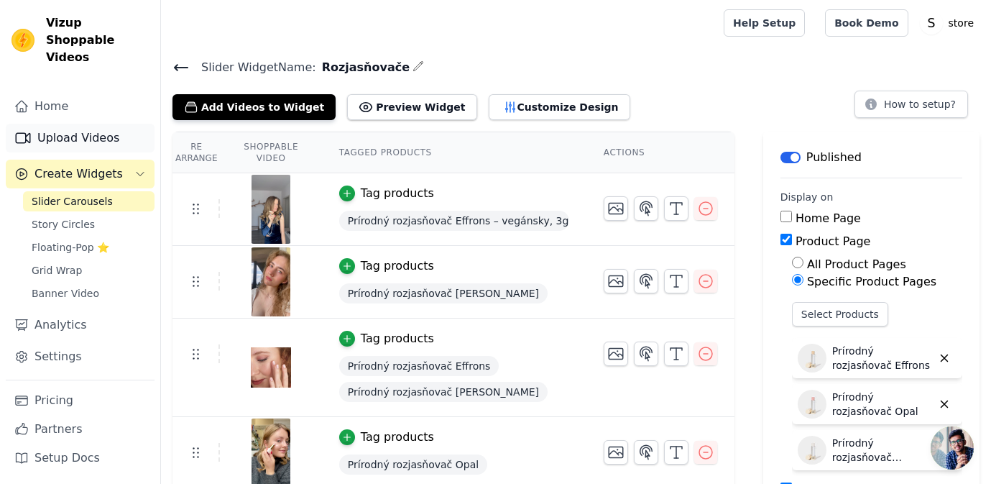
click at [83, 124] on link "Upload Videos" at bounding box center [80, 138] width 149 height 29
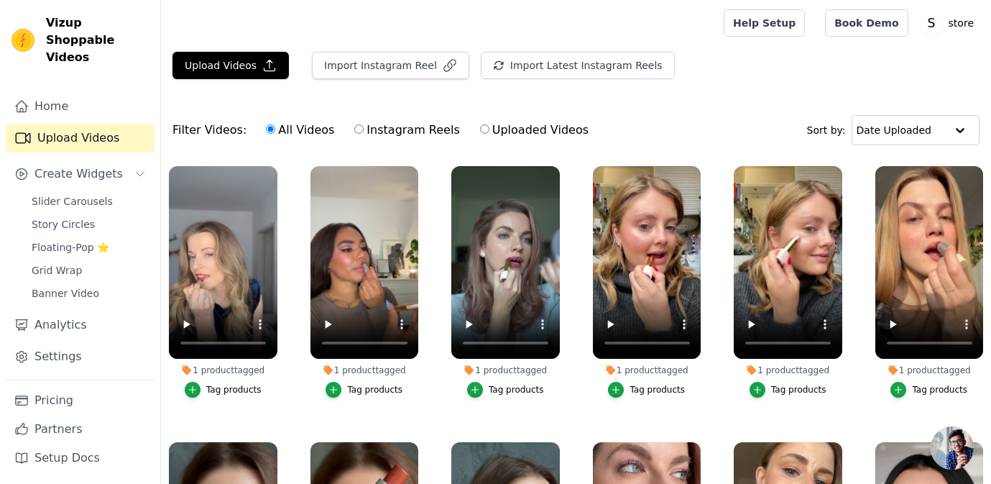
click at [255, 49] on main "Upload Videos Import Instagram Reel Import Latest Instagram Reels Import Latest…" at bounding box center [576, 338] width 830 height 584
click at [254, 60] on button "Upload Videos" at bounding box center [231, 65] width 116 height 27
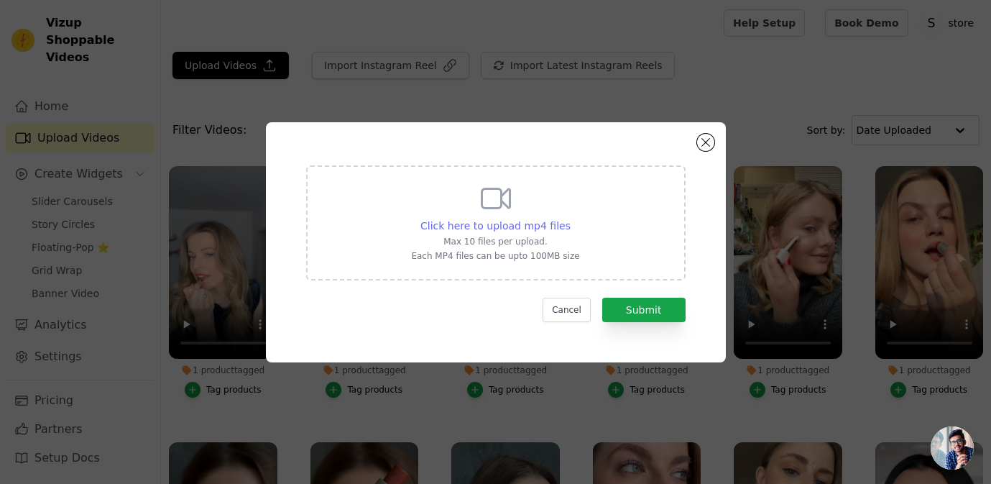
click at [510, 221] on span "Click here to upload mp4 files" at bounding box center [496, 226] width 150 height 12
click at [570, 219] on input "Click here to upload mp4 files Max 10 files per upload. Each MP4 files can be u…" at bounding box center [570, 218] width 1 height 1
type input "C:\fakepath\rose multistick fraela.mp4"
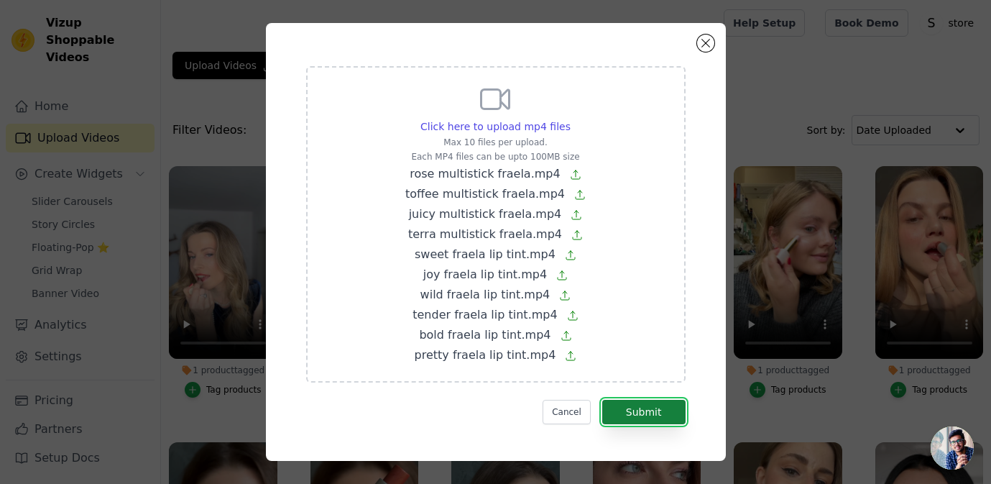
click at [650, 407] on button "Submit" at bounding box center [643, 412] width 83 height 24
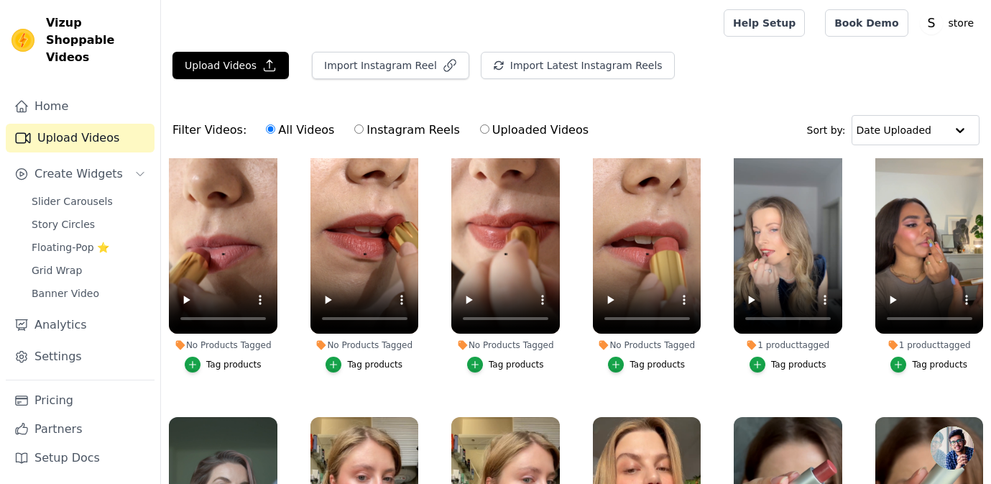
scroll to position [303, 0]
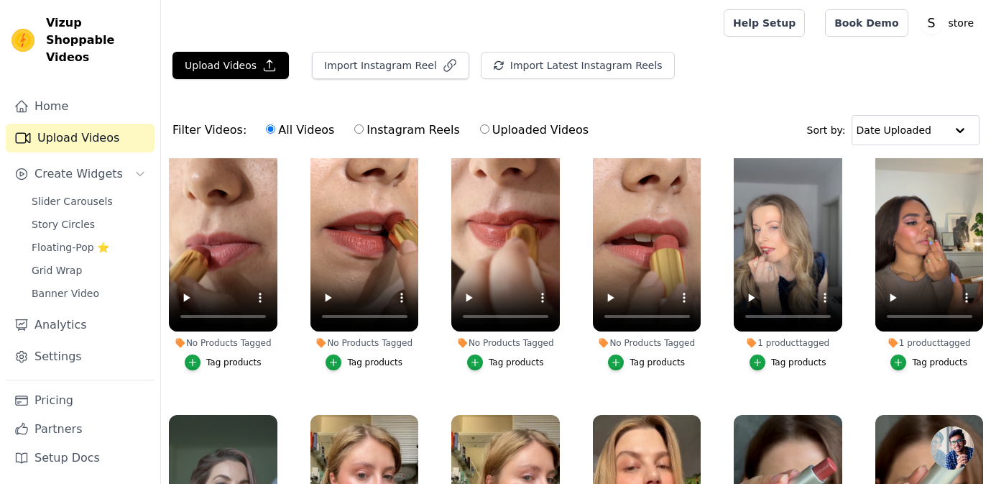
click at [669, 361] on div "Tag products" at bounding box center [657, 363] width 55 height 12
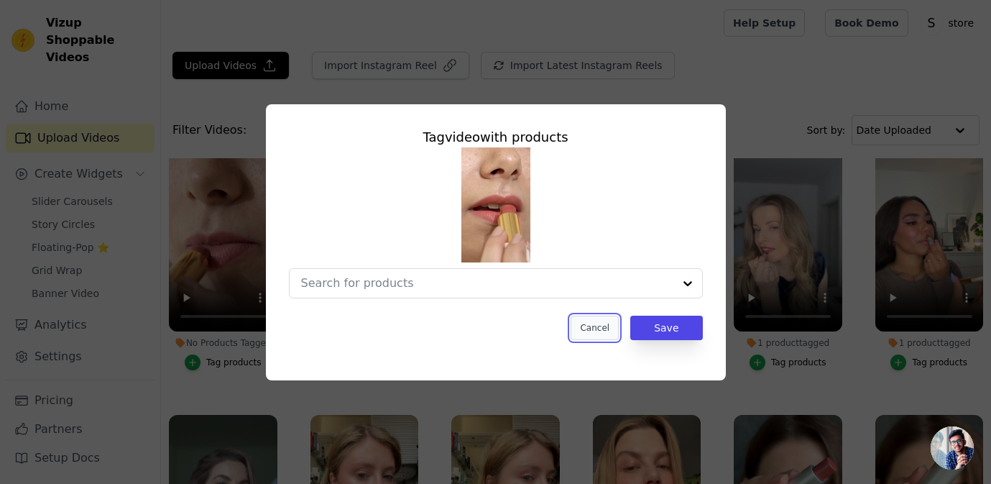
click at [599, 329] on button "Cancel" at bounding box center [595, 328] width 48 height 24
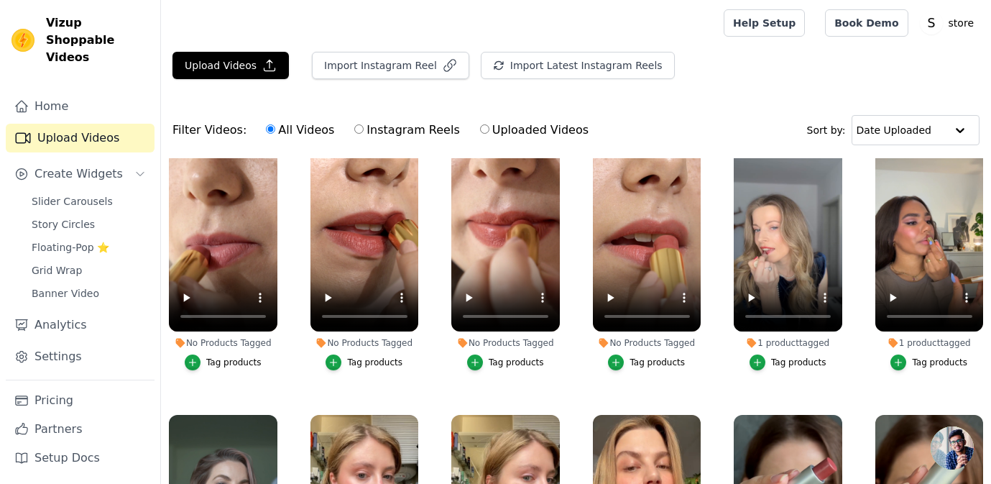
click at [639, 360] on div "Tag products" at bounding box center [657, 363] width 55 height 12
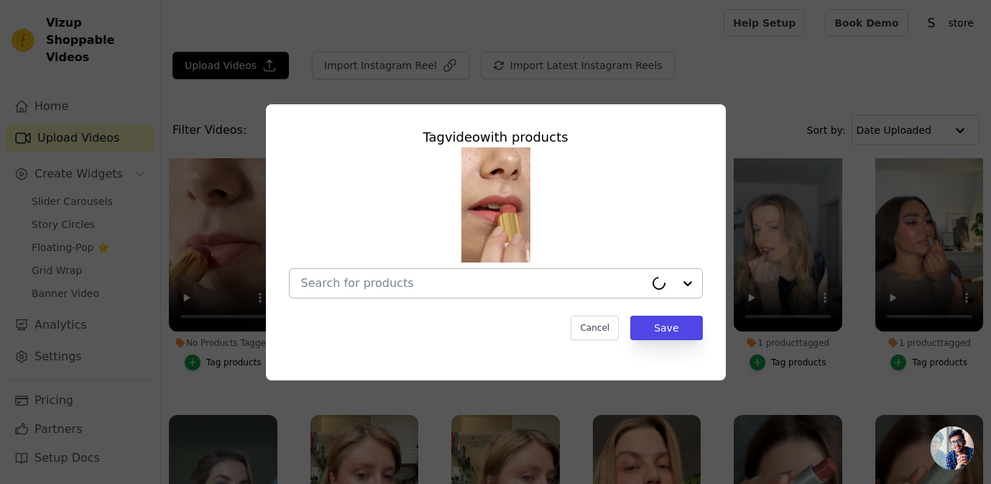
click at [561, 283] on input "No Products Tagged Tag video with products Cancel Save Tag products" at bounding box center [473, 283] width 344 height 14
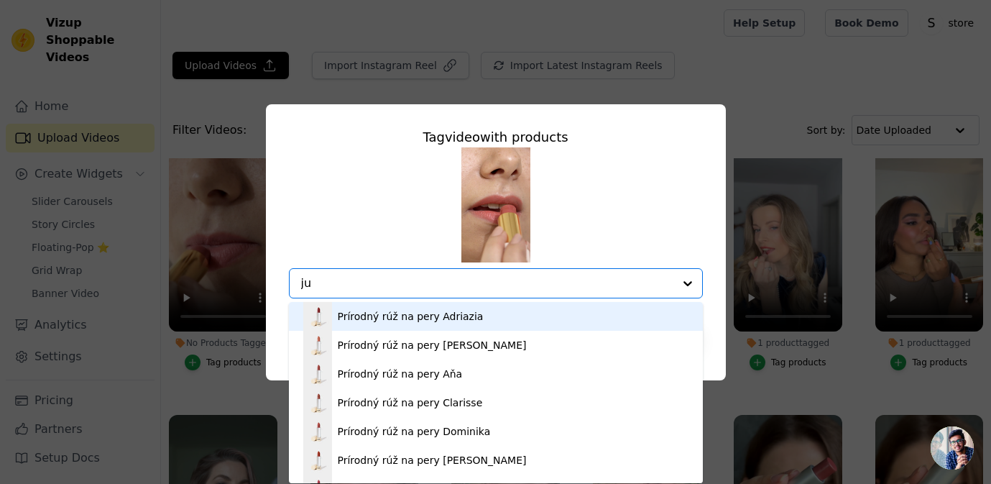
type input "jui"
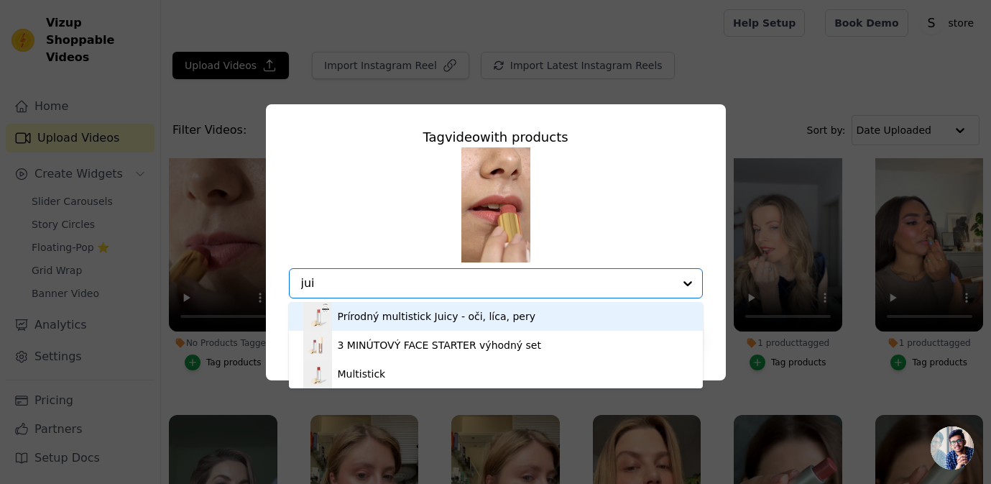
click at [539, 308] on div "Prírodný multistick Juicy - oči, líca, pery" at bounding box center [495, 316] width 385 height 29
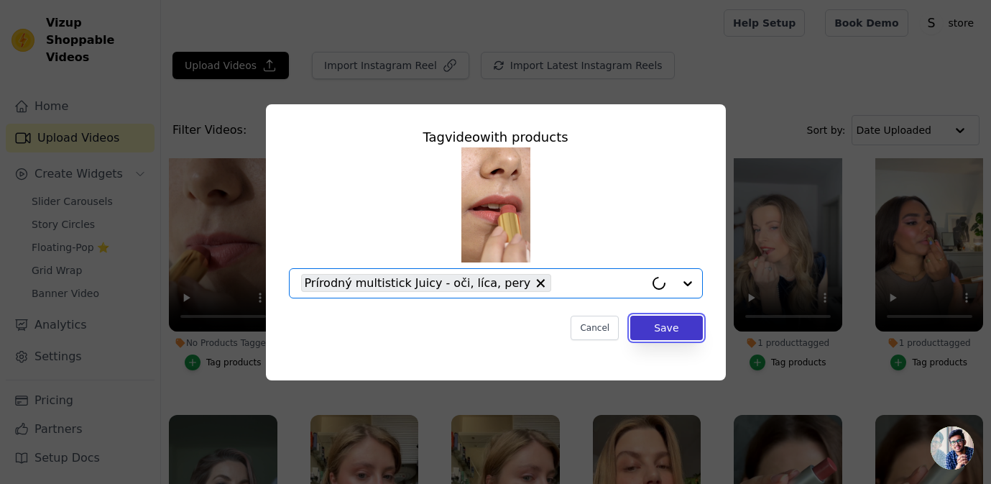
click at [657, 326] on button "Save" at bounding box center [666, 328] width 72 height 24
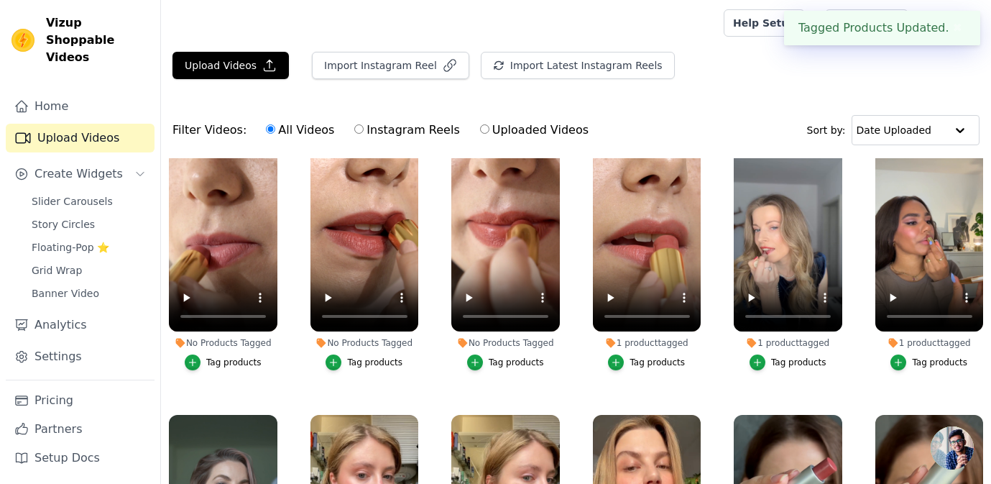
click at [511, 362] on div "Tag products" at bounding box center [516, 363] width 55 height 12
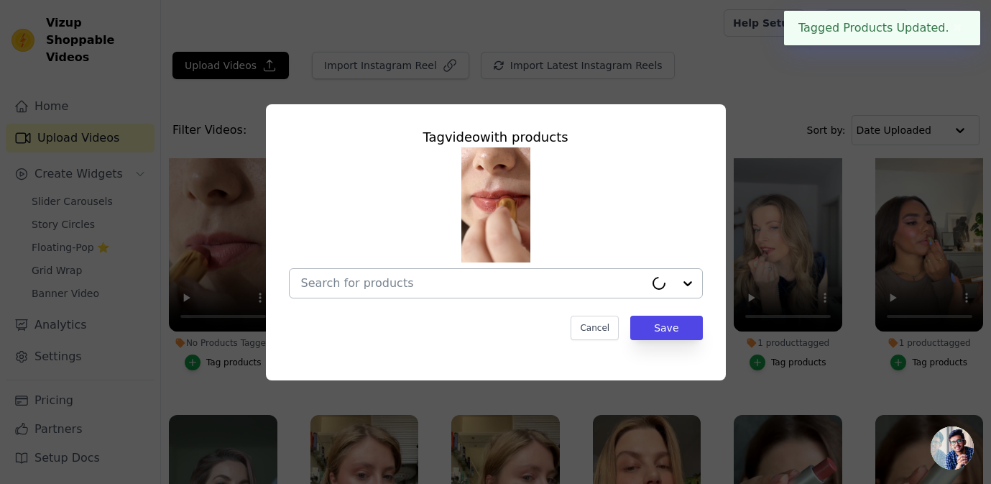
click at [436, 277] on input "No Products Tagged Tag video with products Cancel Save Tag products" at bounding box center [473, 283] width 344 height 14
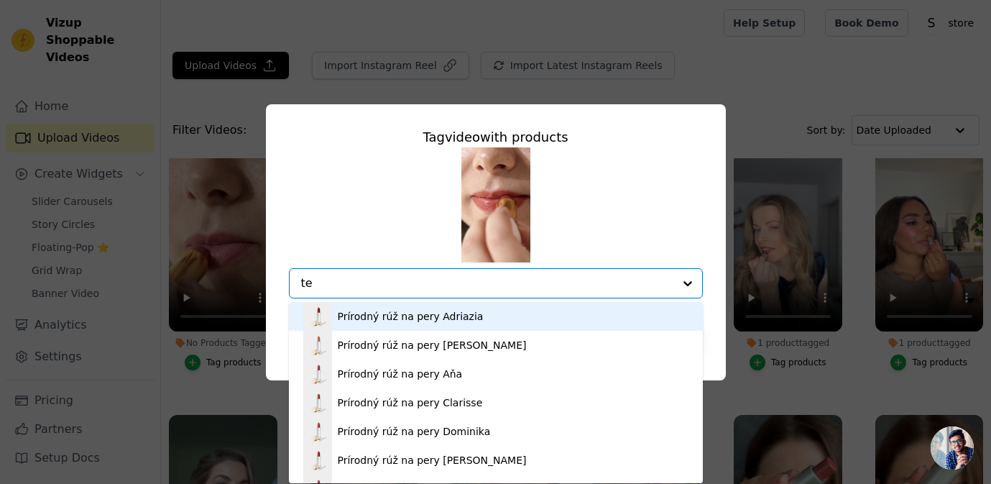
type input "ter"
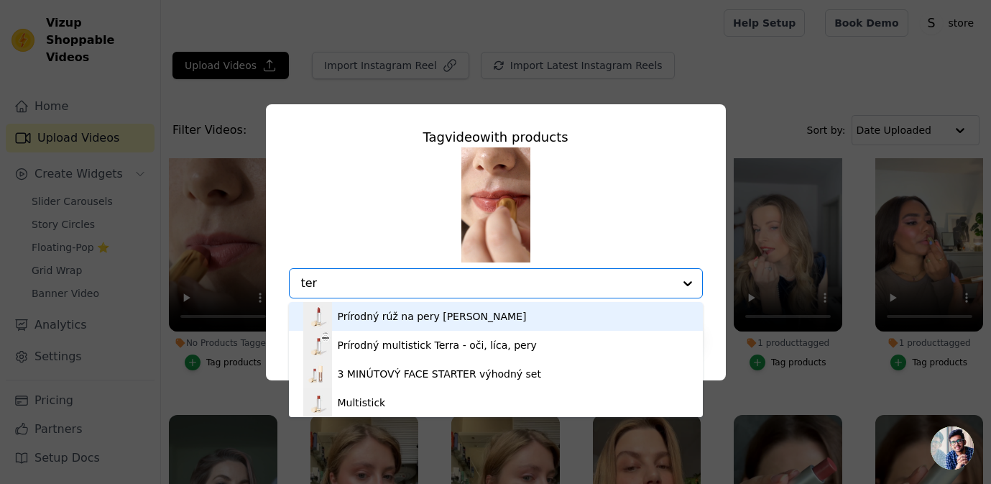
click at [459, 313] on div "Prírodný rúž na pery Tereza" at bounding box center [432, 316] width 189 height 14
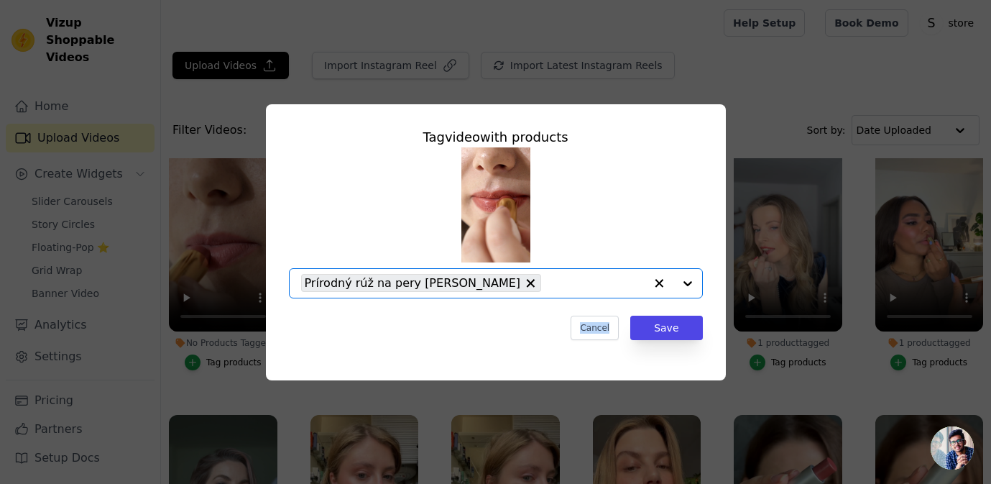
click at [459, 313] on div "Tag video with products Option Prírodný rúž na pery Tereza, selected. Select is…" at bounding box center [496, 234] width 437 height 236
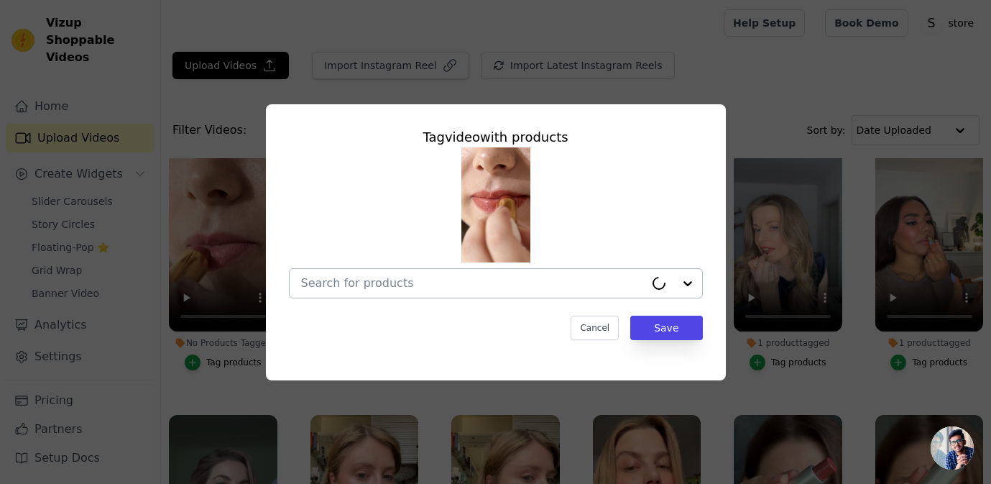
click at [463, 287] on input "No Products Tagged Tag video with products Cancel Save Tag products" at bounding box center [473, 283] width 344 height 14
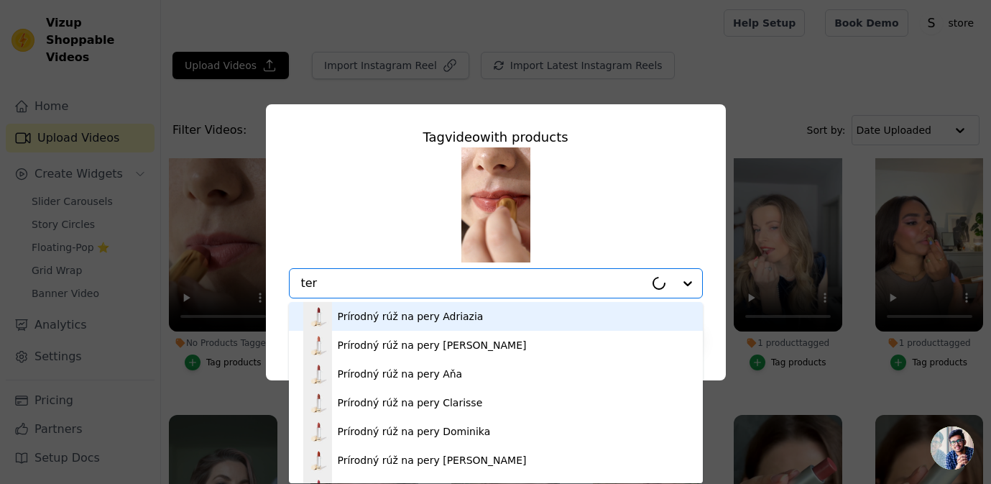
type input "terr"
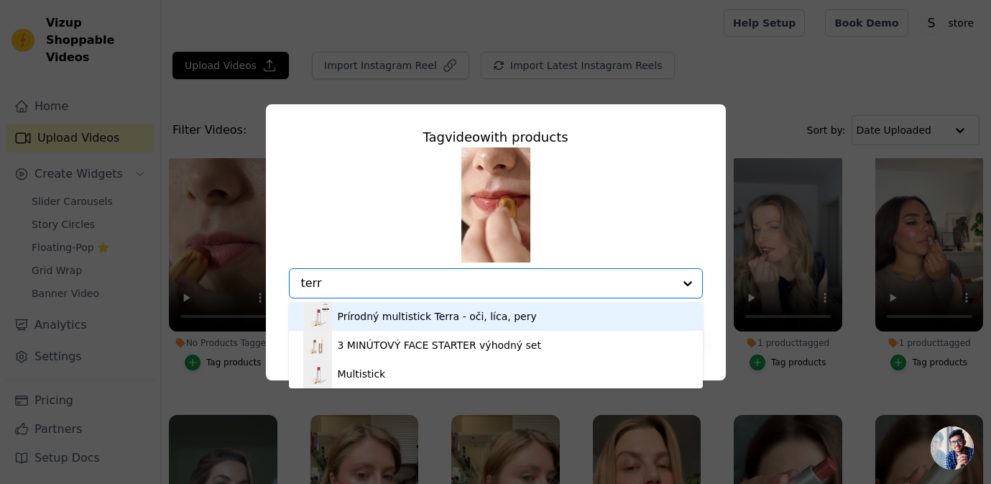
click at [463, 318] on div "Prírodný multistick Terra - oči, líca, pery" at bounding box center [437, 316] width 199 height 14
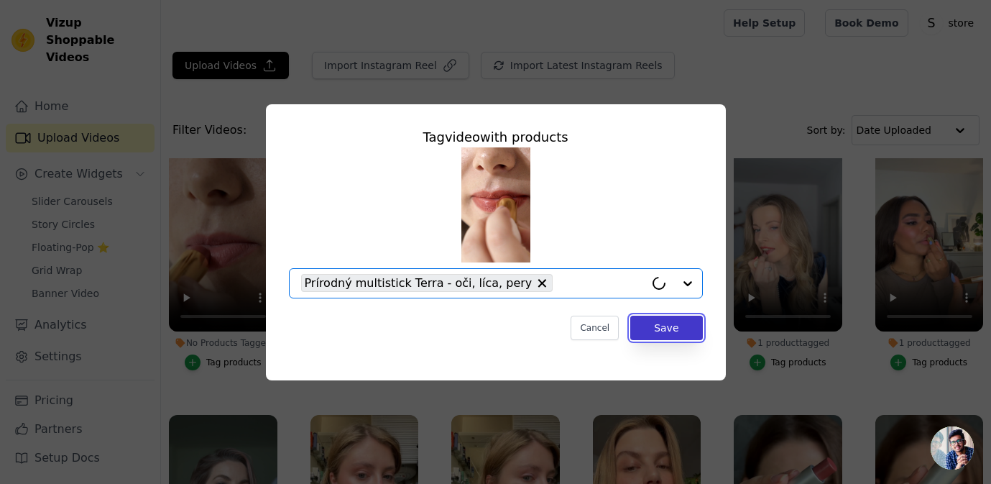
click at [681, 336] on button "Save" at bounding box center [666, 328] width 72 height 24
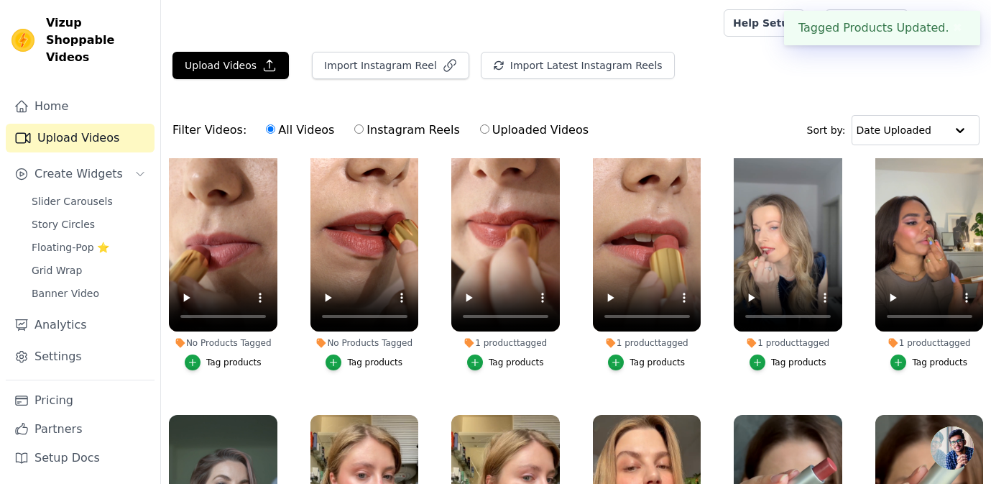
click at [390, 365] on div "Tag products" at bounding box center [374, 363] width 55 height 12
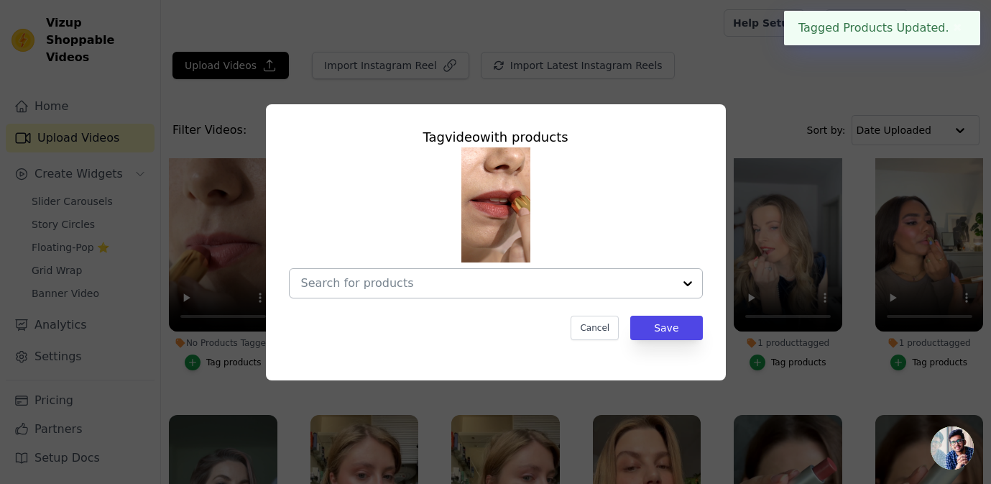
click at [466, 275] on div at bounding box center [487, 283] width 372 height 29
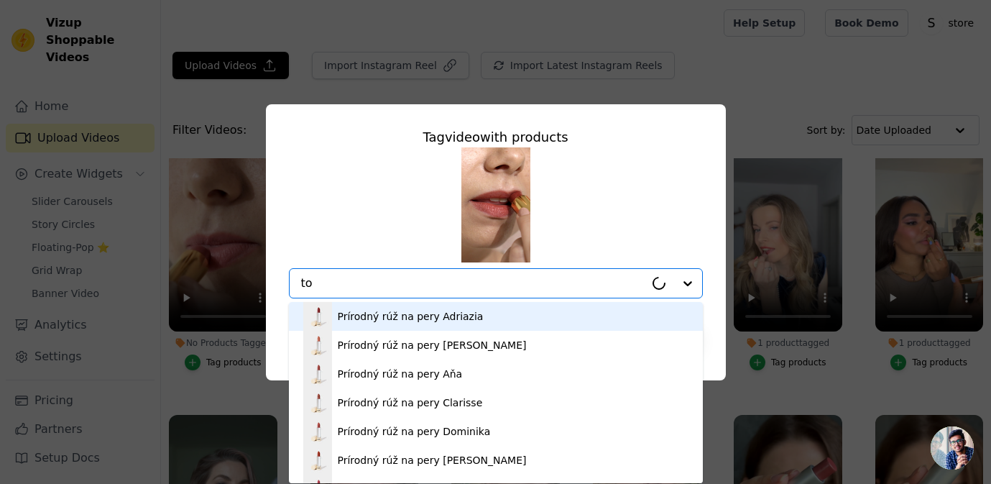
type input "tof"
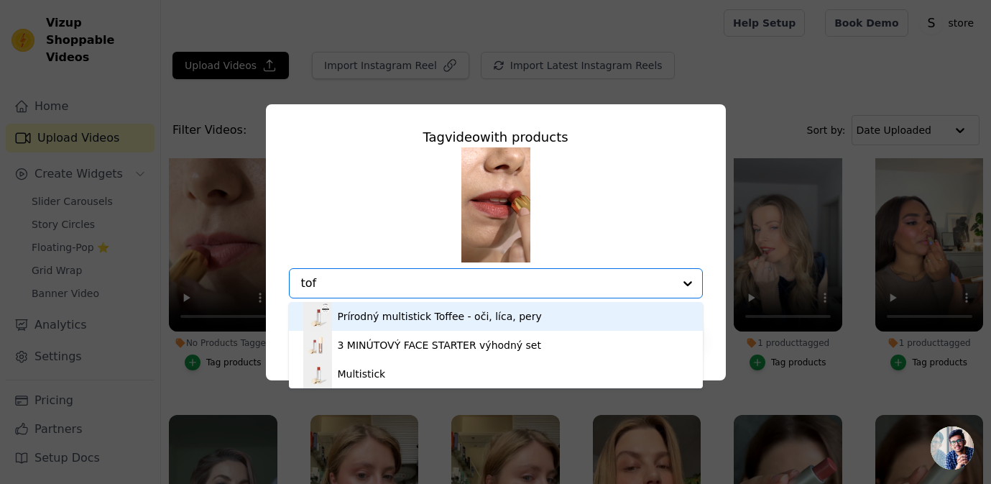
click at [471, 311] on div "Prírodný multistick Toffee - oči, líca, pery" at bounding box center [440, 316] width 204 height 14
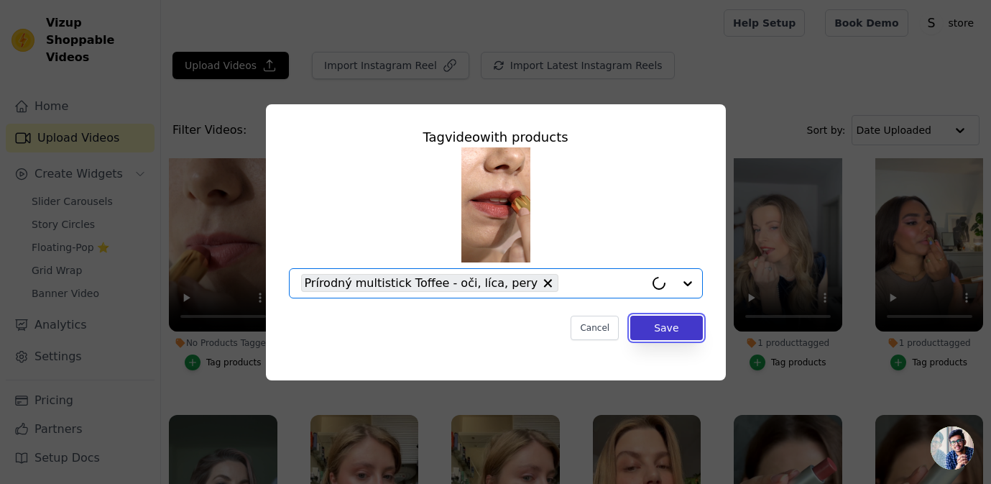
click at [676, 322] on button "Save" at bounding box center [666, 328] width 72 height 24
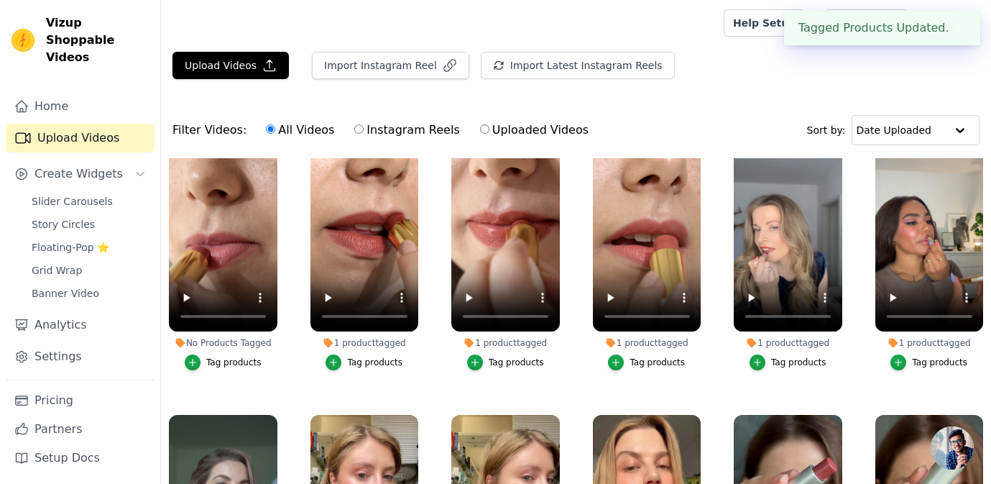
click at [250, 363] on div "Tag products" at bounding box center [233, 363] width 55 height 12
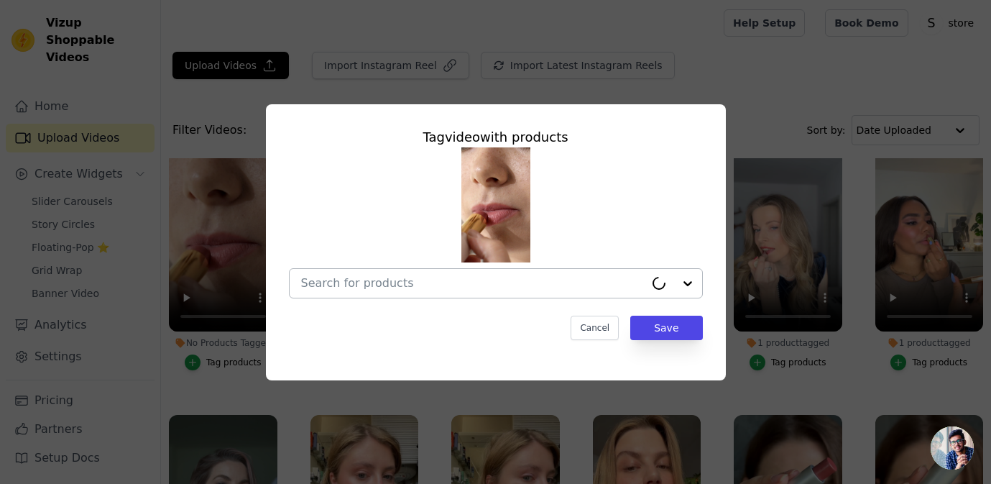
click at [427, 289] on input "No Products Tagged Tag video with products Cancel Save Tag products" at bounding box center [473, 283] width 344 height 14
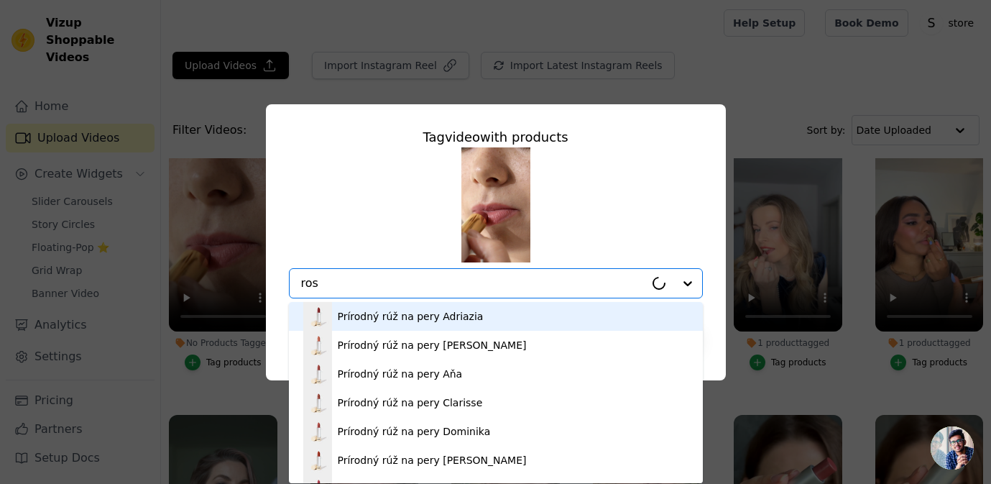
type input "rose"
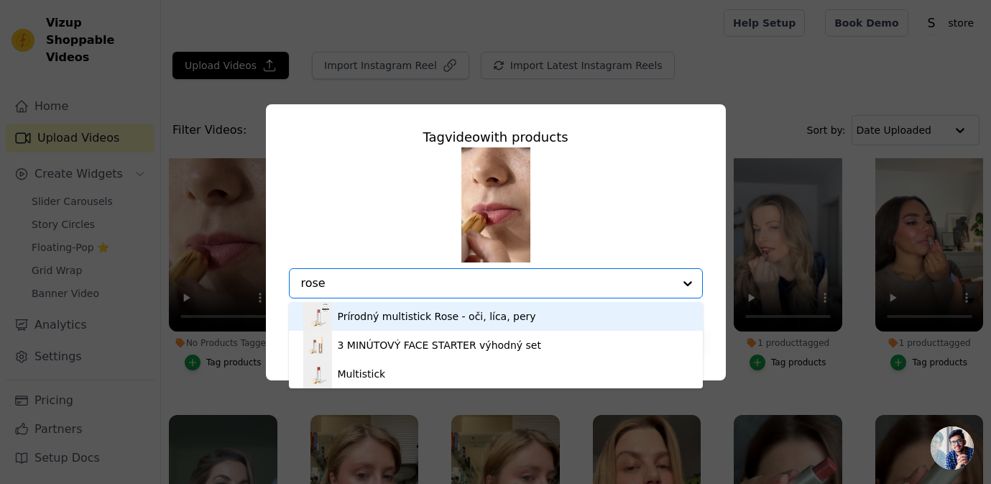
click at [480, 317] on div "Prírodný multistick Rose - oči, líca, pery" at bounding box center [437, 316] width 198 height 14
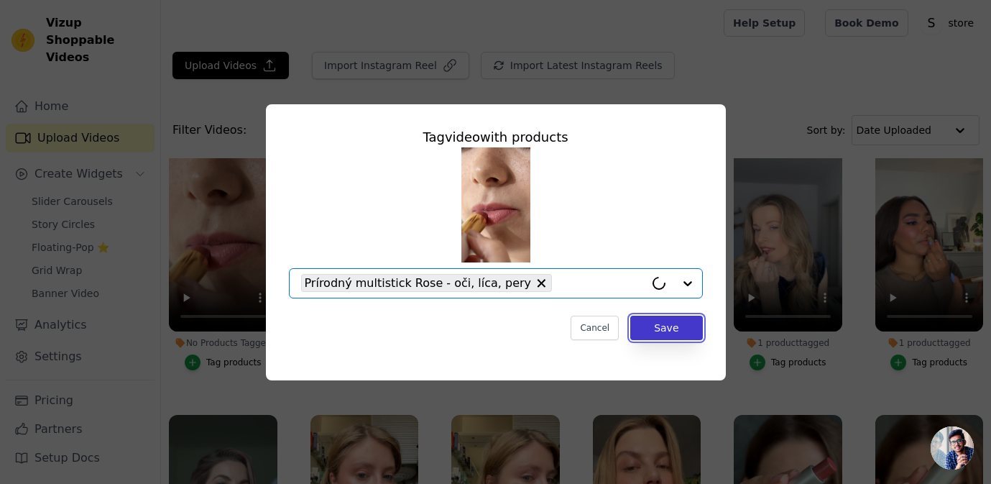
click at [665, 335] on button "Save" at bounding box center [666, 328] width 72 height 24
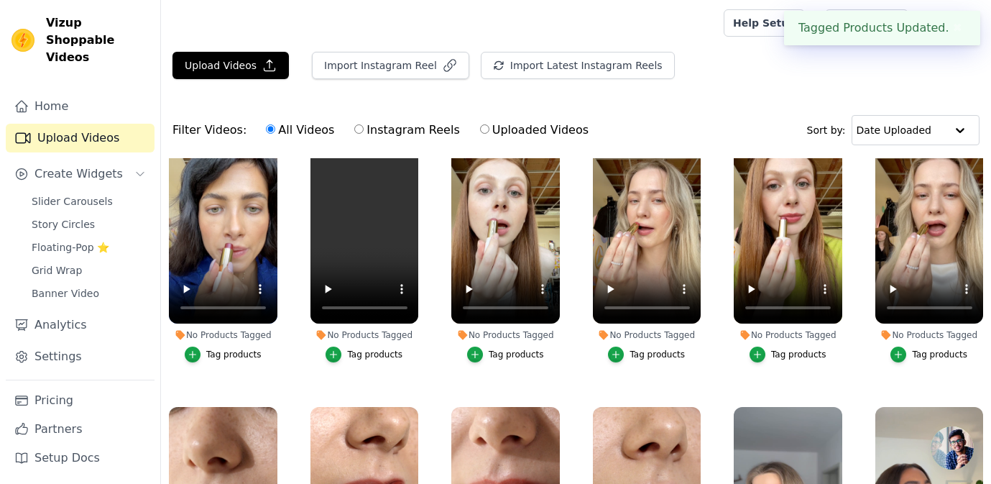
scroll to position [22, 0]
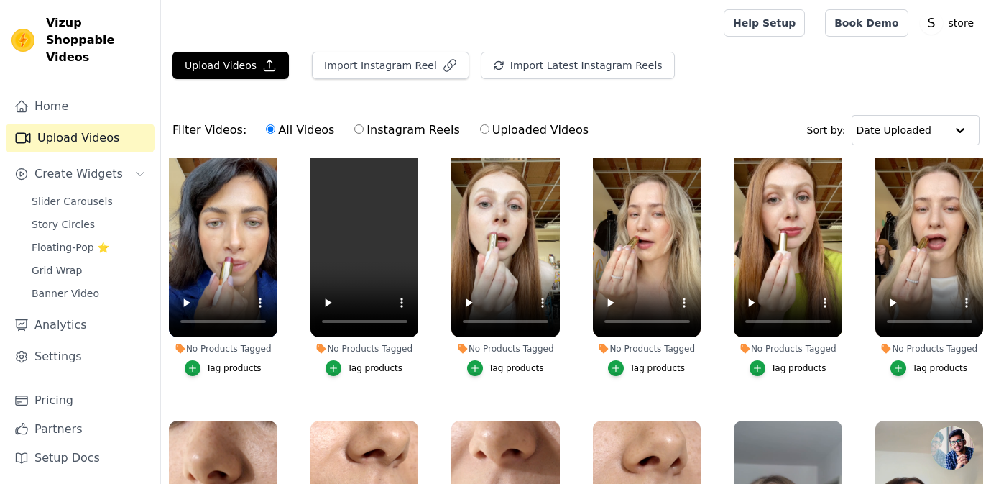
click at [648, 366] on div "Tag products" at bounding box center [657, 368] width 55 height 12
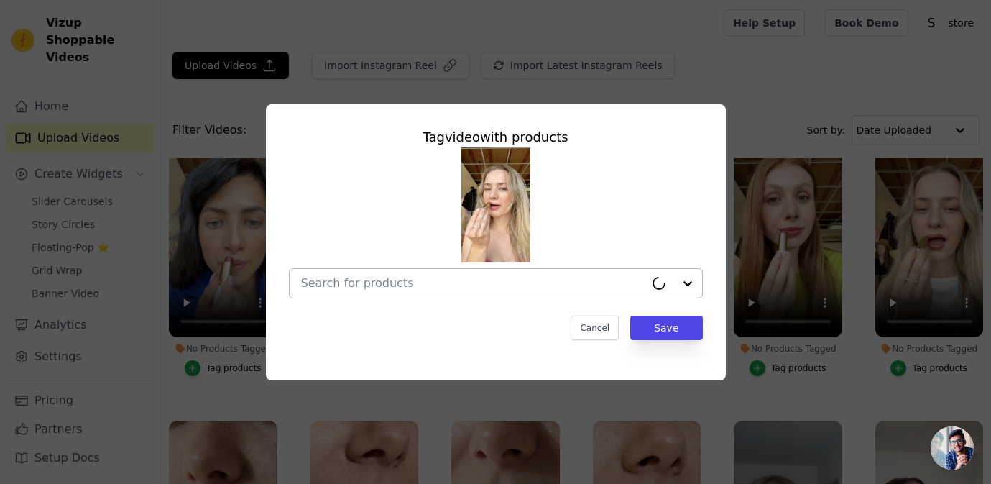
click at [577, 294] on div at bounding box center [473, 283] width 344 height 29
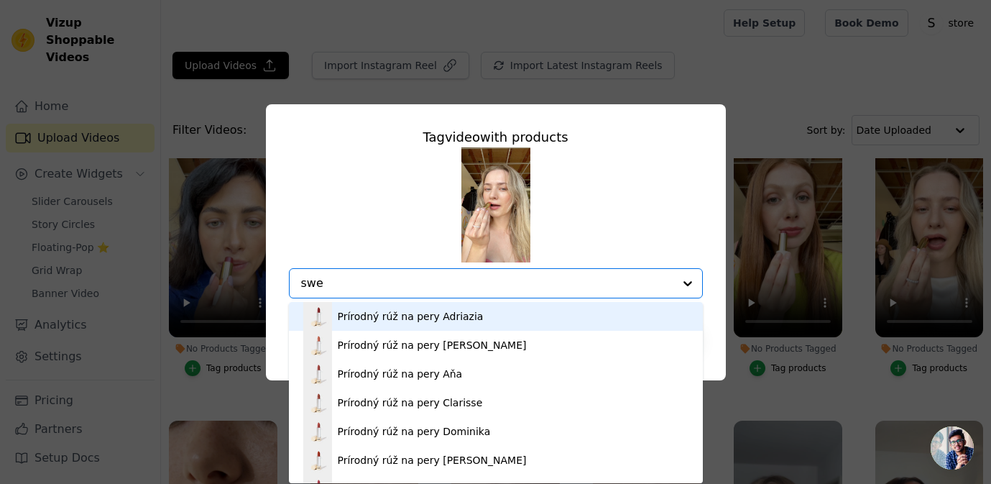
type input "swee"
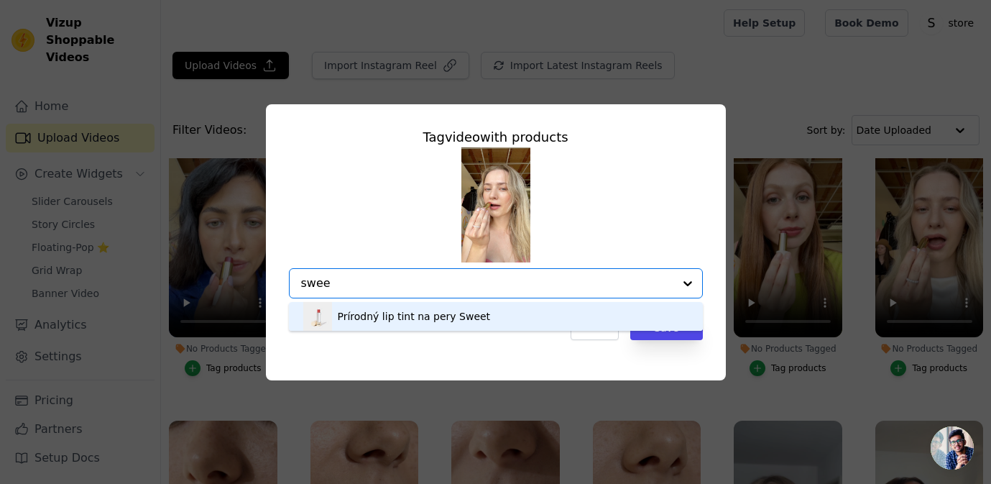
click at [559, 321] on div "Prírodný lip tint na pery Sweet" at bounding box center [495, 316] width 385 height 29
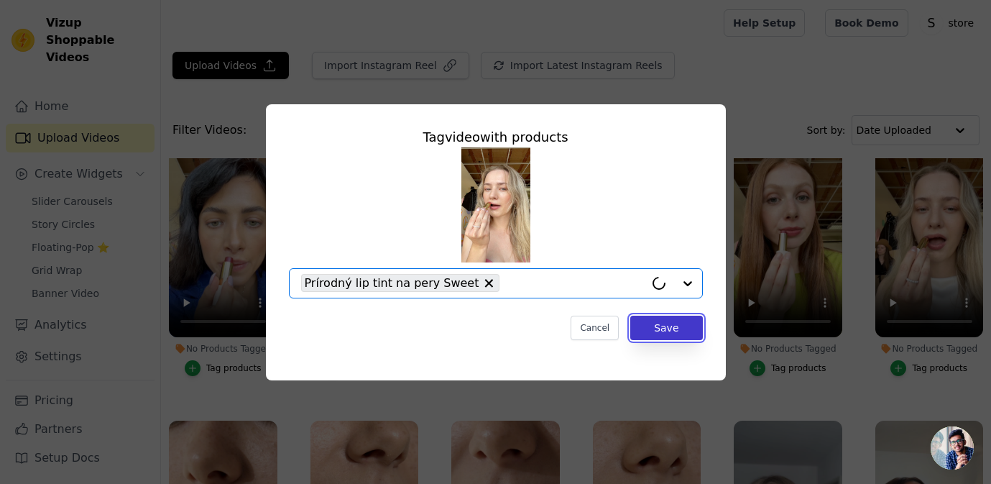
click at [676, 320] on button "Save" at bounding box center [666, 328] width 72 height 24
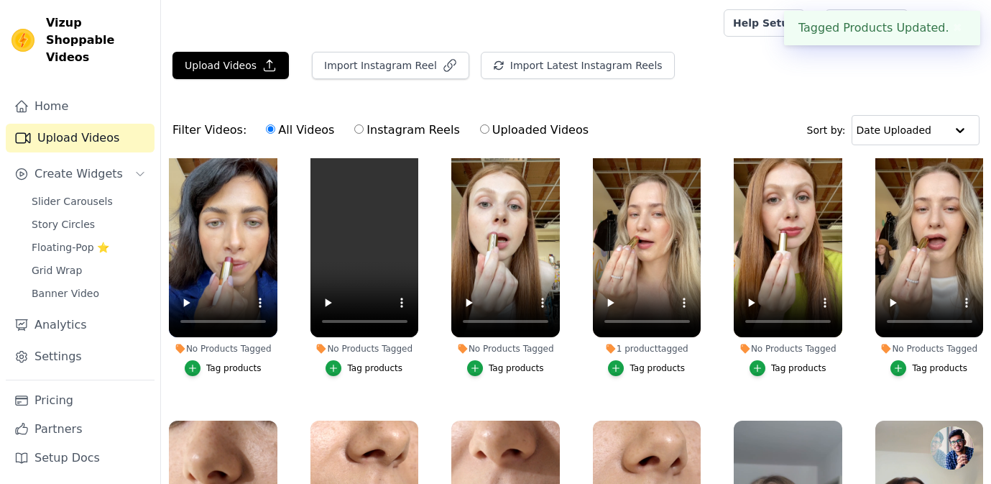
click at [953, 368] on div "Tag products" at bounding box center [939, 368] width 55 height 12
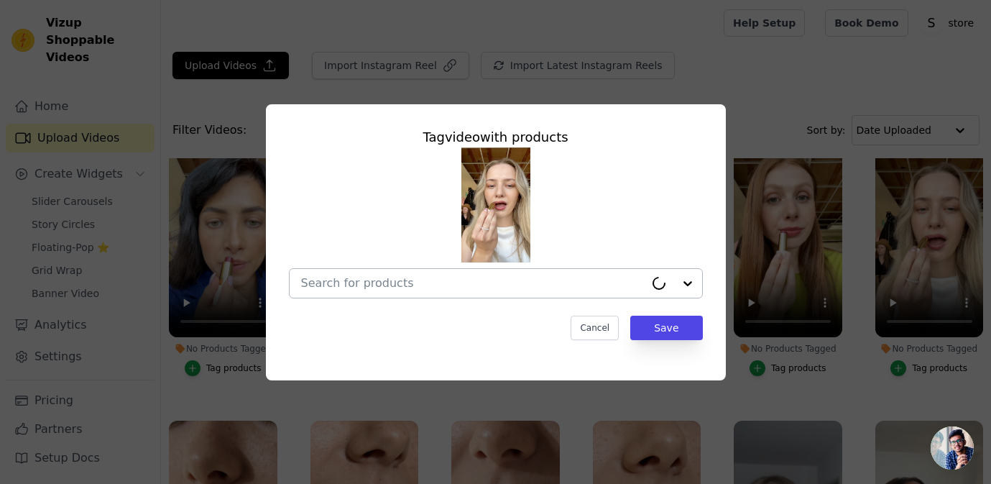
click at [567, 275] on div at bounding box center [473, 283] width 344 height 29
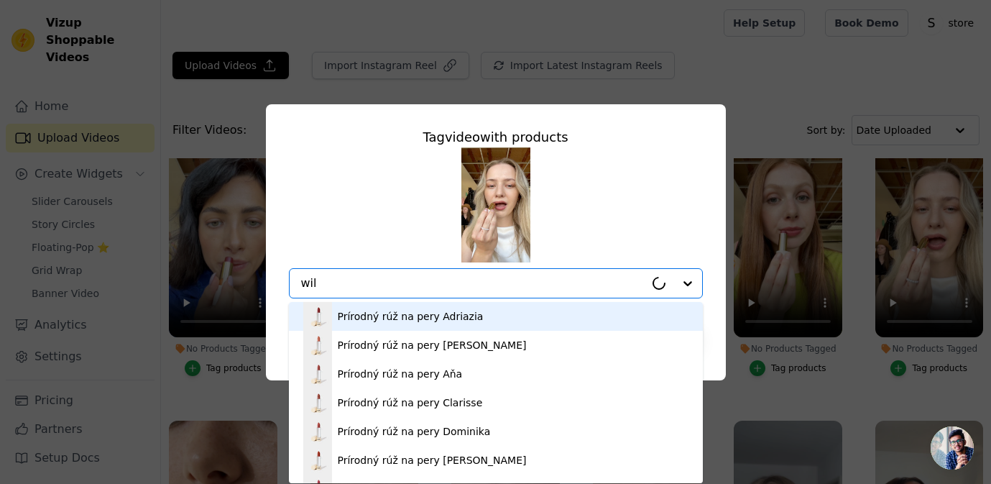
type input "wild"
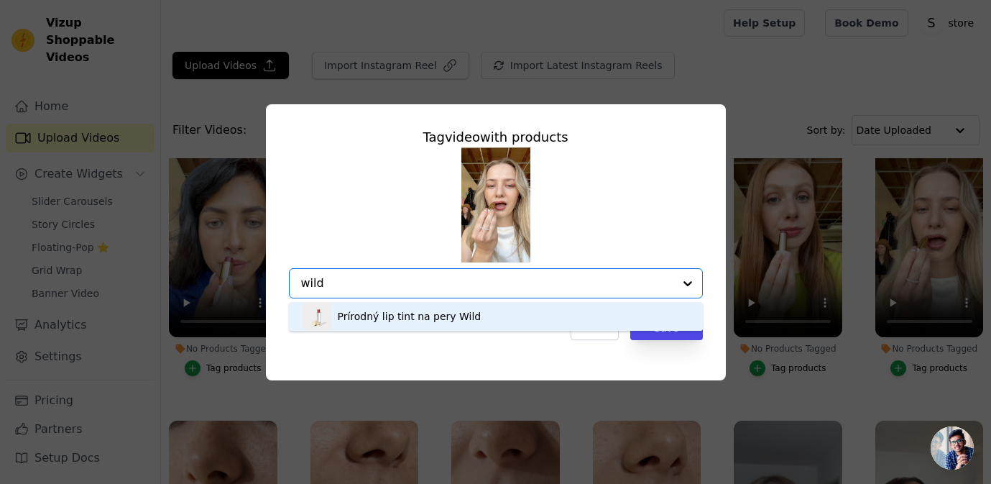
click at [532, 317] on div "Prírodný lip tint na pery Wild" at bounding box center [495, 316] width 385 height 29
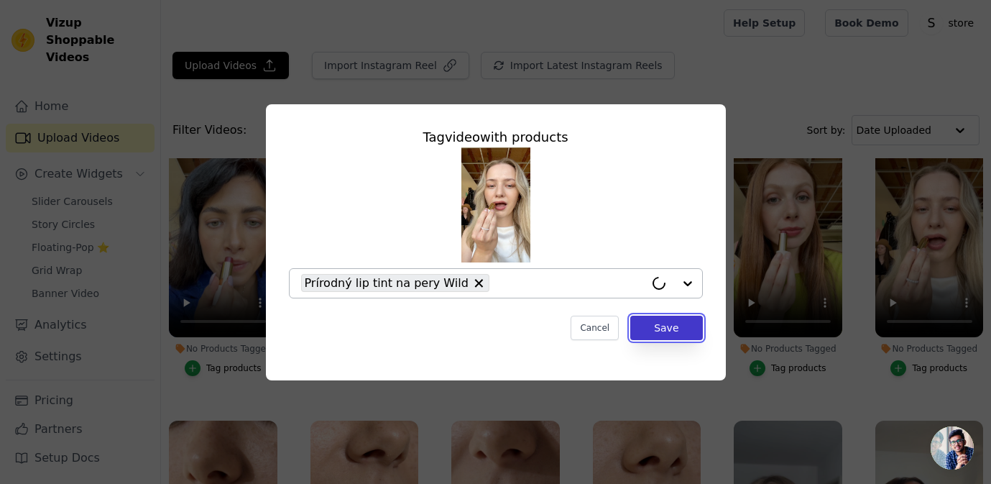
click at [657, 328] on button "Save" at bounding box center [666, 328] width 72 height 24
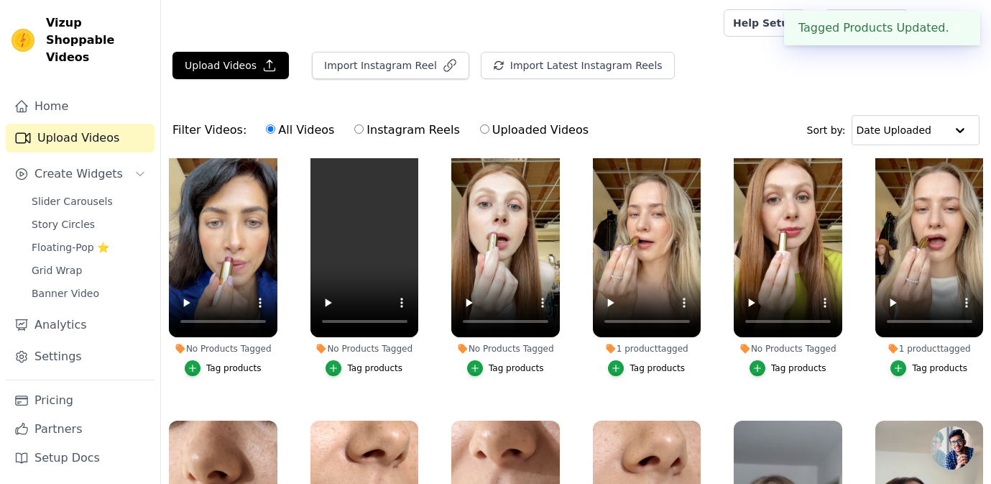
click at [793, 368] on div "Tag products" at bounding box center [798, 368] width 55 height 12
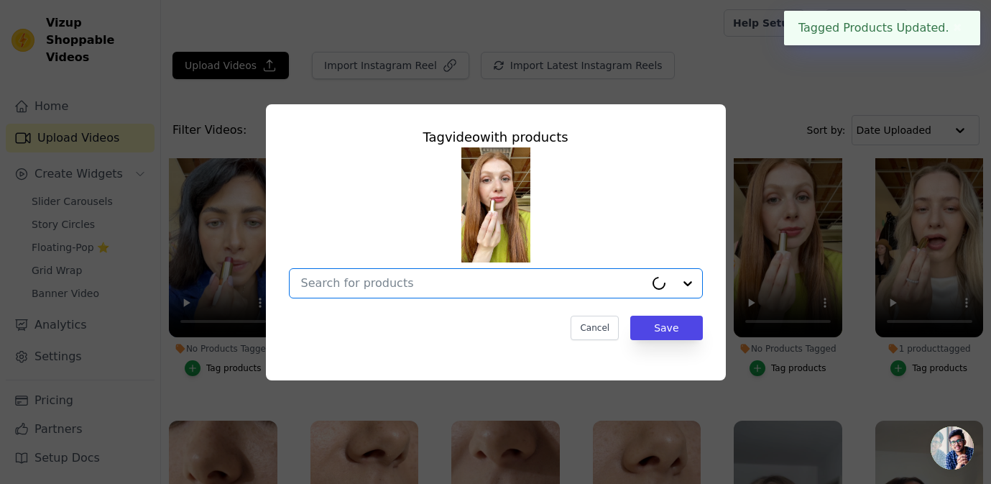
click at [597, 283] on input "No Products Tagged Tag video with products Option undefined, selected. Select i…" at bounding box center [473, 283] width 344 height 14
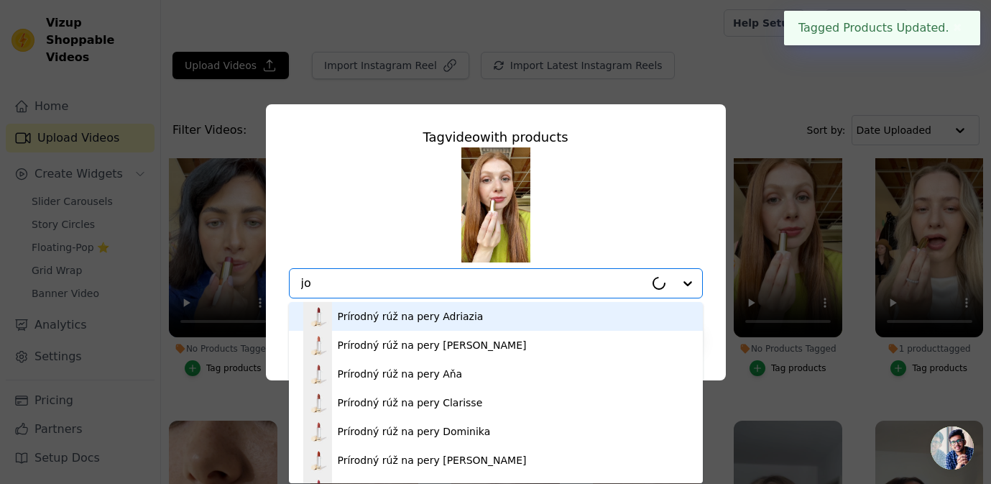
type input "joy"
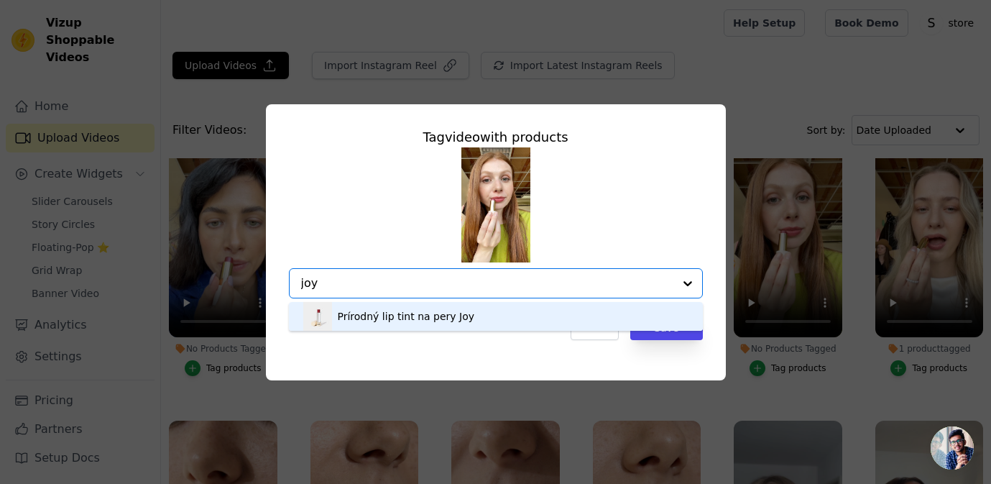
click at [565, 310] on div "Prírodný lip tint na pery Joy" at bounding box center [495, 316] width 385 height 29
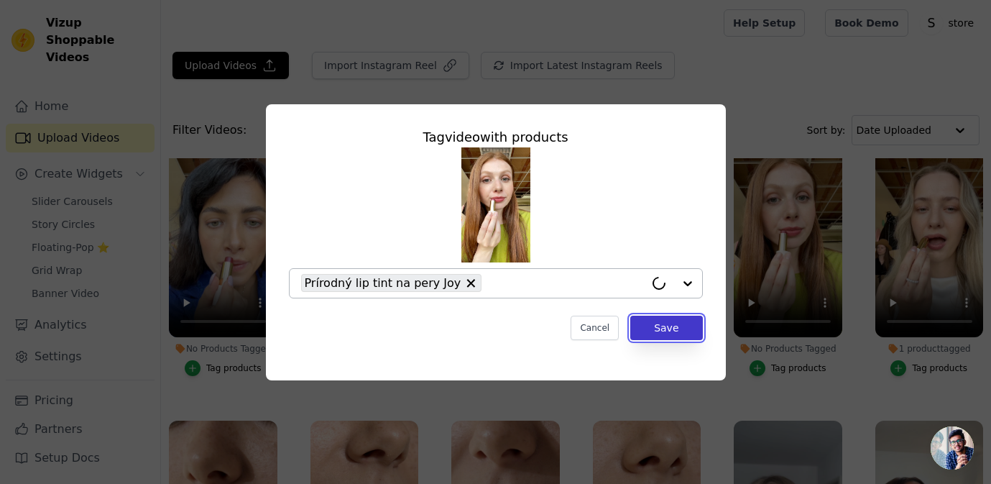
click at [682, 324] on button "Save" at bounding box center [666, 328] width 72 height 24
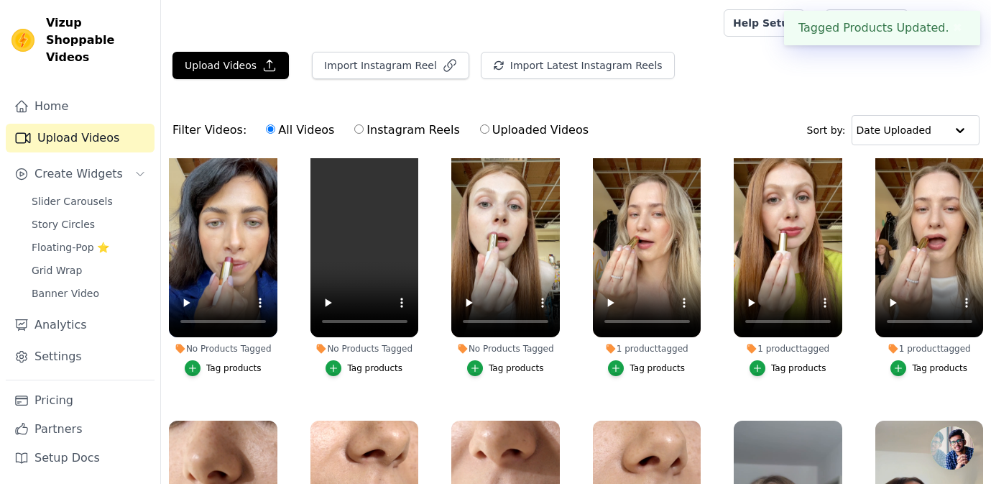
click at [529, 369] on div "Tag products" at bounding box center [516, 368] width 55 height 12
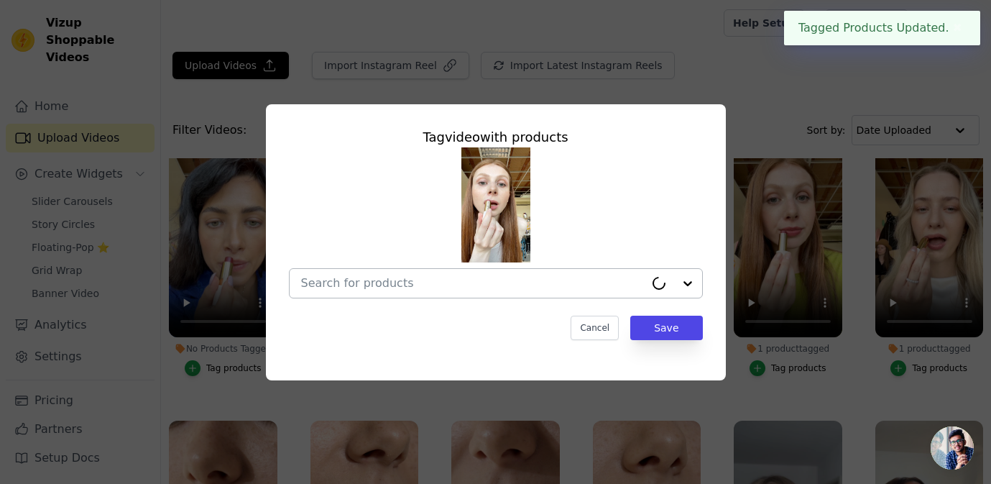
click at [495, 270] on div at bounding box center [473, 283] width 344 height 29
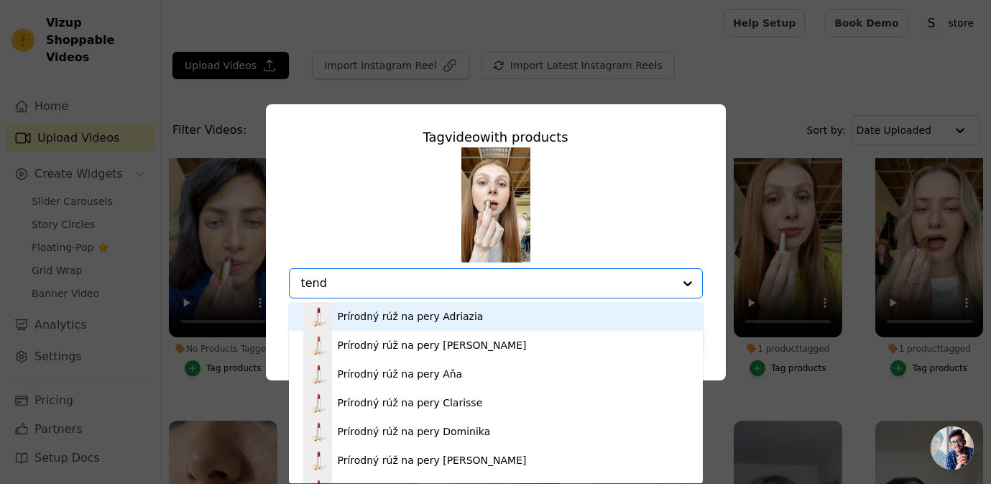
type input "tende"
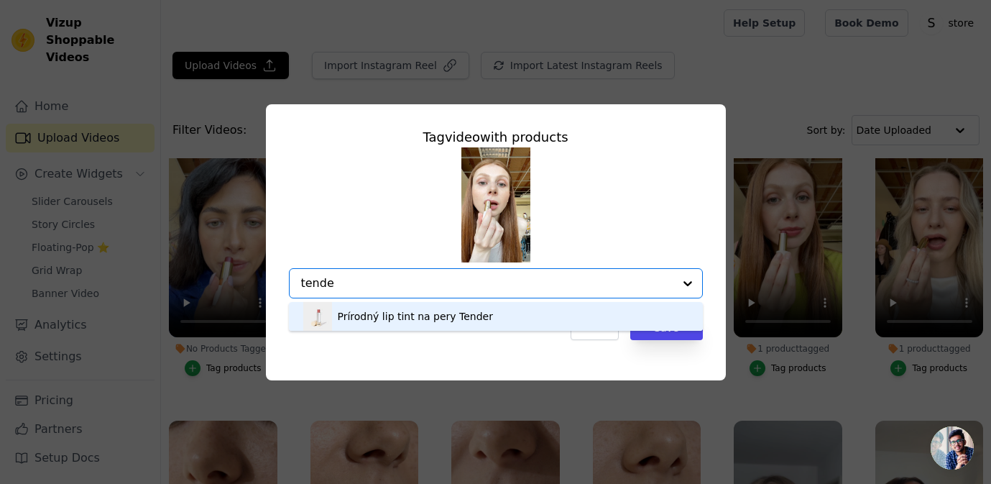
click at [474, 315] on div "Prírodný lip tint na pery Tender" at bounding box center [415, 316] width 155 height 14
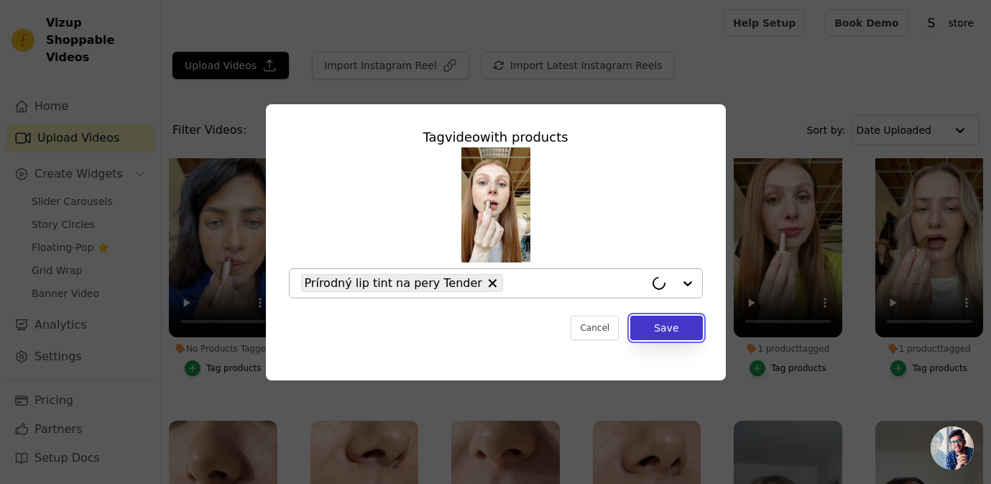
click at [659, 334] on button "Save" at bounding box center [666, 328] width 72 height 24
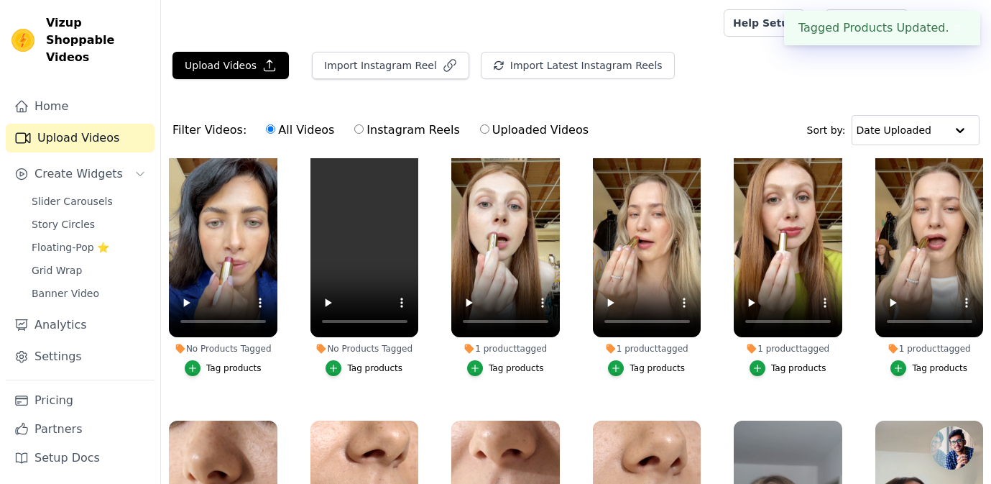
click at [383, 367] on div "Tag products" at bounding box center [374, 368] width 55 height 12
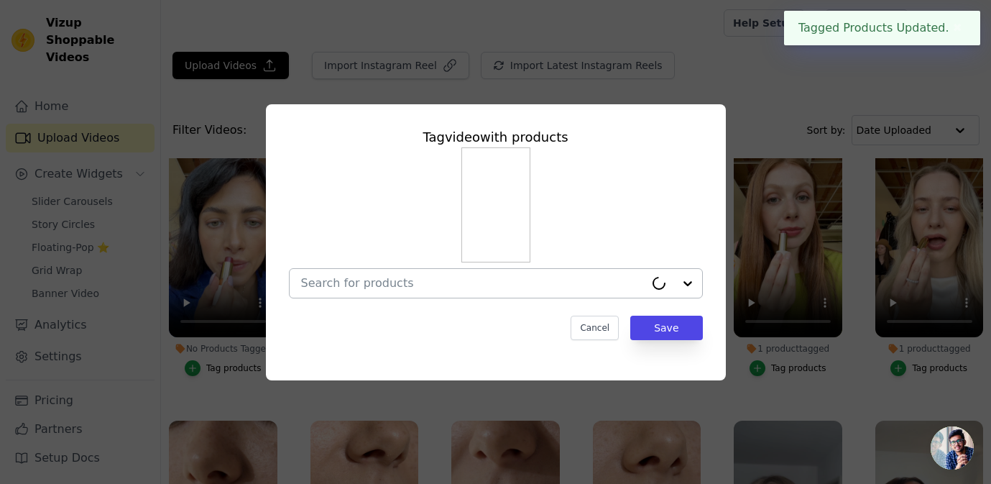
click at [414, 278] on input "No Products Tagged Tag video with products Cancel Save Tag products" at bounding box center [473, 283] width 344 height 14
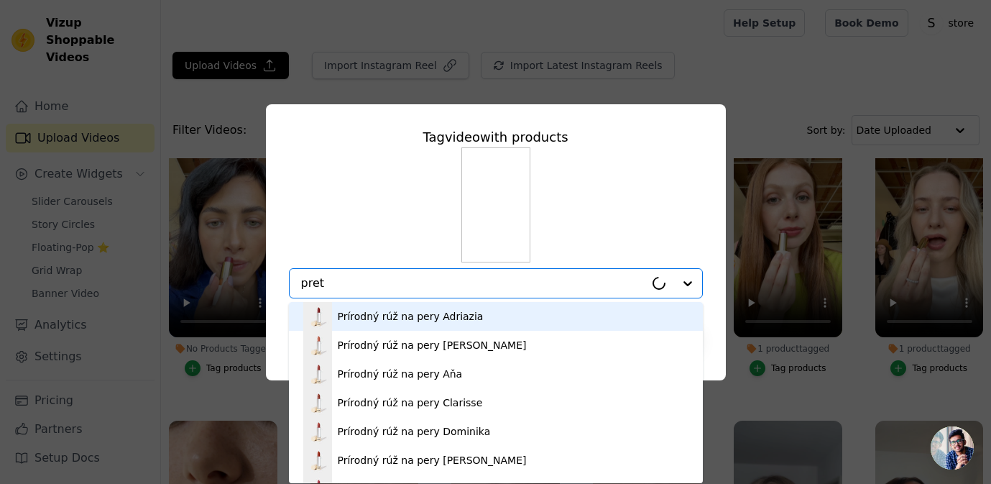
type input "prett"
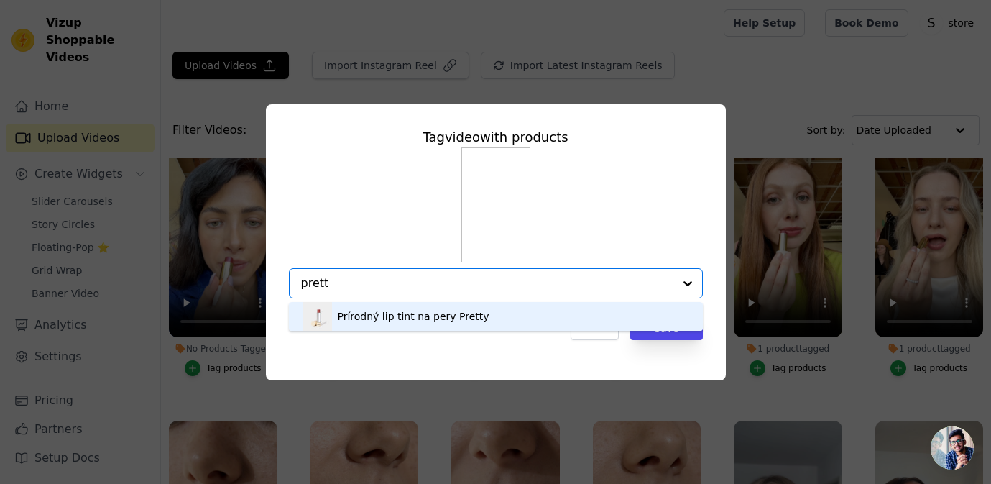
click at [411, 313] on div "Prírodný lip tint na pery Pretty" at bounding box center [414, 316] width 152 height 14
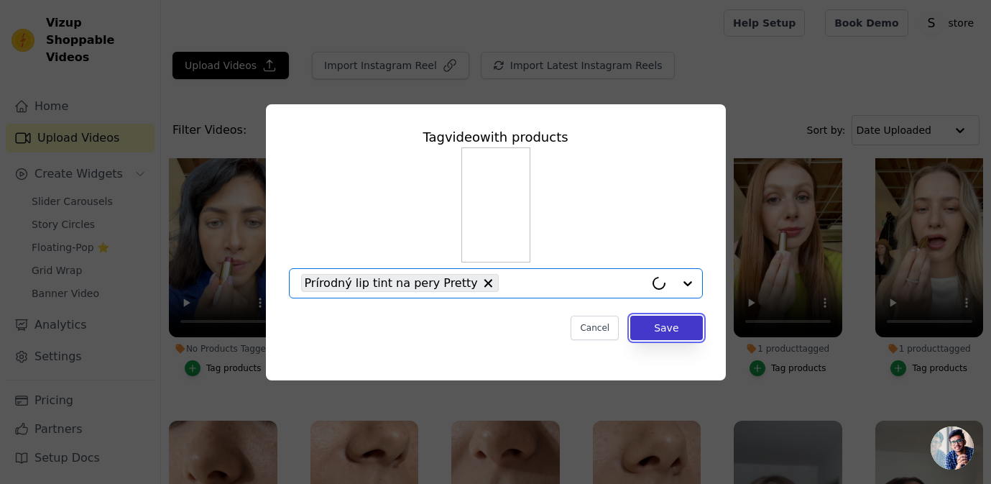
click at [667, 328] on button "Save" at bounding box center [666, 328] width 72 height 24
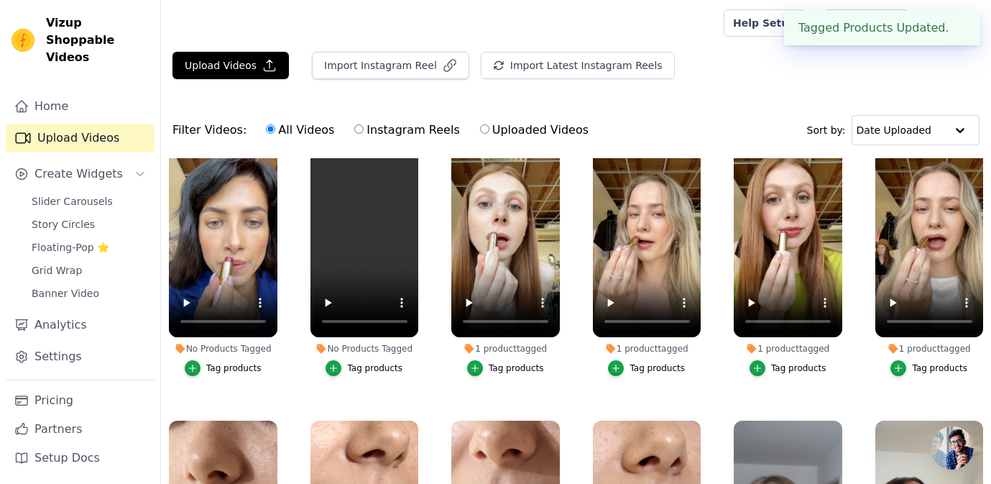
click at [230, 370] on div "Tag products" at bounding box center [233, 368] width 55 height 12
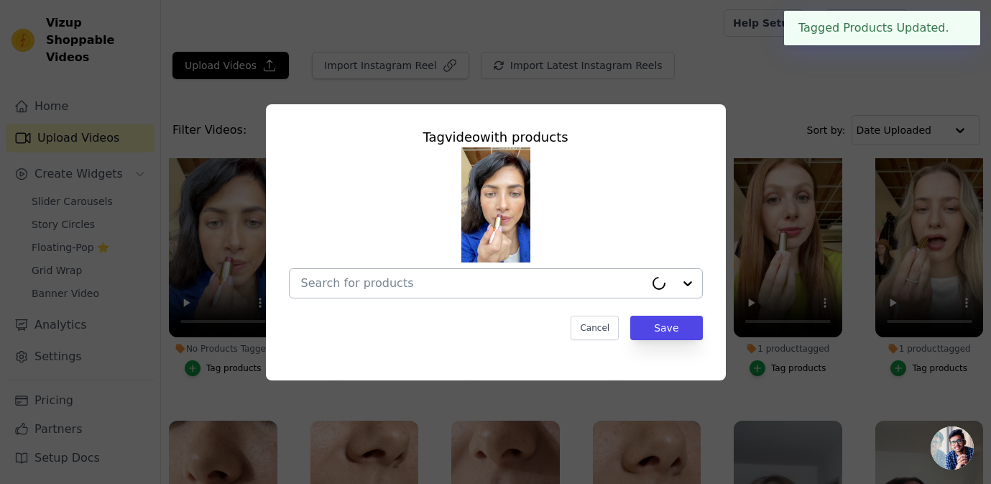
click at [337, 293] on div at bounding box center [473, 283] width 344 height 29
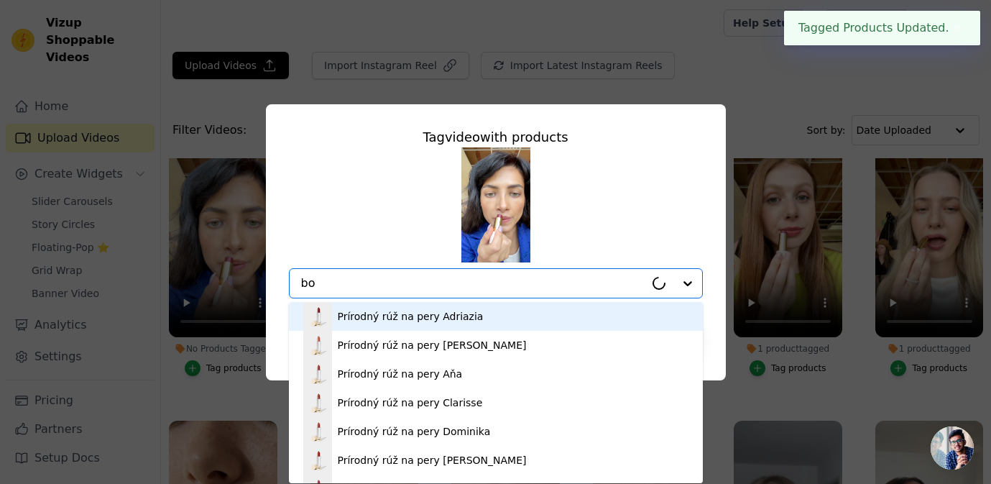
type input "bol"
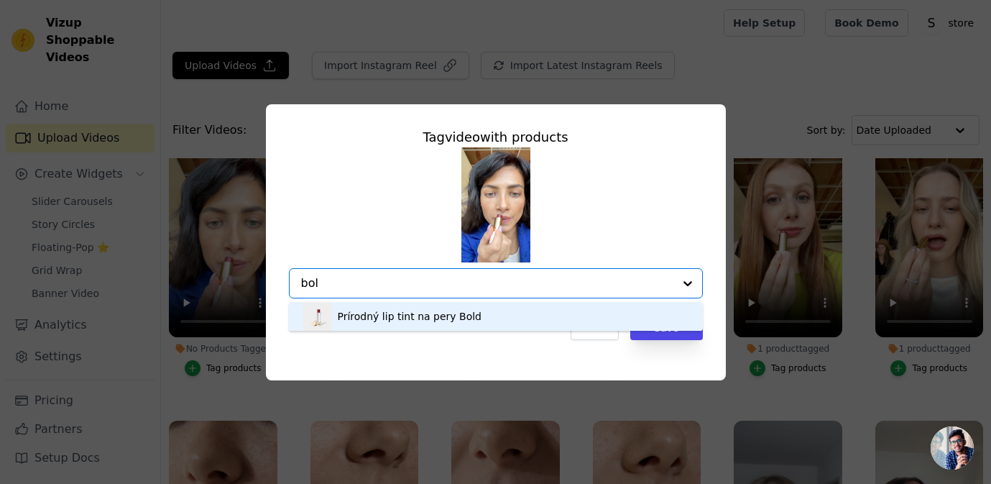
click at [398, 315] on div "Prírodný lip tint na pery Bold" at bounding box center [410, 316] width 145 height 14
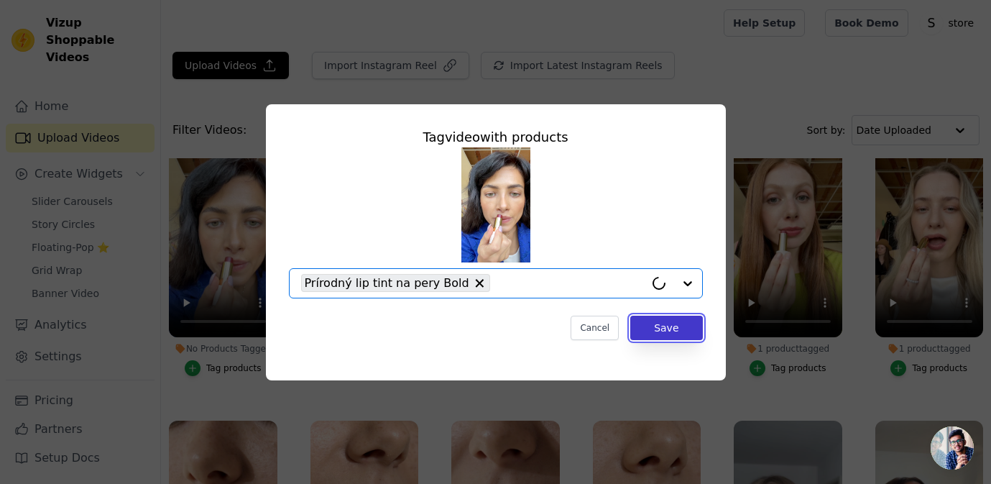
click at [676, 329] on button "Save" at bounding box center [666, 328] width 72 height 24
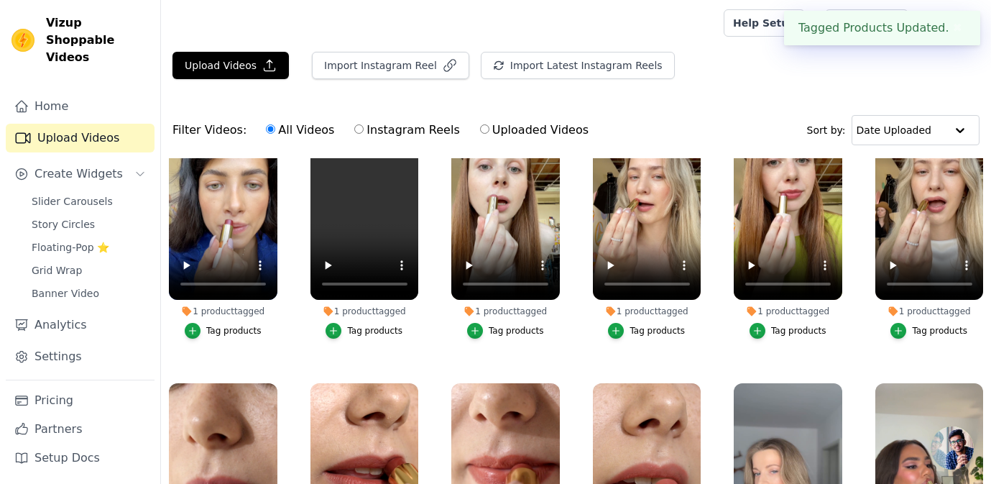
scroll to position [0, 0]
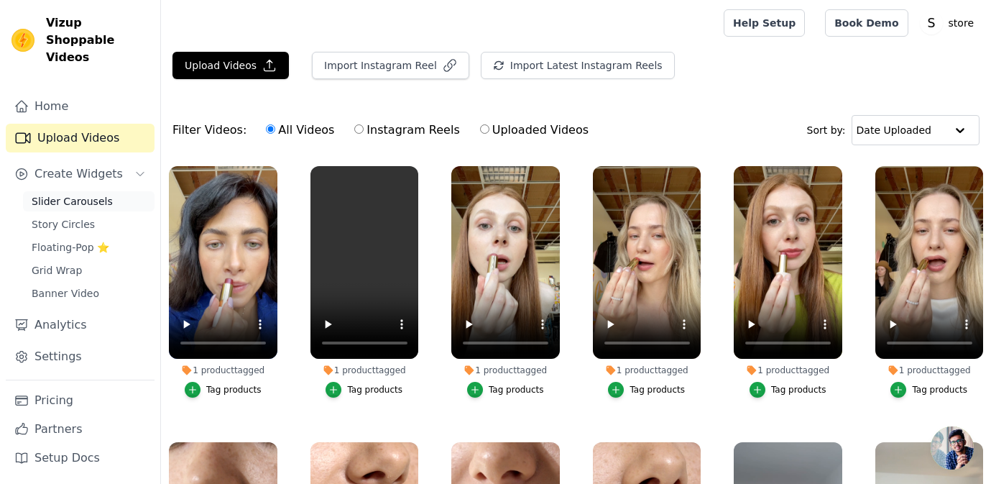
click at [96, 194] on span "Slider Carousels" at bounding box center [72, 201] width 81 height 14
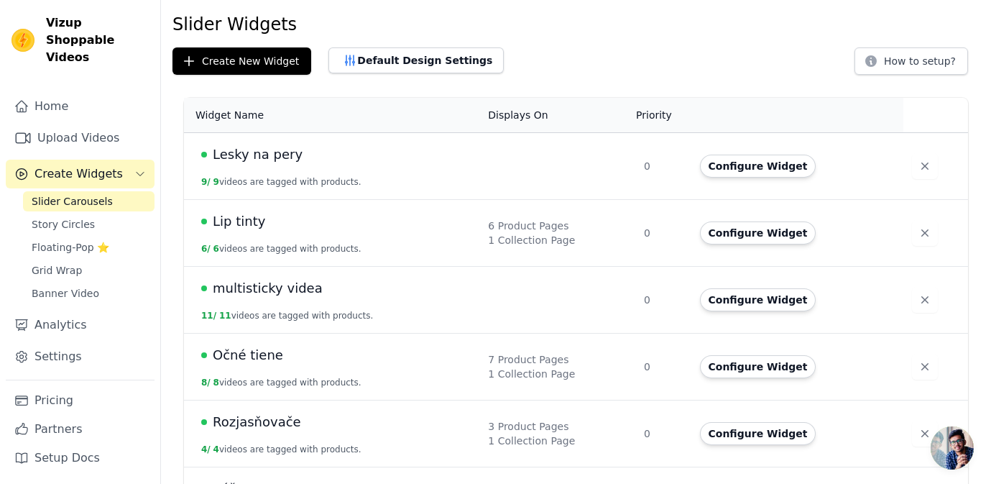
scroll to position [50, 0]
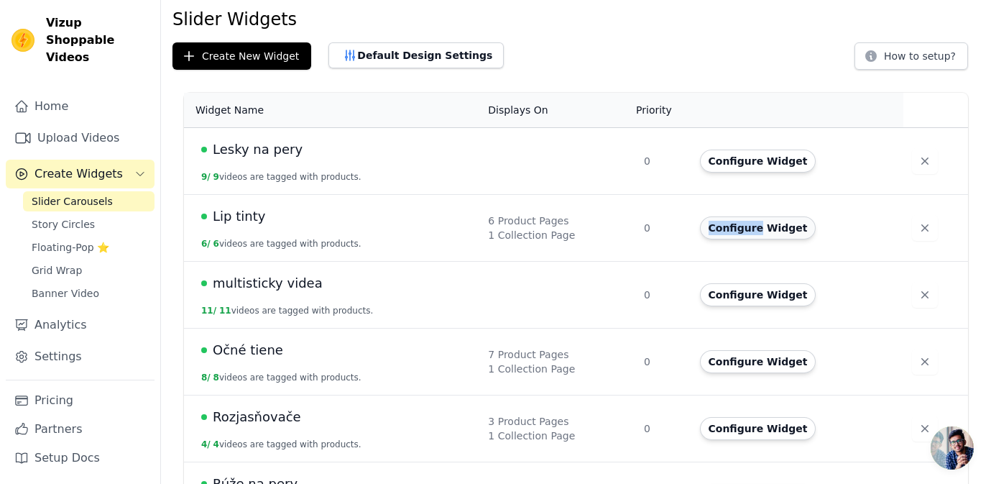
click at [738, 228] on button "Configure Widget" at bounding box center [758, 227] width 116 height 23
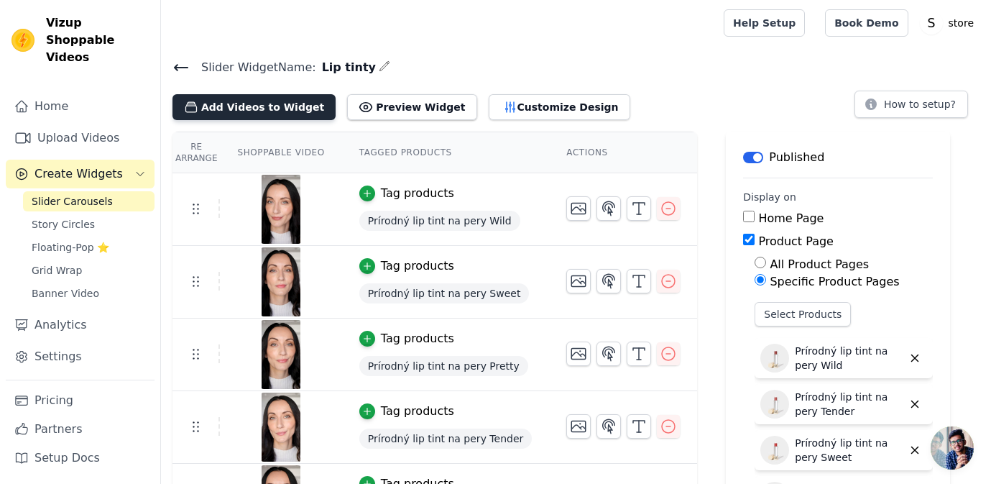
click at [249, 115] on button "Add Videos to Widget" at bounding box center [254, 107] width 163 height 26
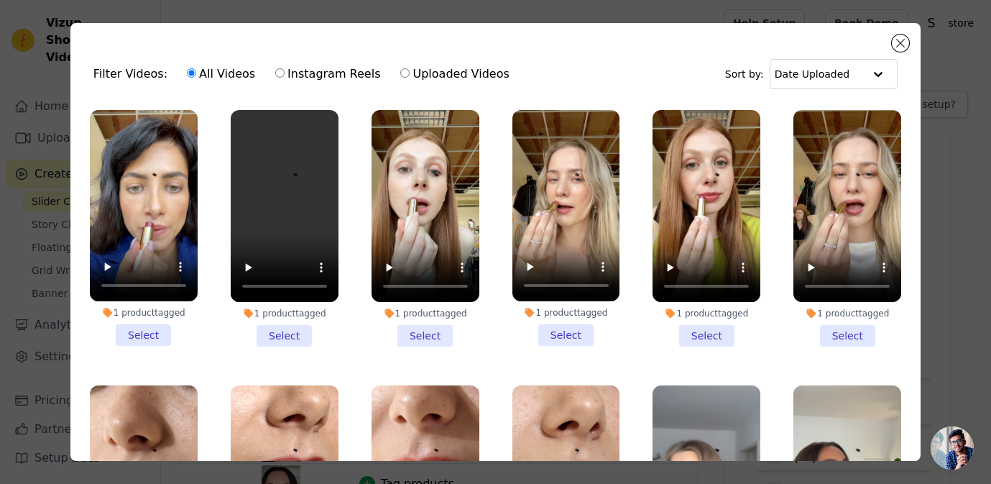
click at [148, 334] on li "1 product tagged Select" at bounding box center [144, 228] width 108 height 236
click at [0, 0] on input "1 product tagged Select" at bounding box center [0, 0] width 0 height 0
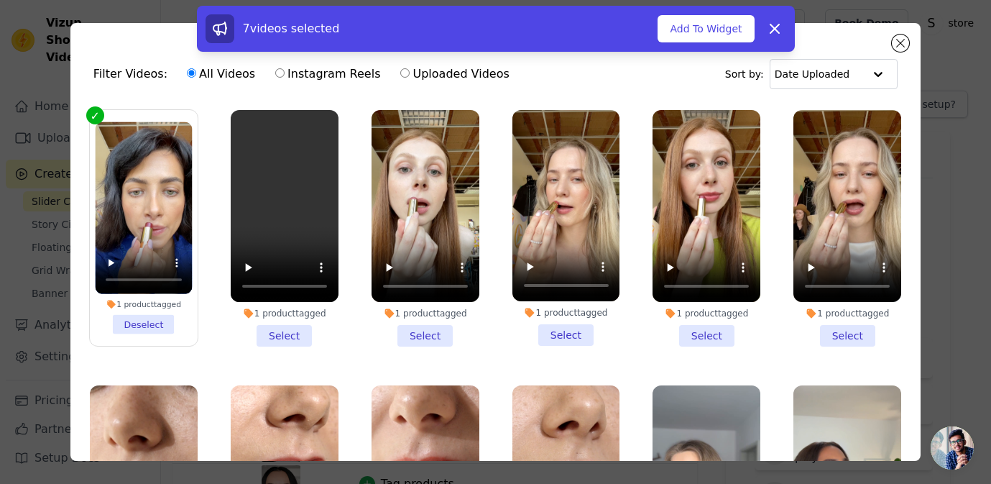
click at [278, 330] on li "1 product tagged Select" at bounding box center [285, 228] width 108 height 237
click at [0, 0] on input "1 product tagged Select" at bounding box center [0, 0] width 0 height 0
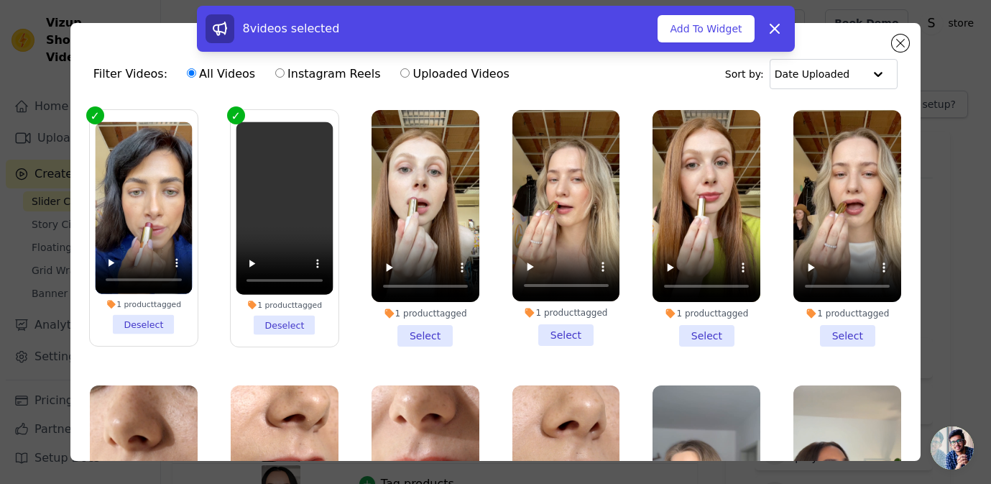
click at [436, 337] on li "1 product tagged Select" at bounding box center [426, 228] width 108 height 237
click at [0, 0] on input "1 product tagged Select" at bounding box center [0, 0] width 0 height 0
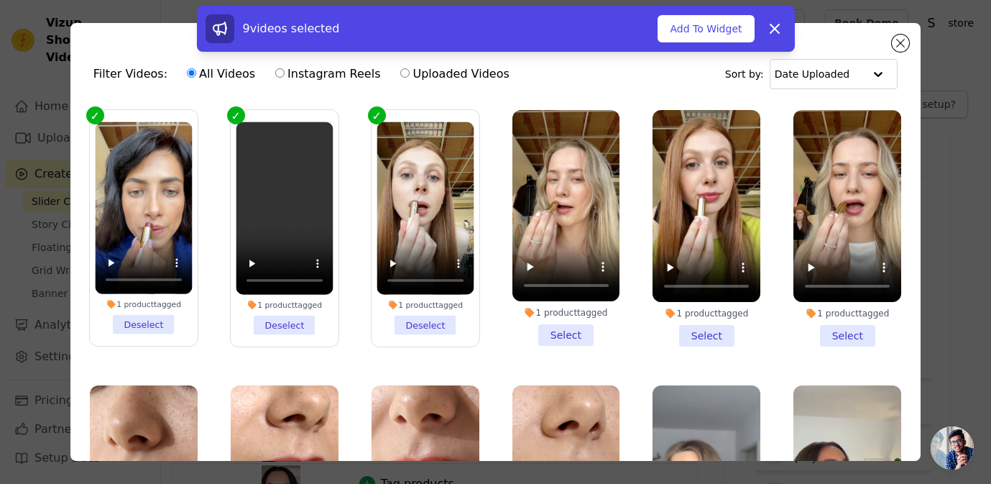
click at [564, 330] on li "1 product tagged Select" at bounding box center [567, 228] width 108 height 236
click at [0, 0] on input "1 product tagged Select" at bounding box center [0, 0] width 0 height 0
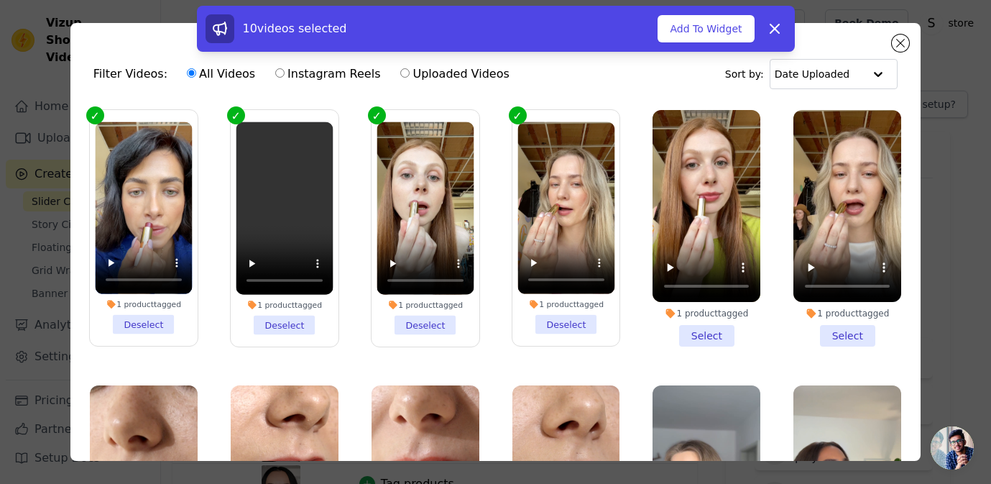
click at [712, 327] on li "1 product tagged Select" at bounding box center [707, 228] width 108 height 237
click at [0, 0] on input "1 product tagged Select" at bounding box center [0, 0] width 0 height 0
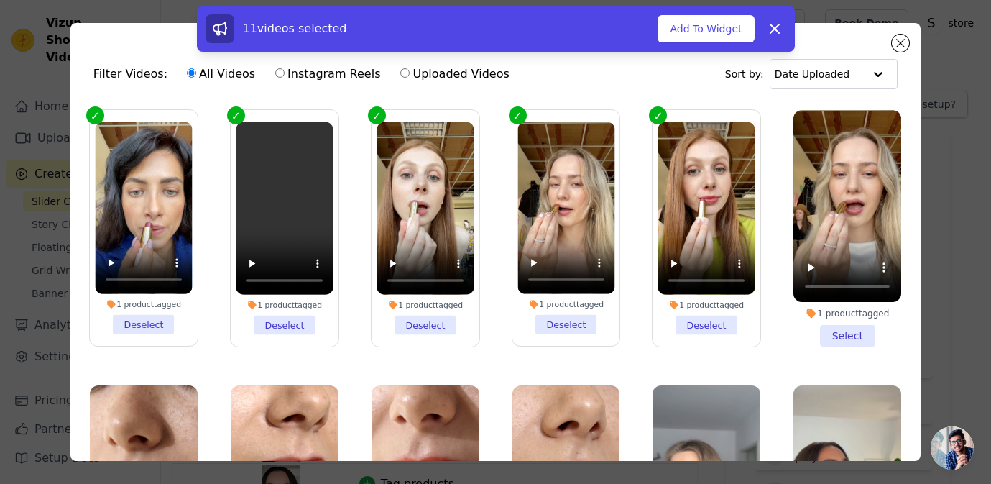
click at [840, 331] on li "1 product tagged Select" at bounding box center [848, 228] width 108 height 237
click at [0, 0] on input "1 product tagged Select" at bounding box center [0, 0] width 0 height 0
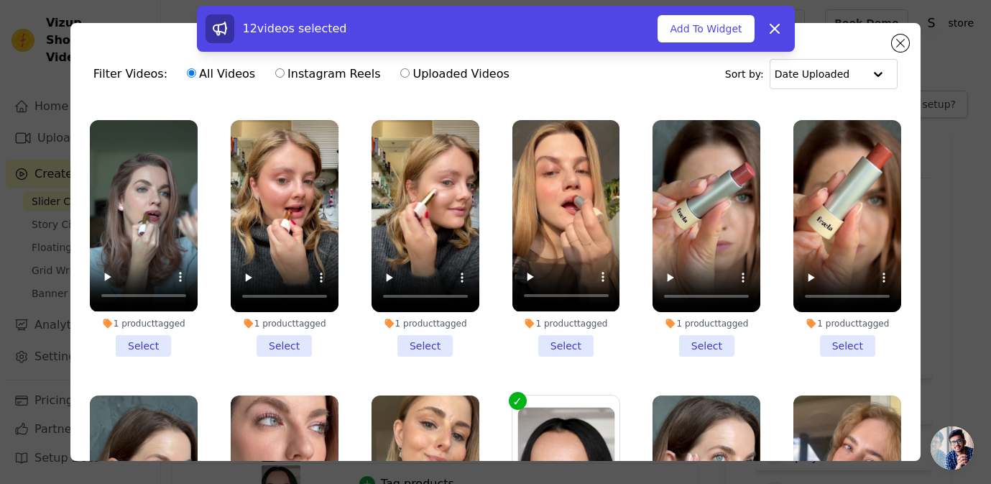
scroll to position [448, 0]
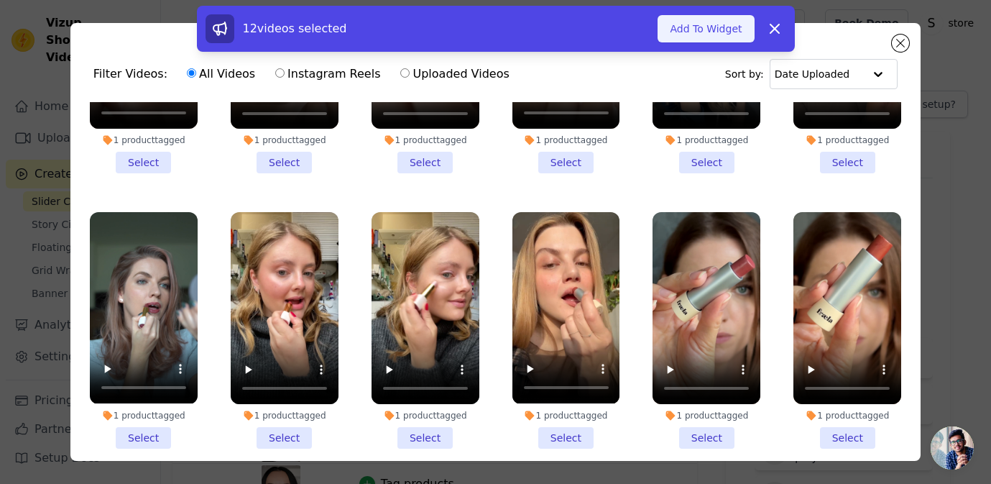
click at [718, 37] on button "Add To Widget" at bounding box center [706, 28] width 96 height 27
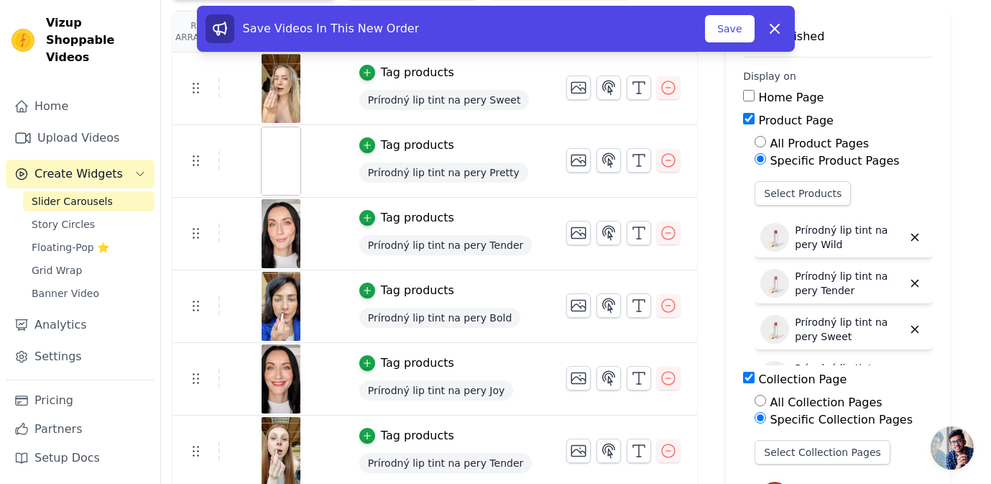
scroll to position [114, 0]
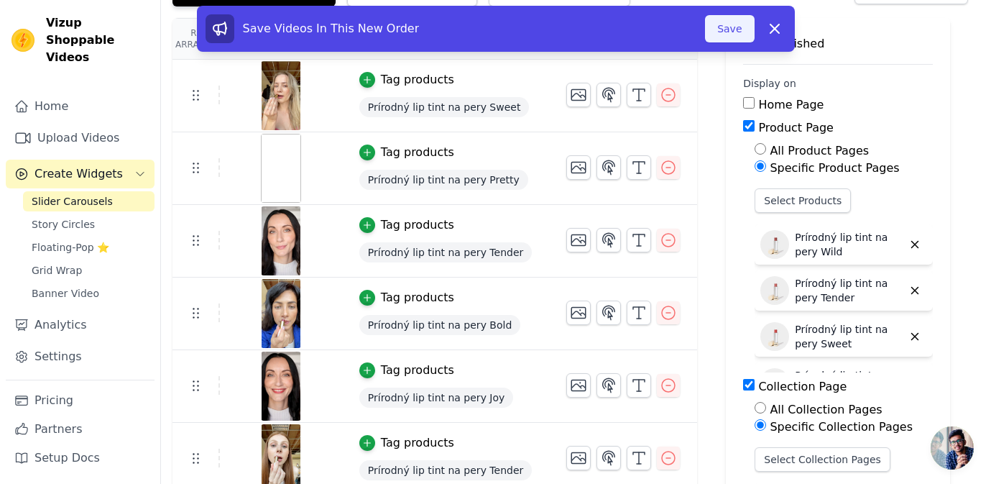
click at [734, 36] on button "Save" at bounding box center [729, 28] width 49 height 27
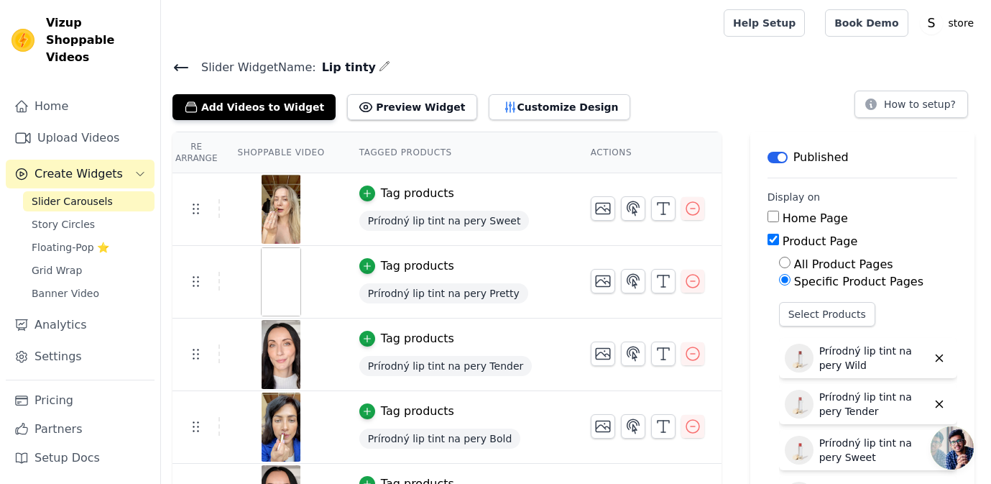
click at [68, 194] on span "Slider Carousels" at bounding box center [72, 201] width 81 height 14
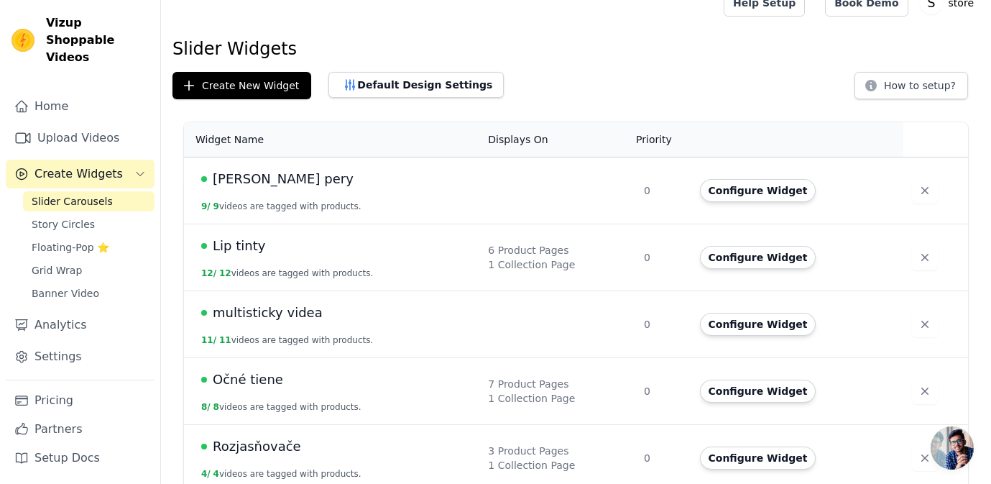
scroll to position [23, 0]
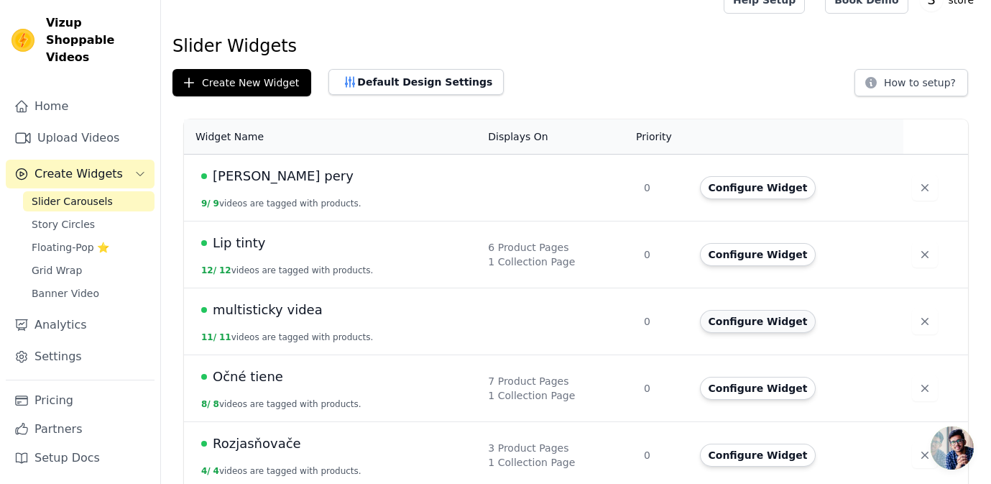
click at [726, 324] on button "Configure Widget" at bounding box center [758, 321] width 116 height 23
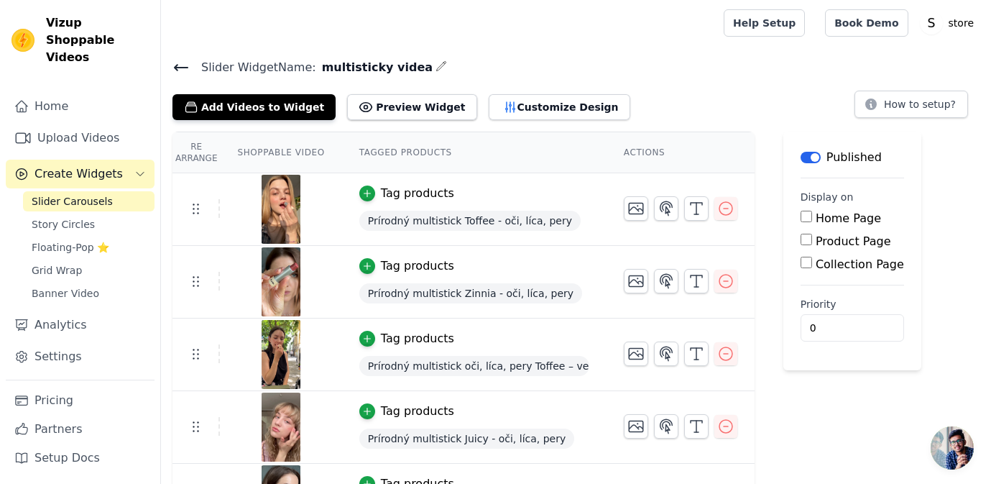
scroll to position [6, 0]
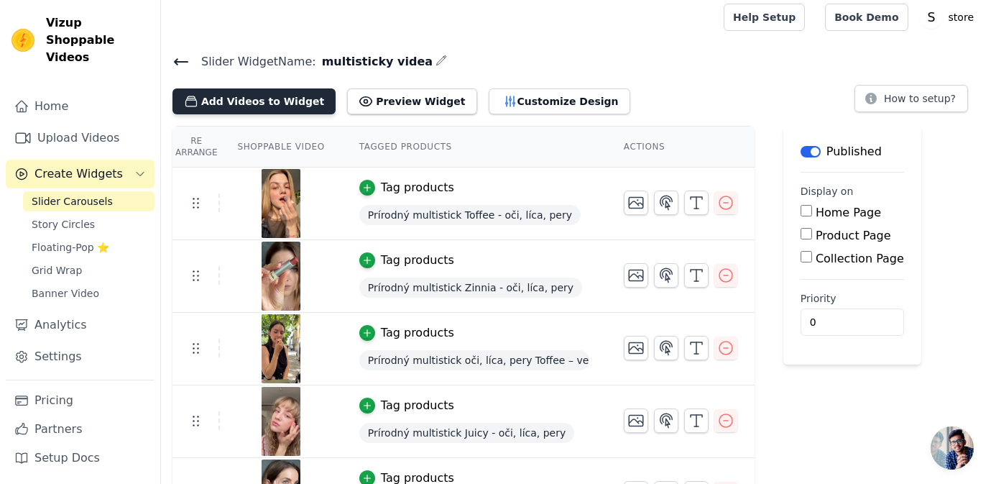
click at [275, 106] on button "Add Videos to Widget" at bounding box center [254, 101] width 163 height 26
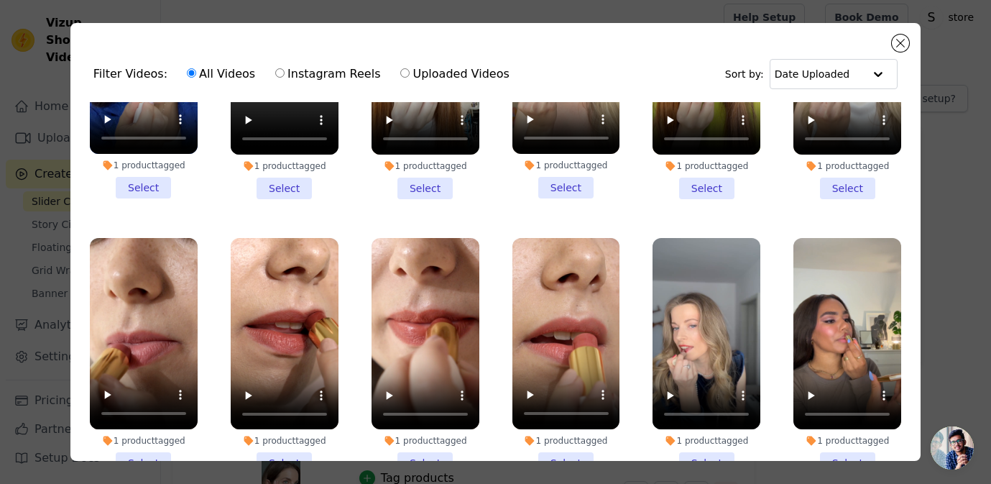
scroll to position [226, 0]
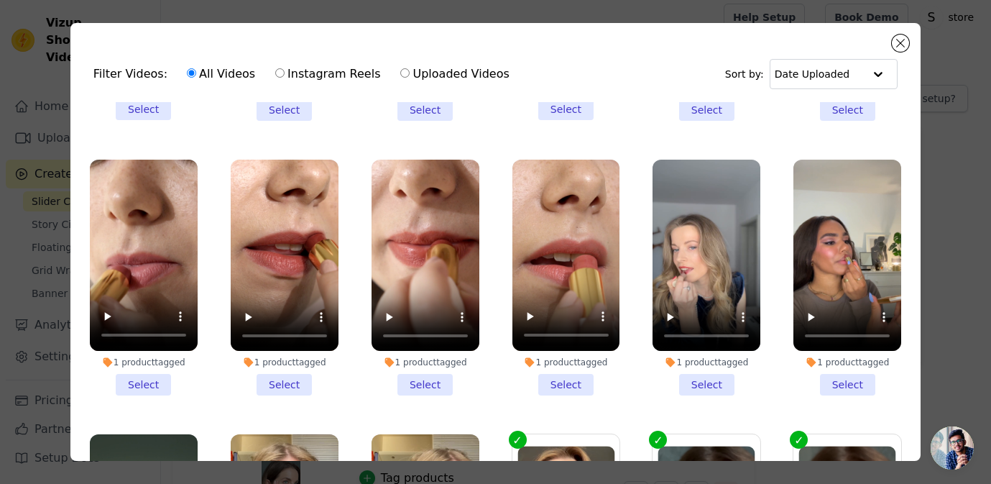
click at [154, 385] on li "1 product tagged Select" at bounding box center [144, 278] width 108 height 236
click at [0, 0] on input "1 product tagged Select" at bounding box center [0, 0] width 0 height 0
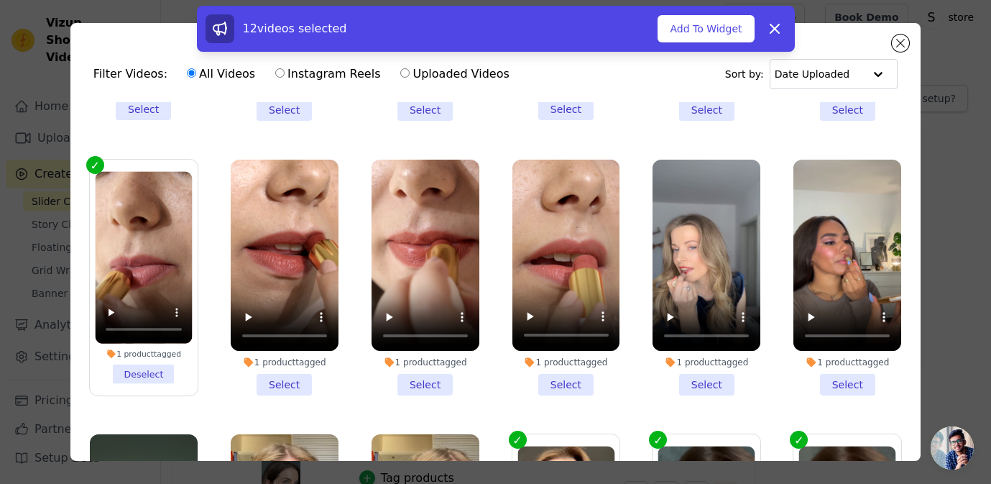
click at [303, 377] on li "1 product tagged Select" at bounding box center [285, 278] width 108 height 237
click at [0, 0] on input "1 product tagged Select" at bounding box center [0, 0] width 0 height 0
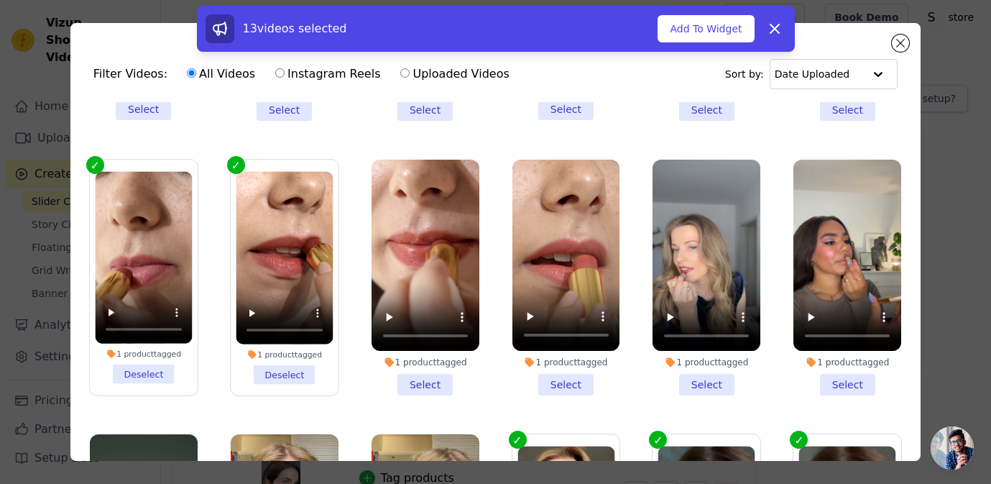
click at [437, 382] on li "1 product tagged Select" at bounding box center [426, 278] width 108 height 237
click at [0, 0] on input "1 product tagged Select" at bounding box center [0, 0] width 0 height 0
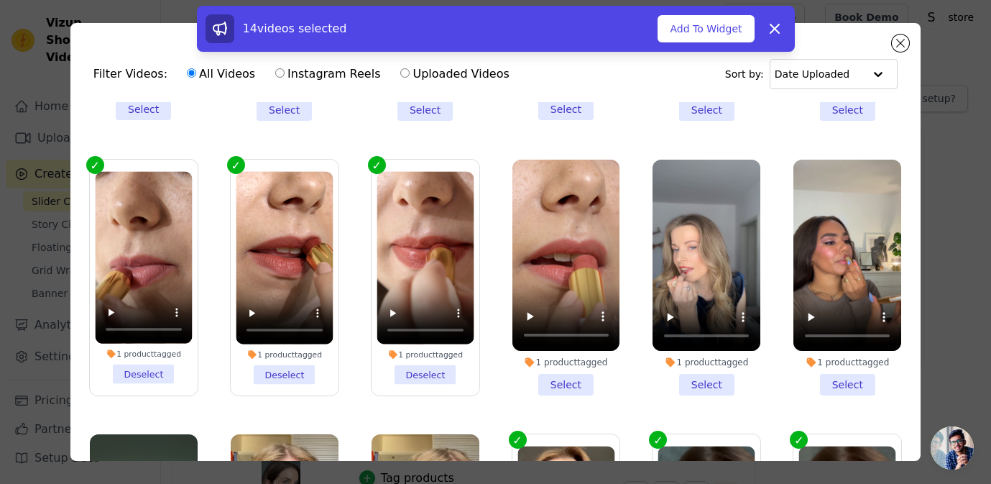
click at [583, 376] on li "1 product tagged Select" at bounding box center [567, 278] width 108 height 236
click at [0, 0] on input "1 product tagged Select" at bounding box center [0, 0] width 0 height 0
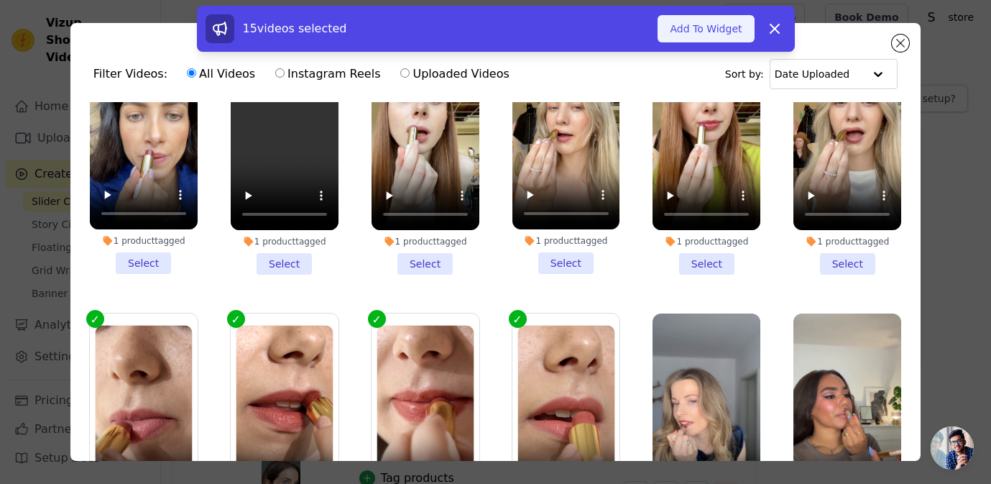
scroll to position [50, 0]
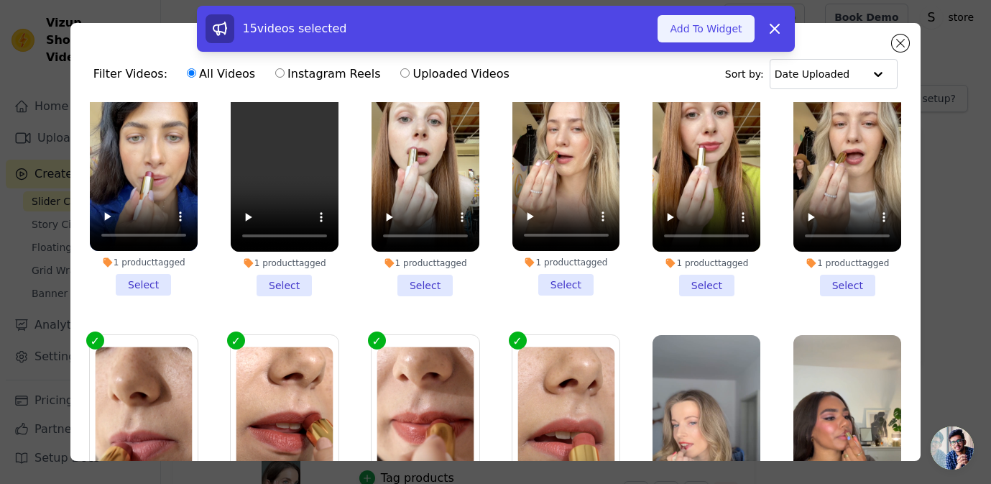
click at [704, 24] on button "Add To Widget" at bounding box center [706, 28] width 96 height 27
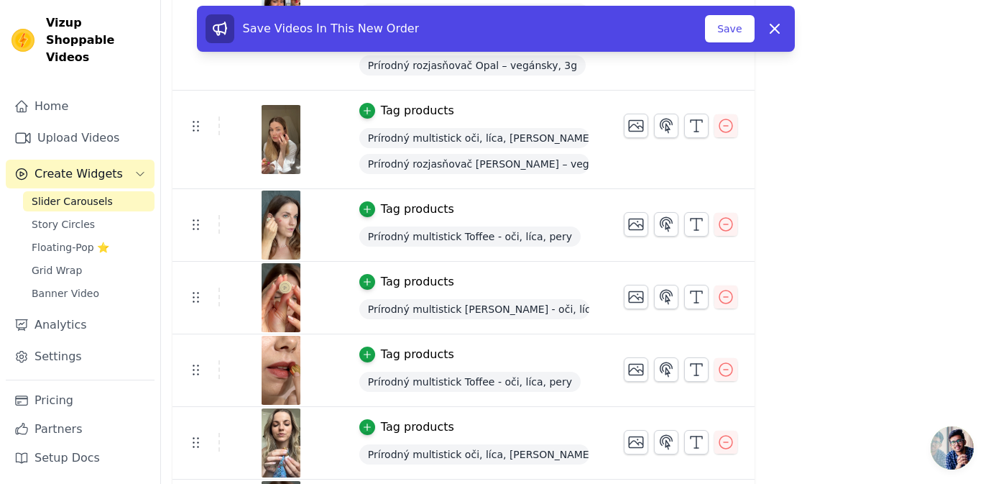
scroll to position [907, 0]
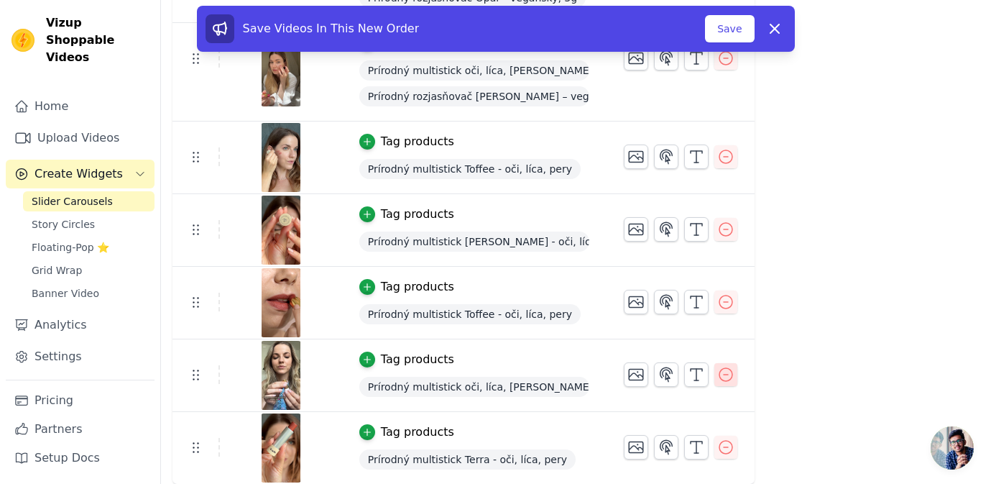
click at [729, 382] on button "button" at bounding box center [726, 374] width 23 height 23
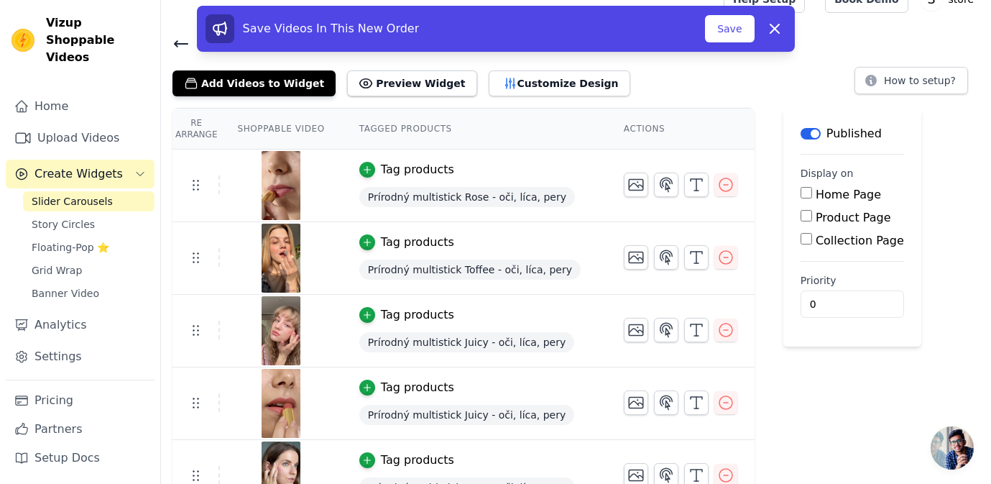
scroll to position [0, 0]
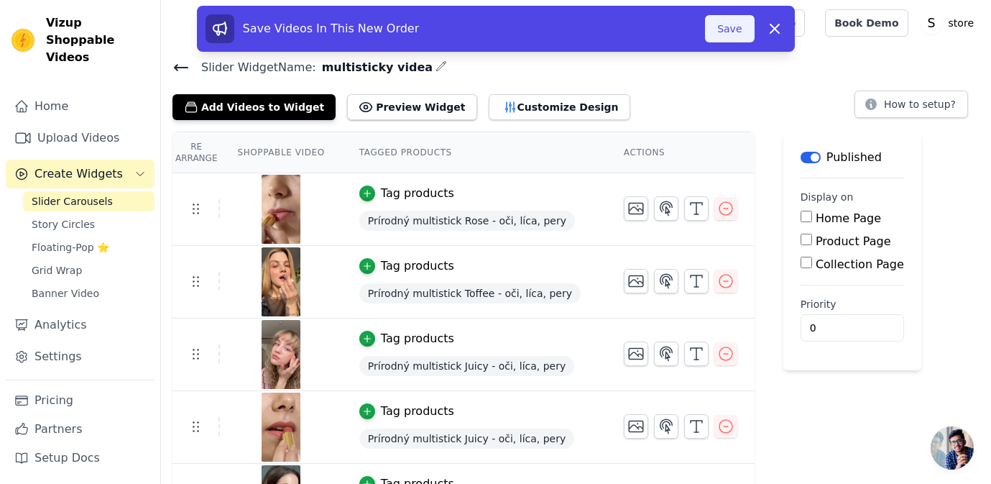
click at [717, 32] on button "Save" at bounding box center [729, 28] width 49 height 27
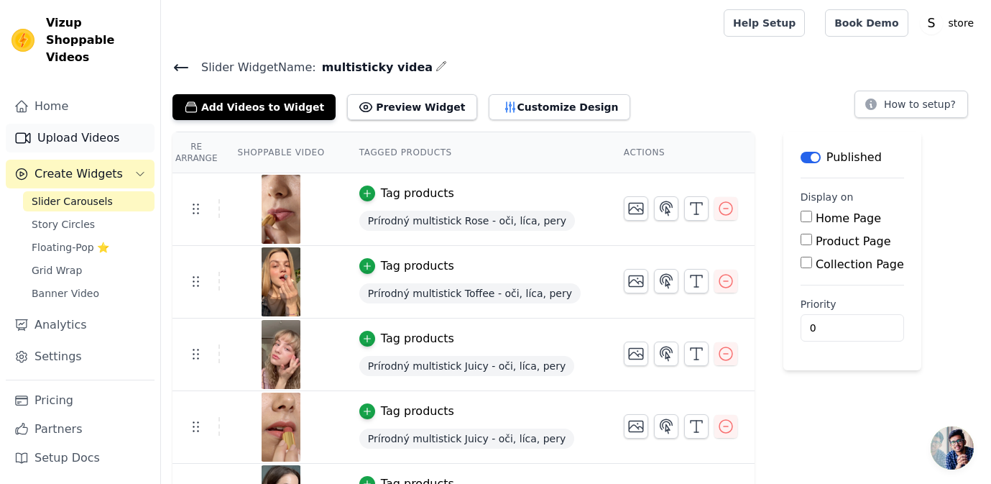
click at [92, 124] on link "Upload Videos" at bounding box center [80, 138] width 149 height 29
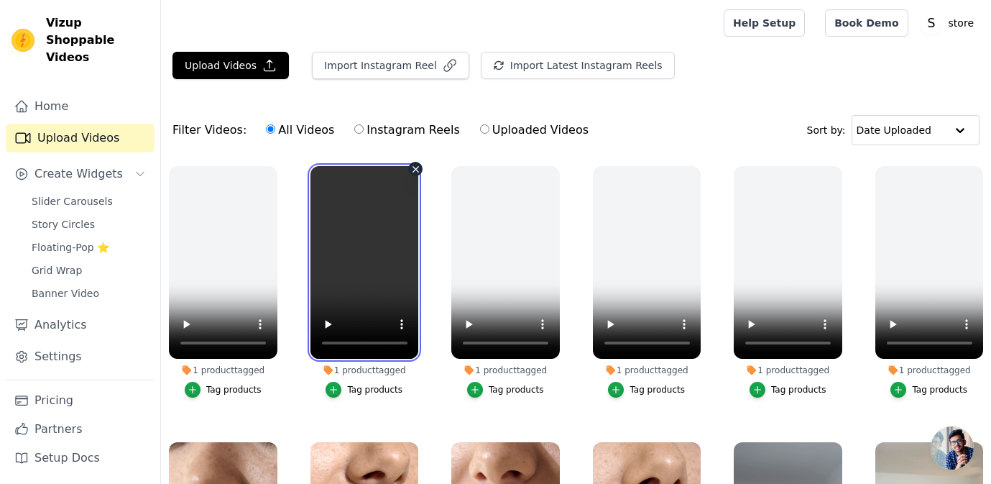
click at [368, 183] on video at bounding box center [365, 262] width 109 height 193
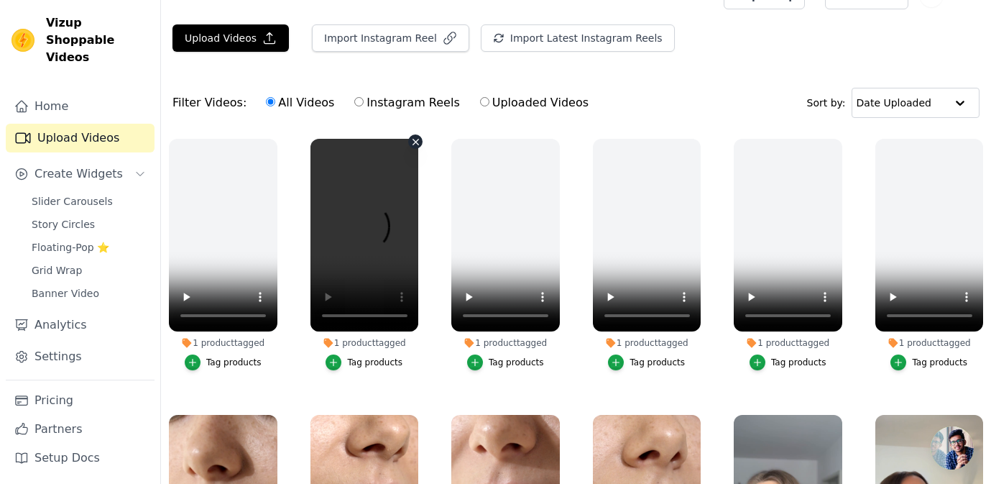
scroll to position [24, 0]
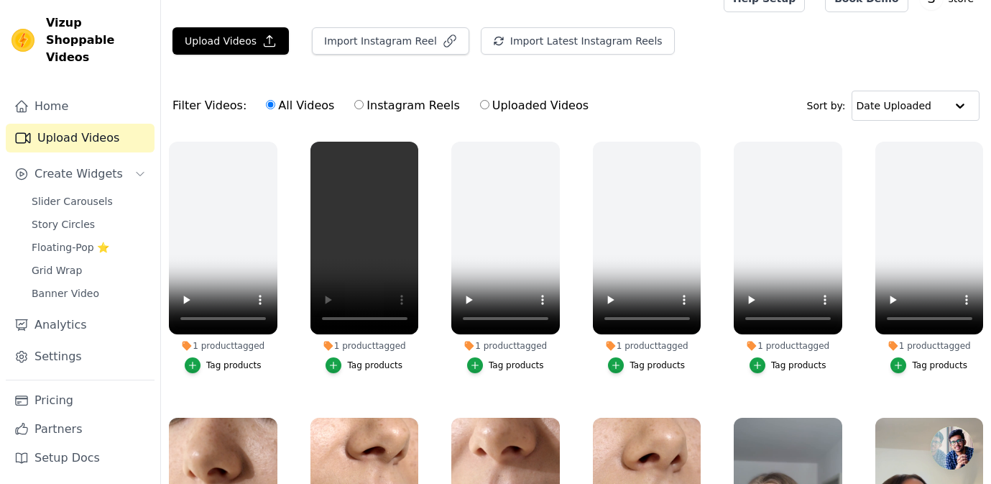
click at [636, 72] on div "Upload Videos Import Instagram Reel Import Latest Instagram Reels Import Latest…" at bounding box center [576, 299] width 830 height 544
click at [101, 194] on span "Slider Carousels" at bounding box center [72, 201] width 81 height 14
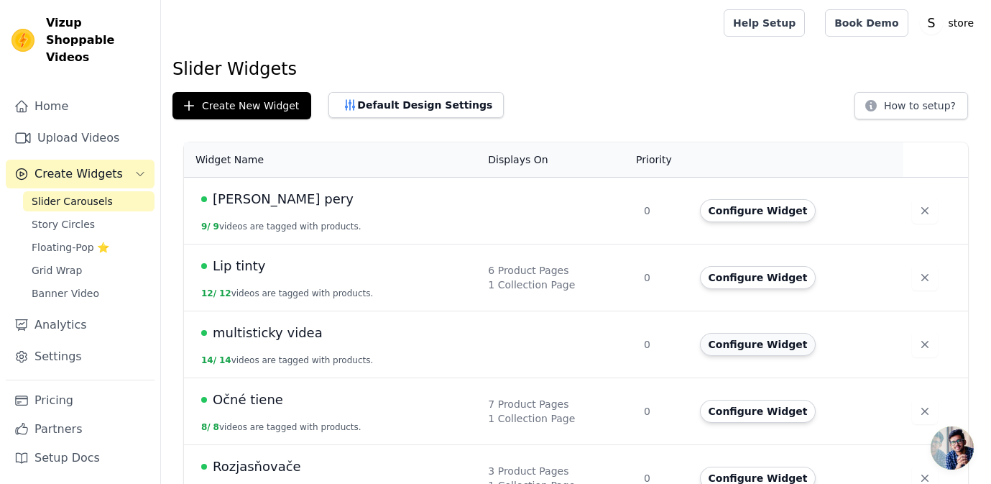
click at [752, 340] on button "Configure Widget" at bounding box center [758, 344] width 116 height 23
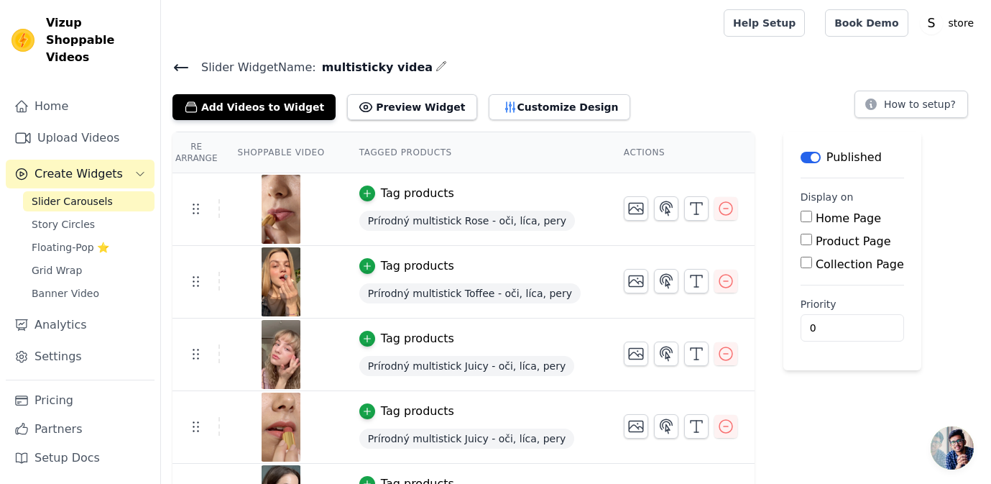
click at [807, 242] on input "Product Page" at bounding box center [807, 240] width 12 height 12
checkbox input "true"
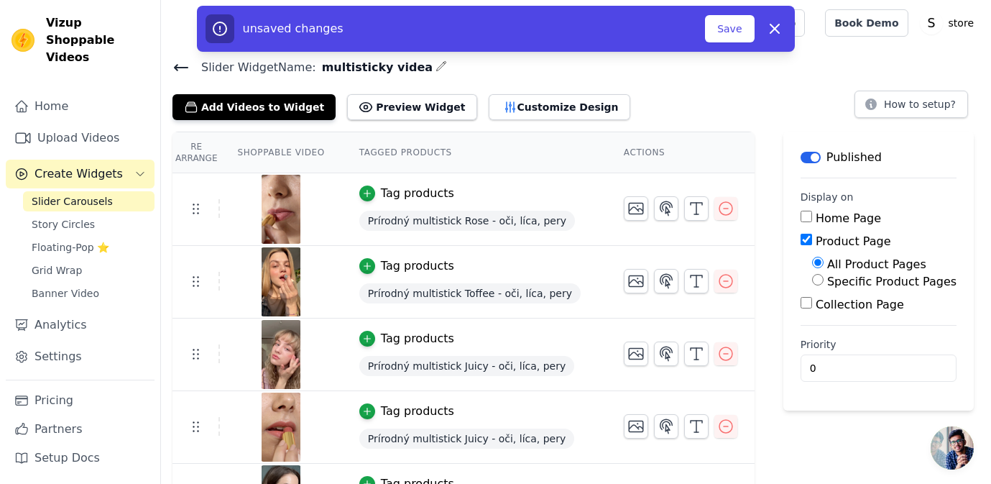
click at [821, 280] on input "Specific Product Pages" at bounding box center [818, 280] width 12 height 12
radio input "true"
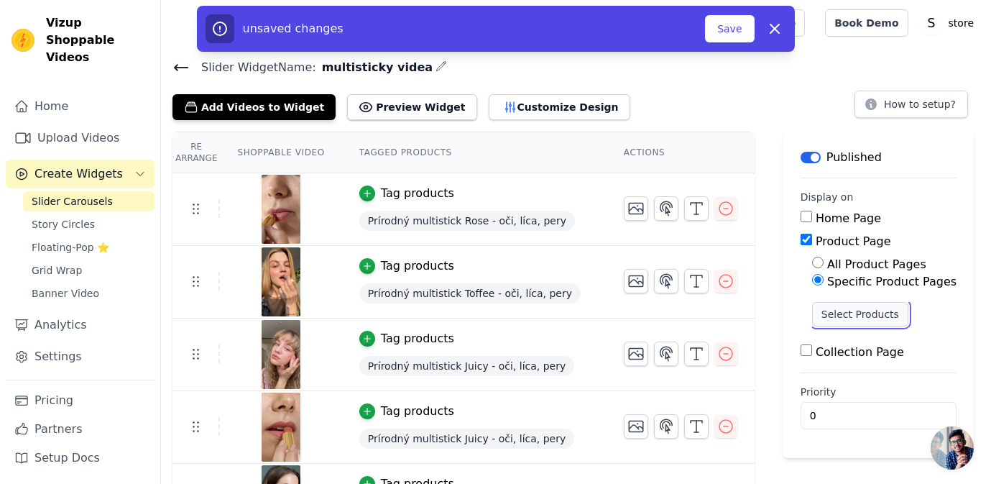
click at [841, 315] on button "Select Products" at bounding box center [860, 314] width 96 height 24
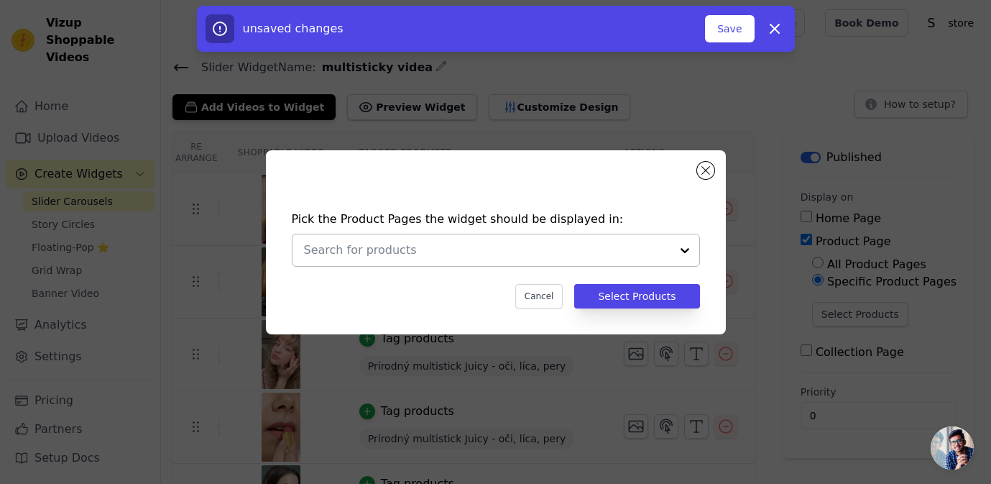
click at [487, 261] on div at bounding box center [487, 250] width 367 height 32
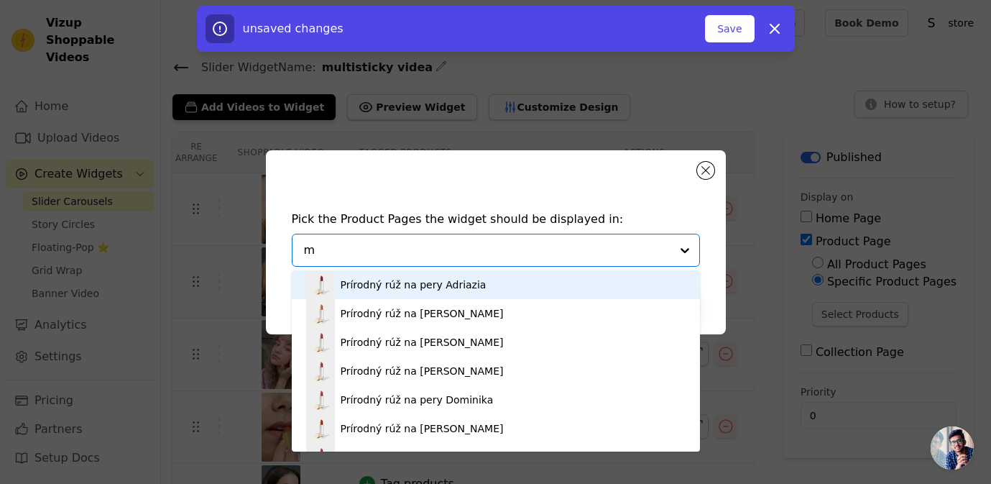
type input "mu"
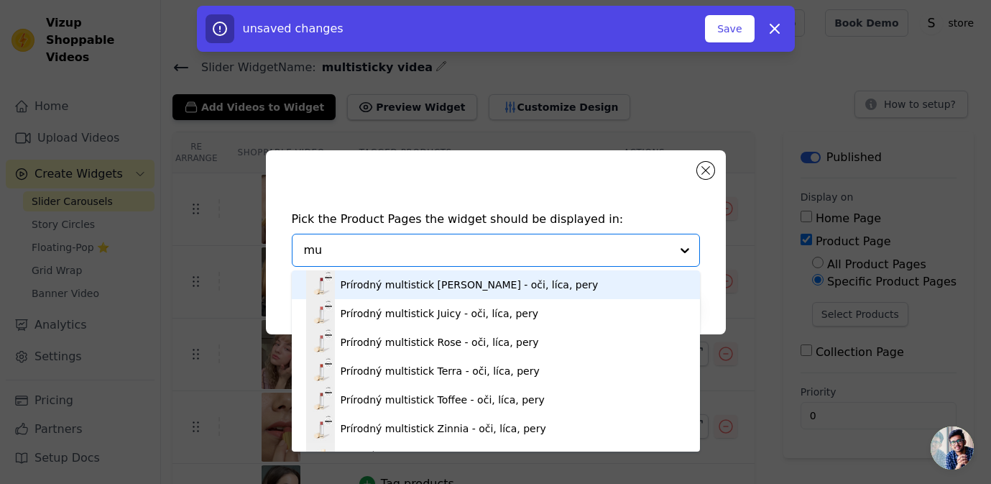
click at [481, 281] on div "Prírodný multistick Berry - oči, líca, pery" at bounding box center [470, 285] width 258 height 14
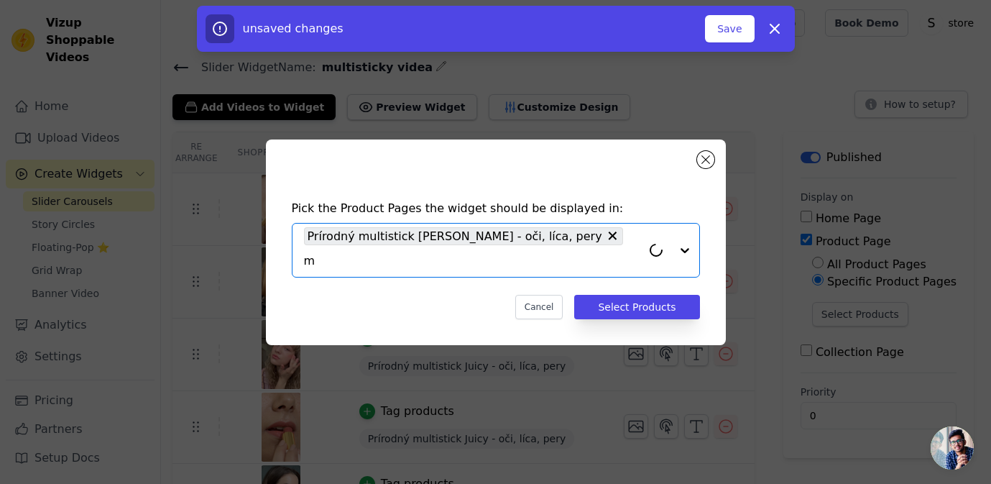
type input "mu"
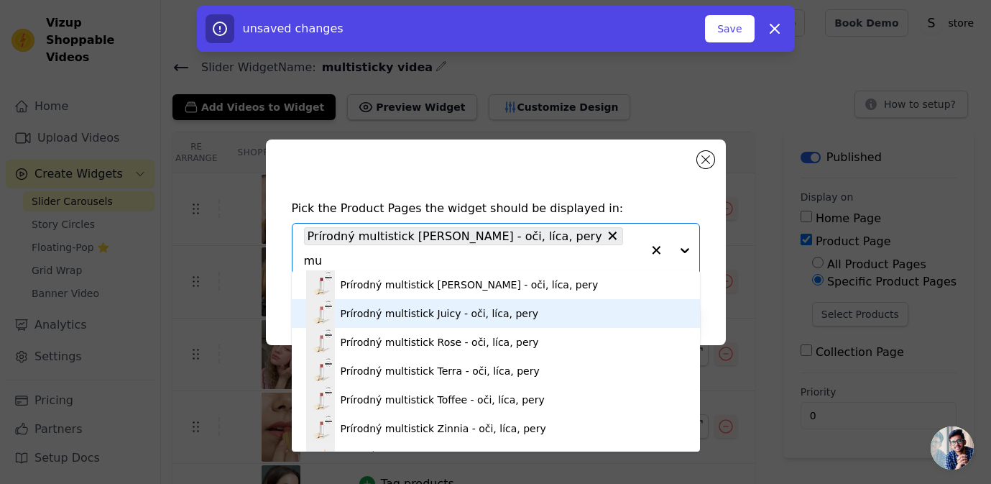
click at [454, 308] on div "Prírodný multistick Juicy - oči, líca, pery" at bounding box center [440, 313] width 198 height 14
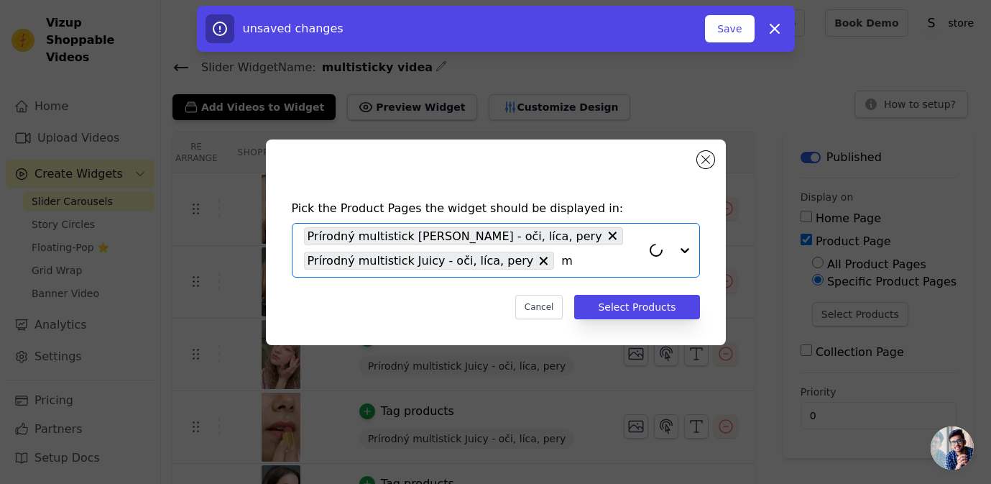
type input "mu"
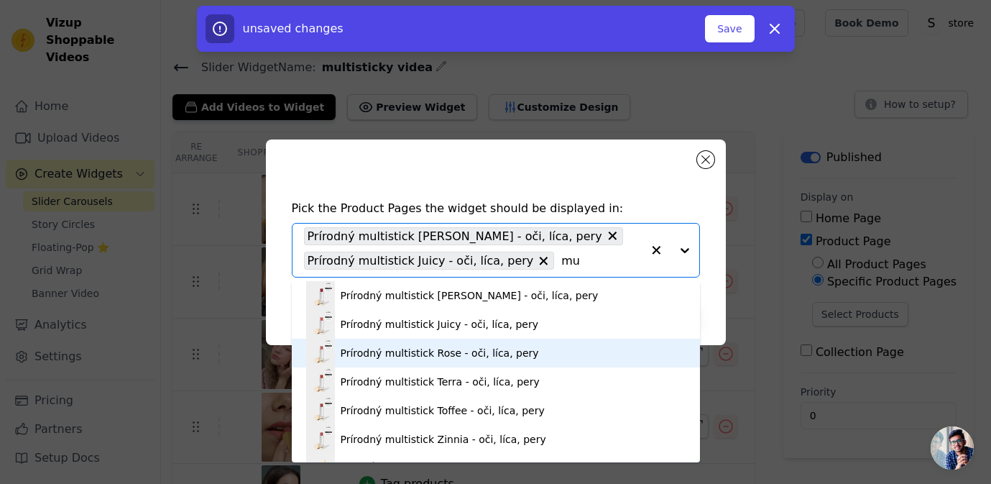
click at [436, 349] on div "Prírodný multistick Rose - oči, líca, pery" at bounding box center [440, 353] width 198 height 14
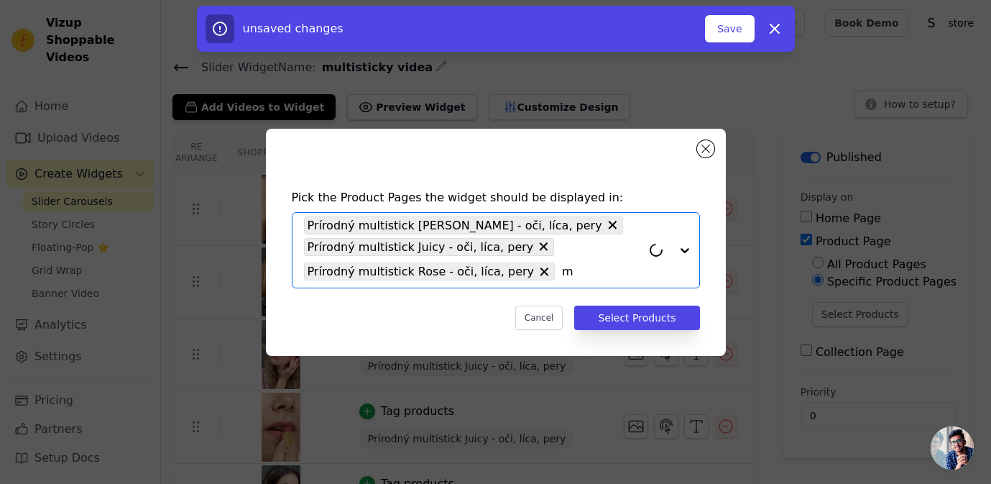
type input "mu"
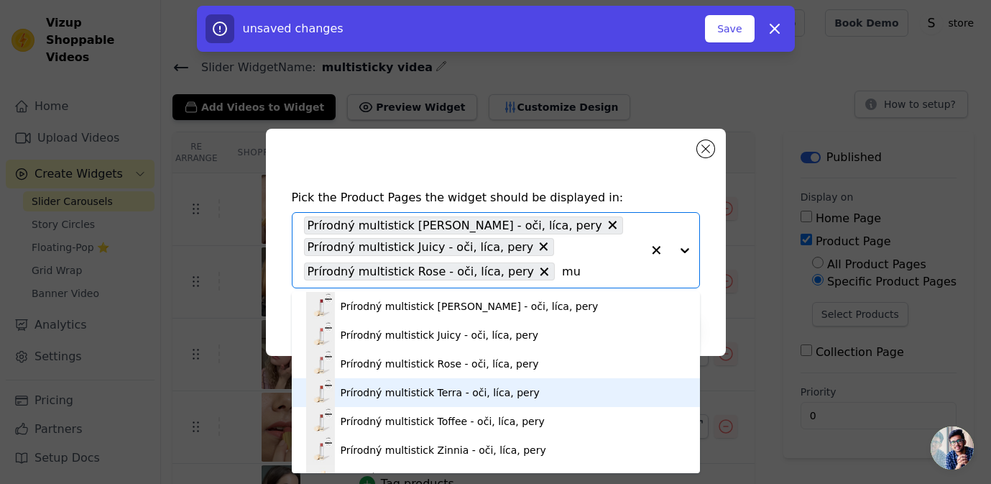
click at [413, 393] on div "Prírodný multistick Terra - oči, líca, pery" at bounding box center [440, 392] width 199 height 14
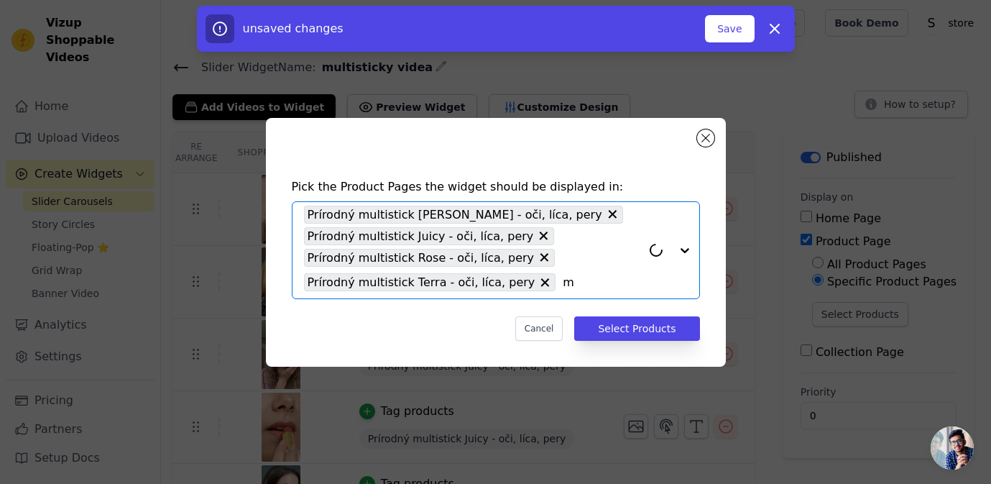
type input "mu"
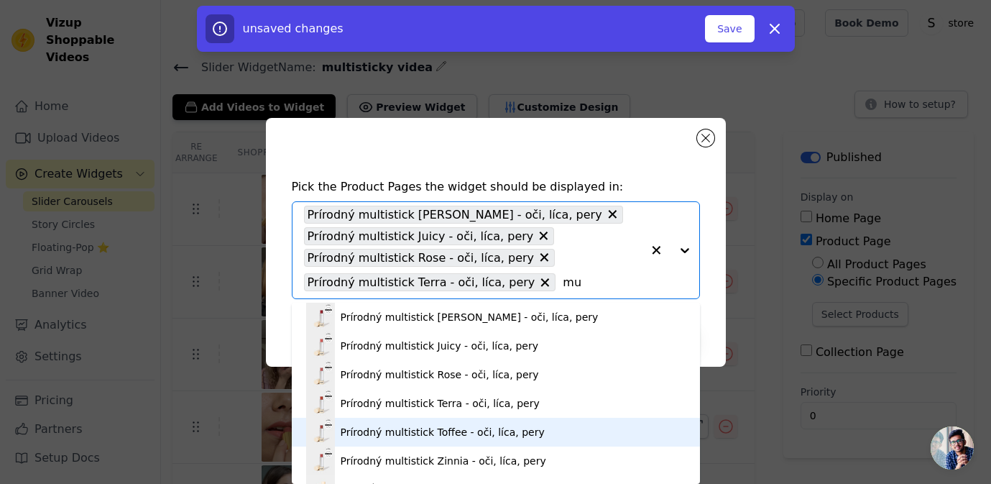
click at [414, 438] on div "Prírodný multistick Toffee - oči, líca, pery" at bounding box center [443, 432] width 204 height 14
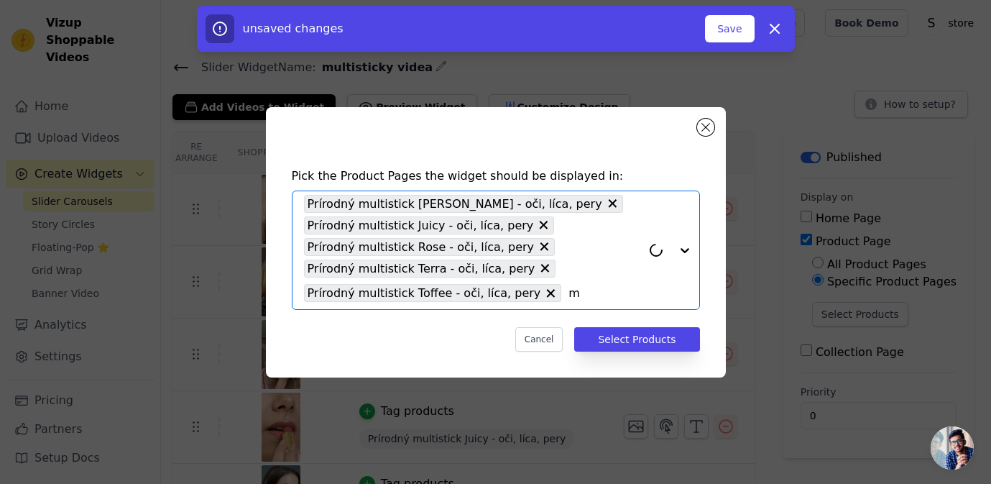
type input "mu"
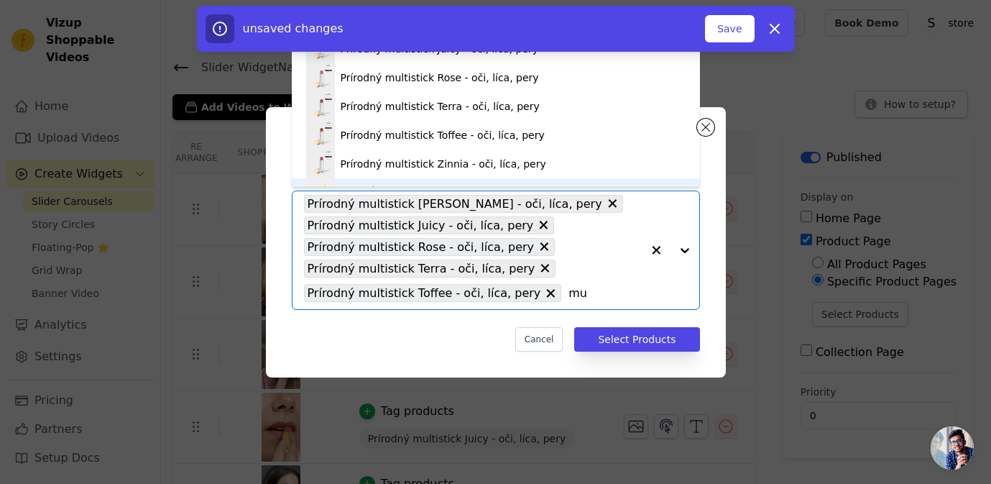
scroll to position [20, 0]
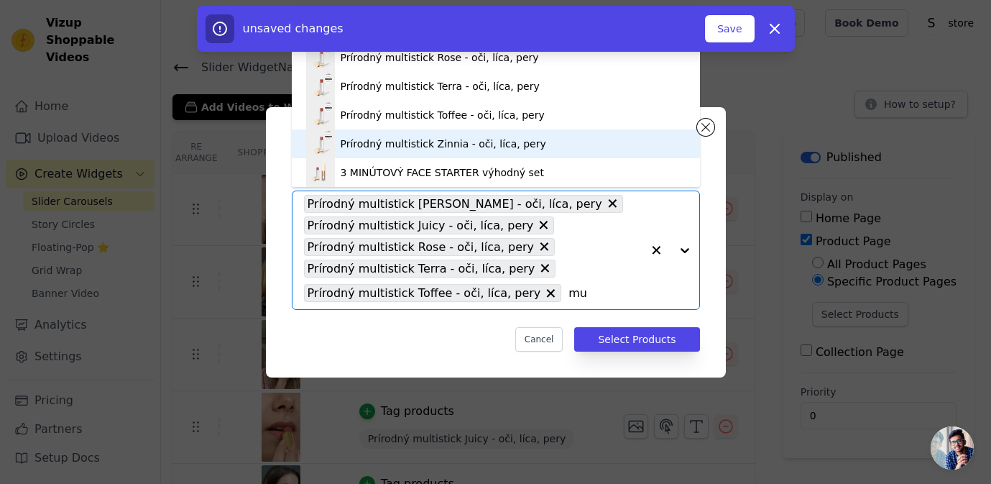
drag, startPoint x: 441, startPoint y: 173, endPoint x: 444, endPoint y: 138, distance: 34.6
click at [444, 138] on div "Prírodný multistick Berry - oči, líca, pery Prírodný multistick Juicy - oči, lí…" at bounding box center [496, 96] width 408 height 181
click at [444, 140] on div "Prírodný multistick Zinnia - oči, líca, pery" at bounding box center [444, 144] width 206 height 14
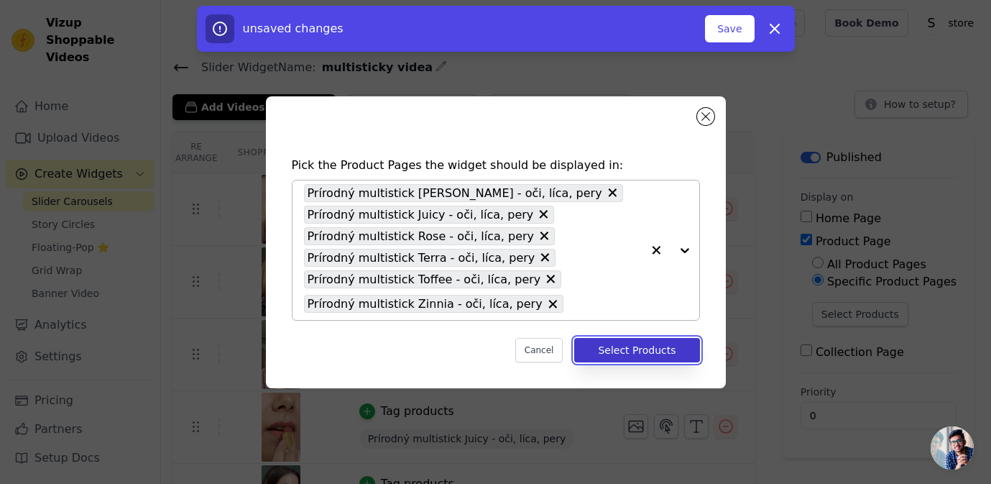
click at [641, 354] on button "Select Products" at bounding box center [636, 350] width 125 height 24
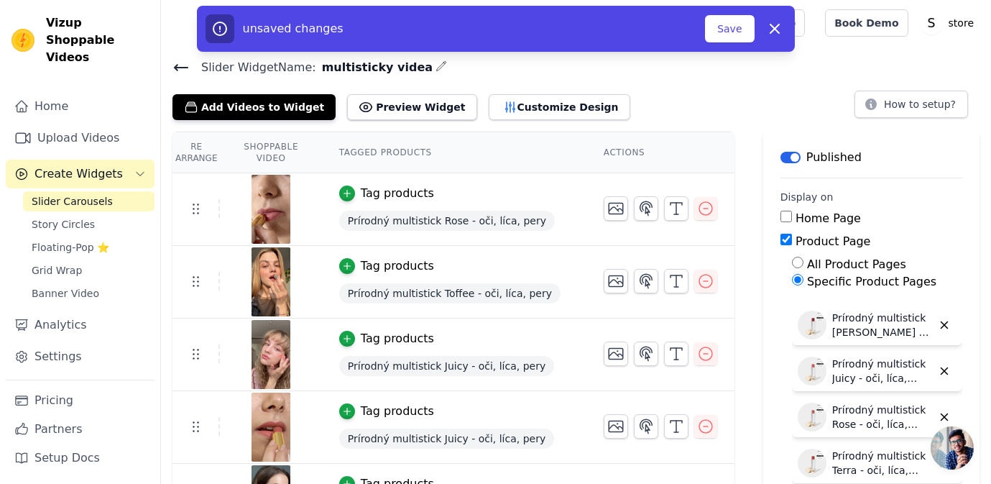
scroll to position [48, 0]
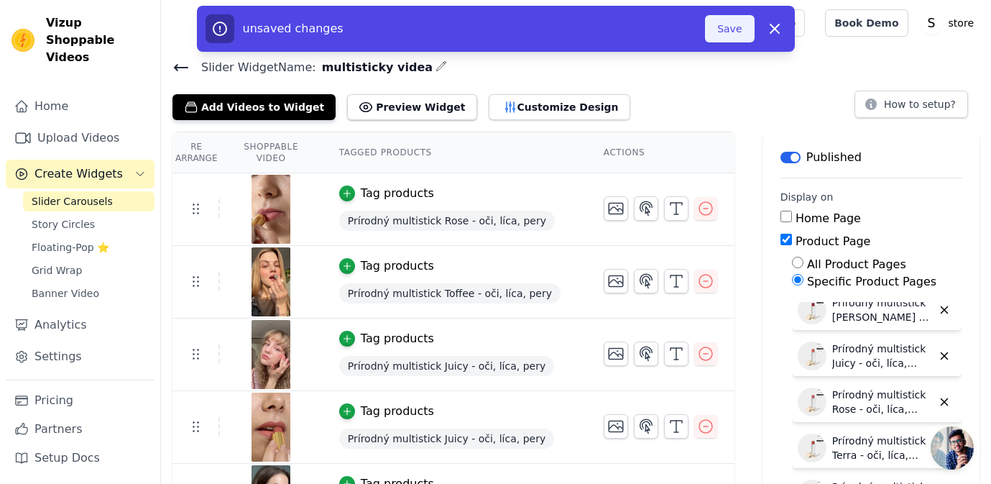
click at [725, 31] on button "Save" at bounding box center [729, 28] width 49 height 27
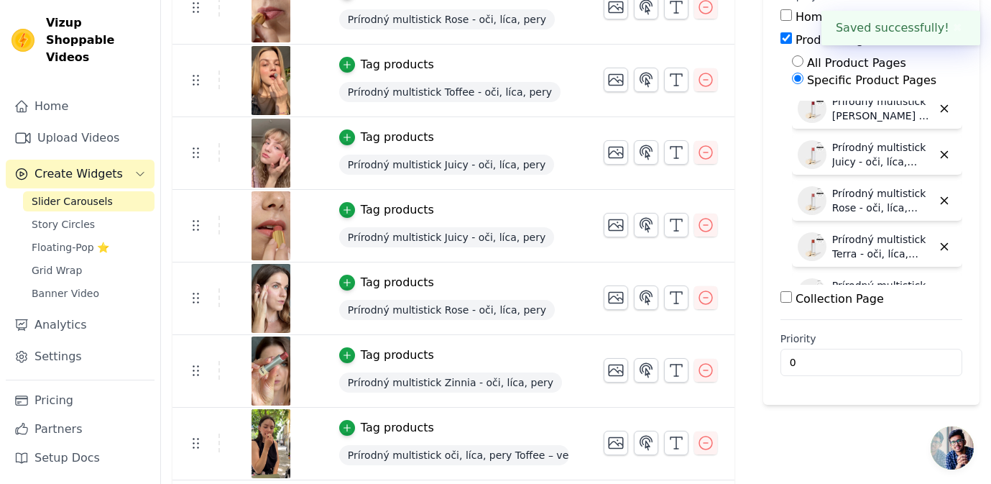
scroll to position [237, 0]
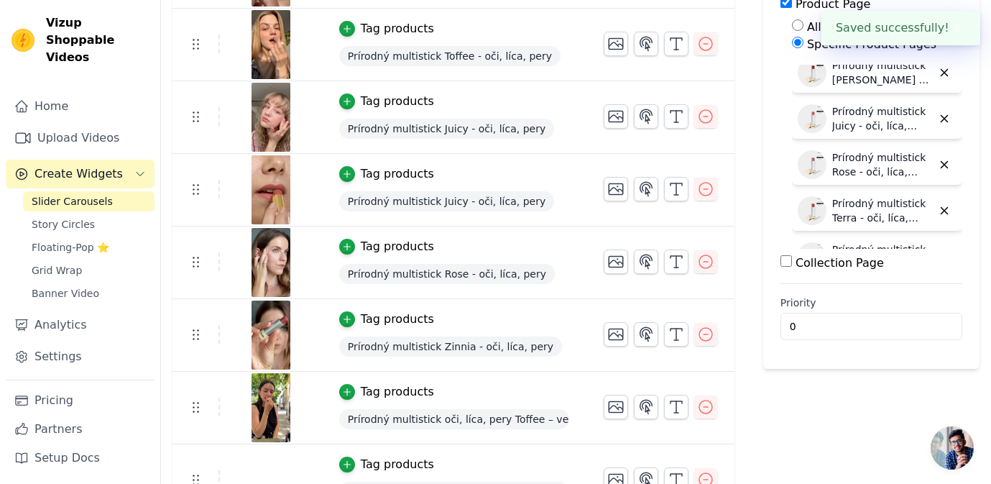
click at [831, 264] on label "Collection Page" at bounding box center [840, 263] width 88 height 14
click at [792, 264] on input "Collection Page" at bounding box center [787, 261] width 12 height 12
checkbox input "true"
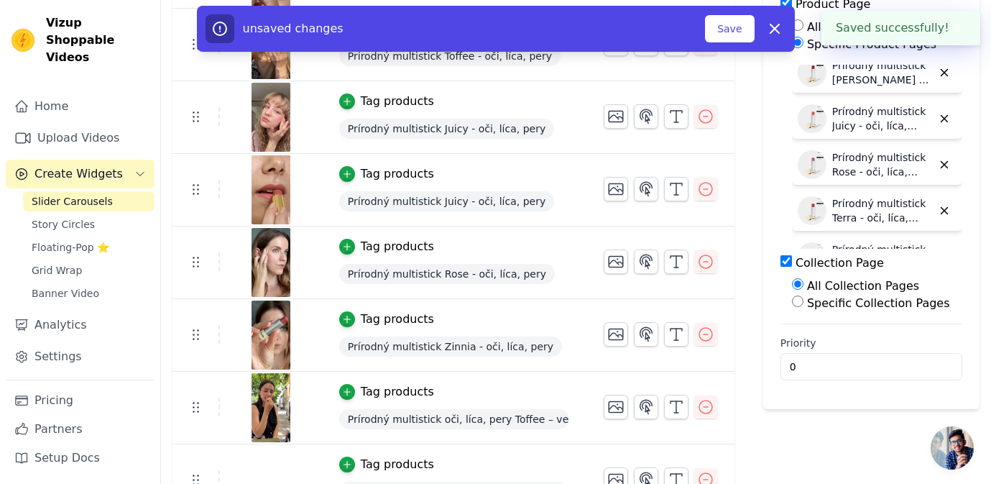
click at [836, 299] on label "Specific Collection Pages" at bounding box center [878, 303] width 143 height 14
click at [804, 299] on input "Specific Collection Pages" at bounding box center [798, 301] width 12 height 12
radio input "true"
click at [840, 331] on button "Select Collection Pages" at bounding box center [860, 336] width 136 height 24
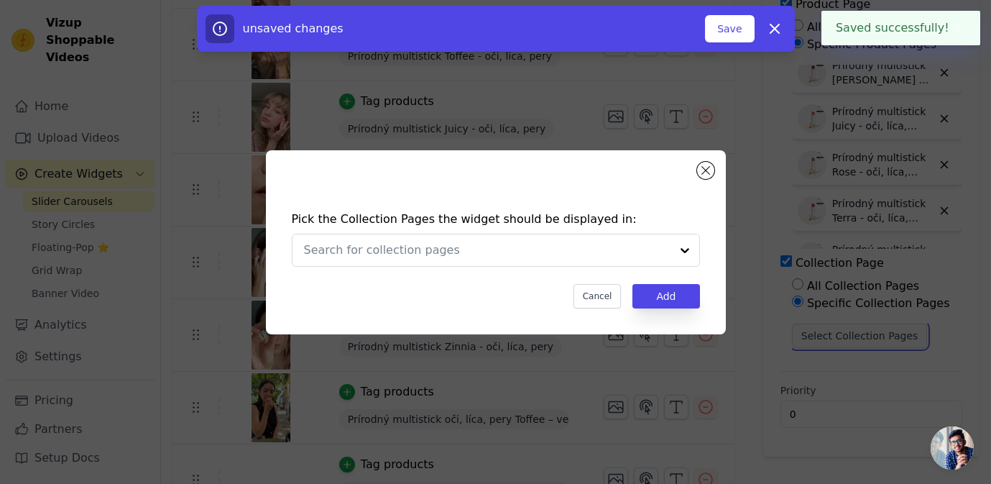
scroll to position [0, 0]
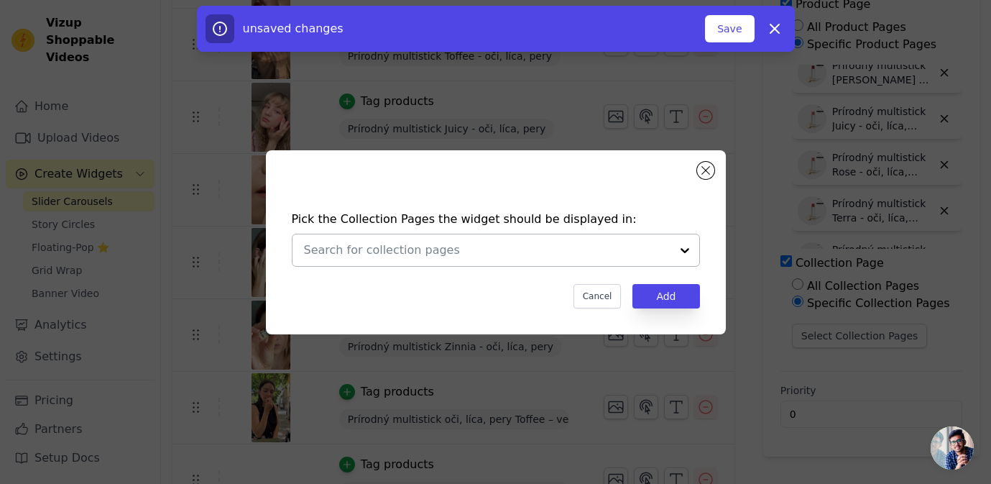
click at [583, 255] on input "text" at bounding box center [487, 250] width 367 height 17
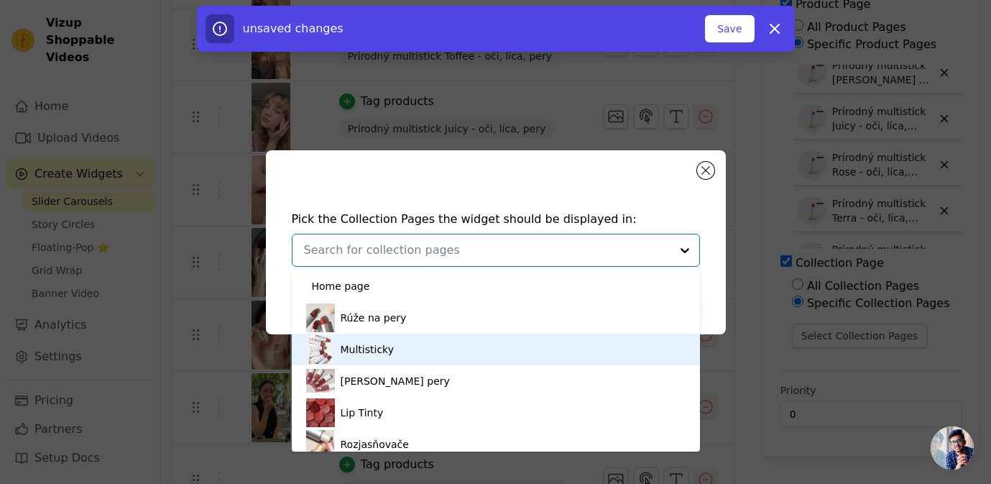
click at [538, 338] on div "Multisticky" at bounding box center [496, 350] width 380 height 32
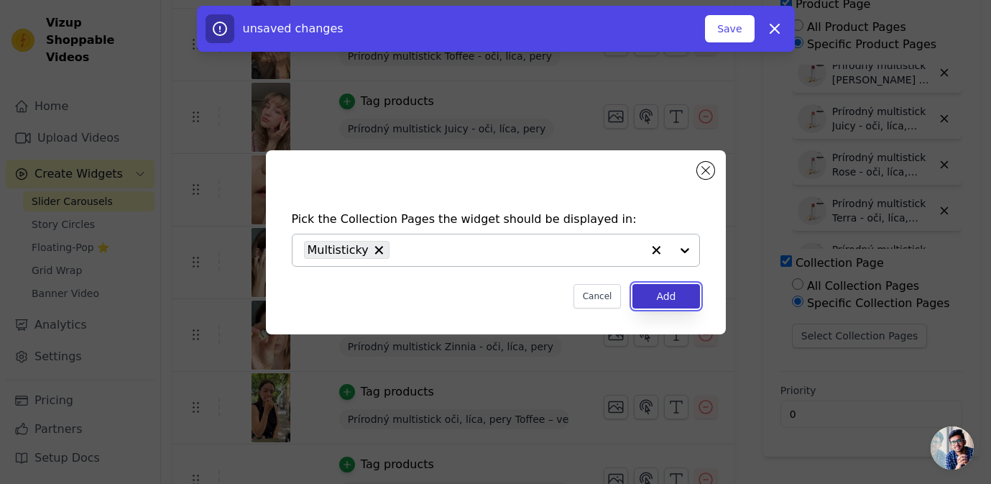
click at [682, 289] on button "Add" at bounding box center [666, 296] width 67 height 24
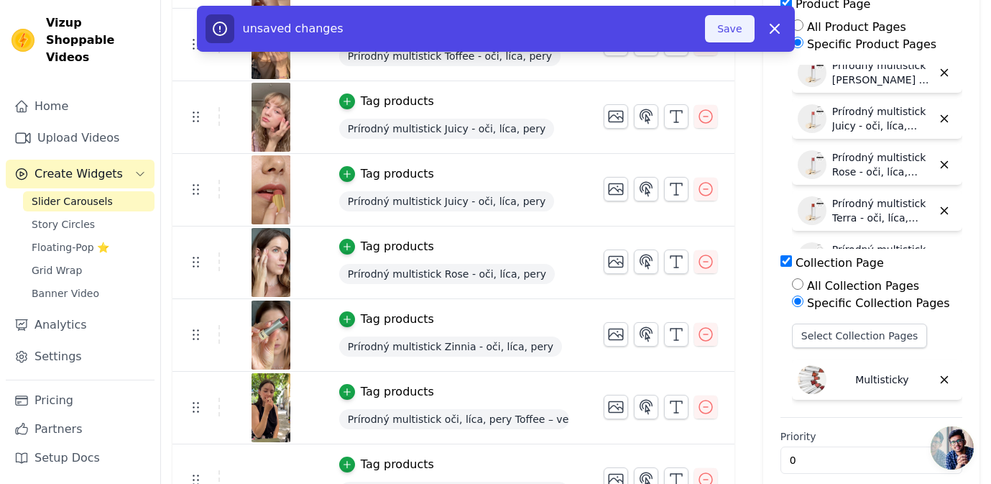
click at [740, 31] on button "Save" at bounding box center [729, 28] width 49 height 27
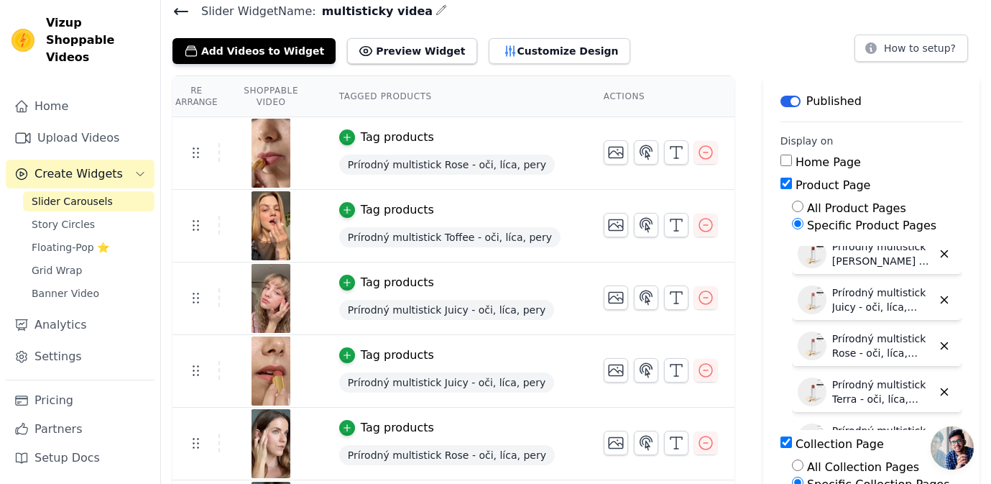
scroll to position [0, 0]
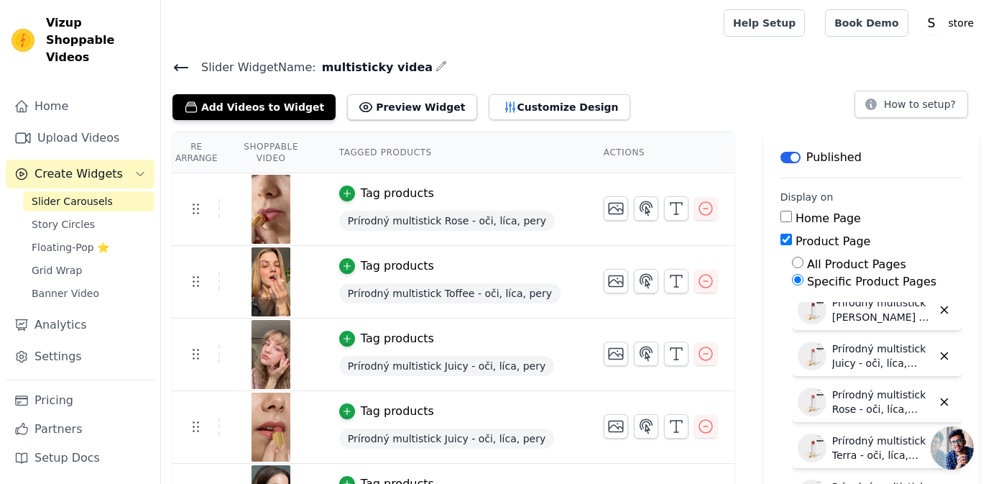
click at [86, 194] on span "Slider Carousels" at bounding box center [72, 201] width 81 height 14
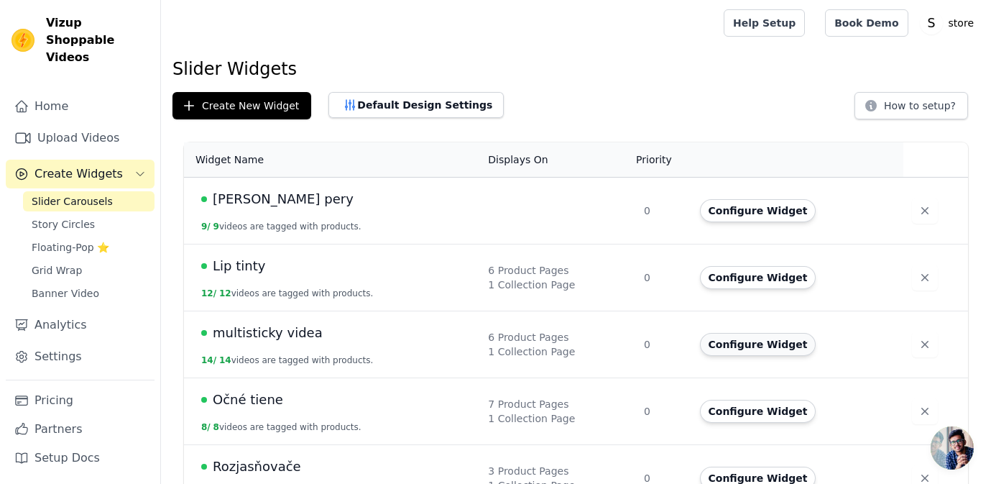
click at [734, 338] on button "Configure Widget" at bounding box center [758, 344] width 116 height 23
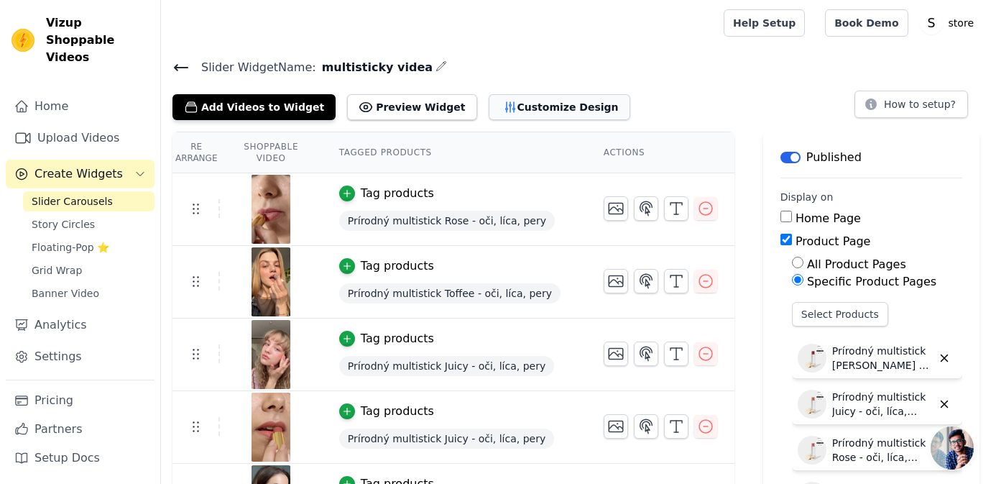
click at [550, 108] on button "Customize Design" at bounding box center [560, 107] width 142 height 26
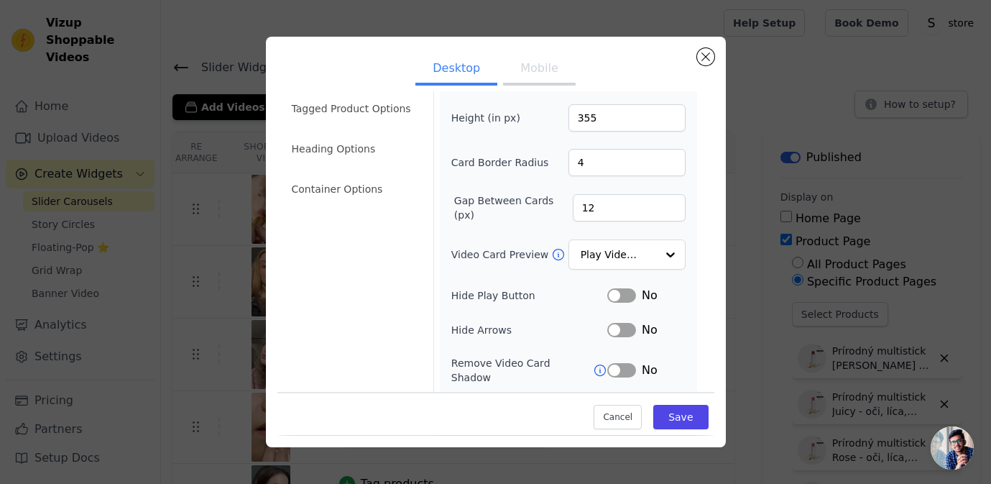
scroll to position [57, 0]
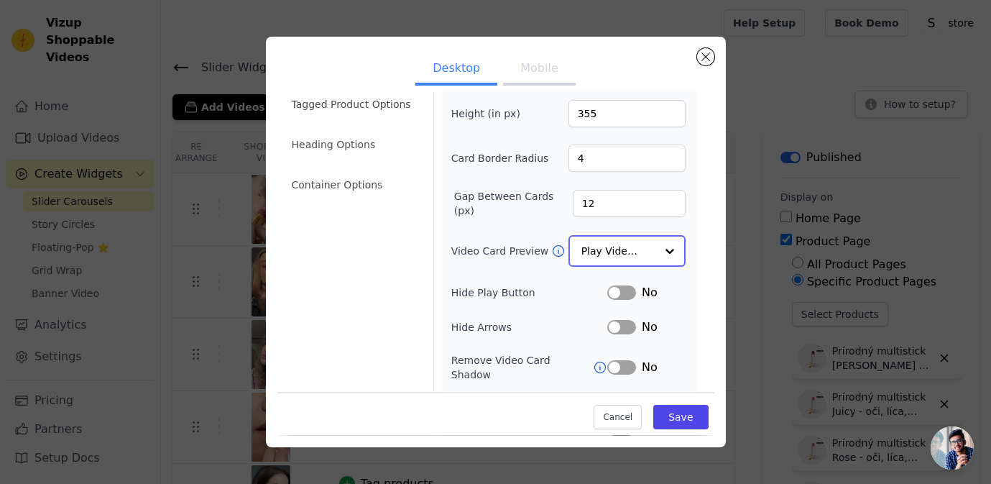
click at [600, 250] on input "Video Card Preview" at bounding box center [619, 251] width 74 height 29
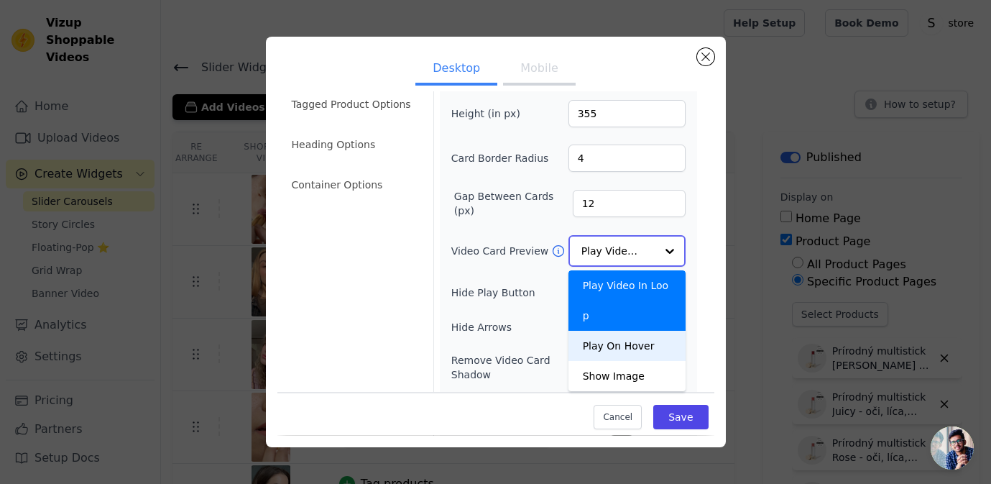
click at [623, 331] on div "Play On Hover" at bounding box center [627, 346] width 117 height 30
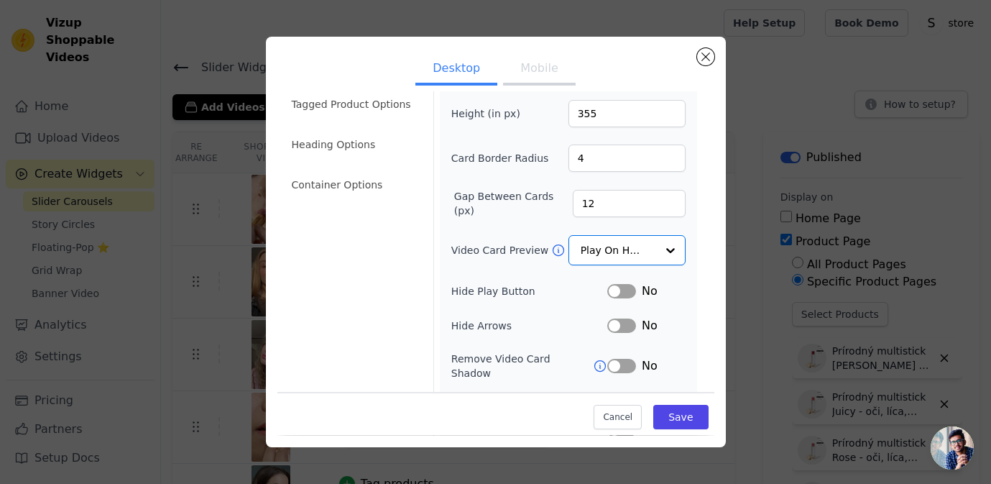
click at [628, 296] on button "Label" at bounding box center [621, 291] width 29 height 14
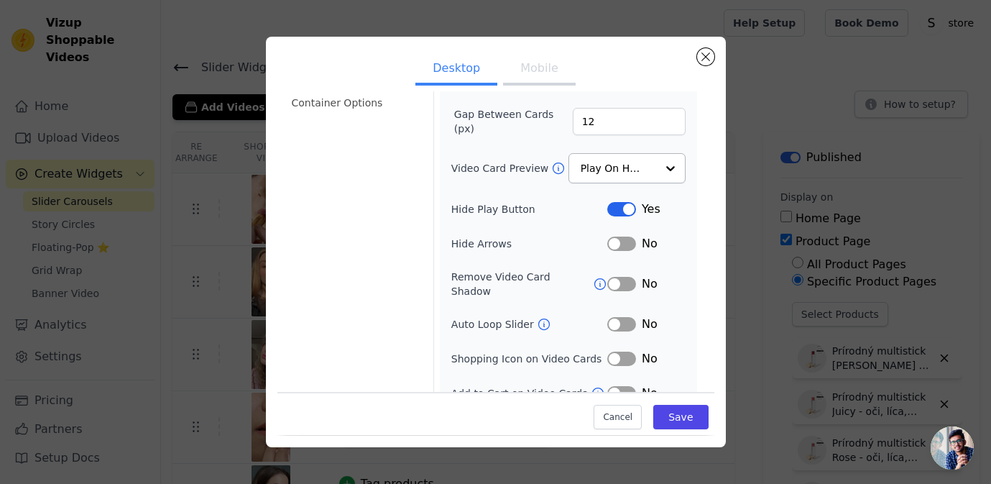
scroll to position [148, 0]
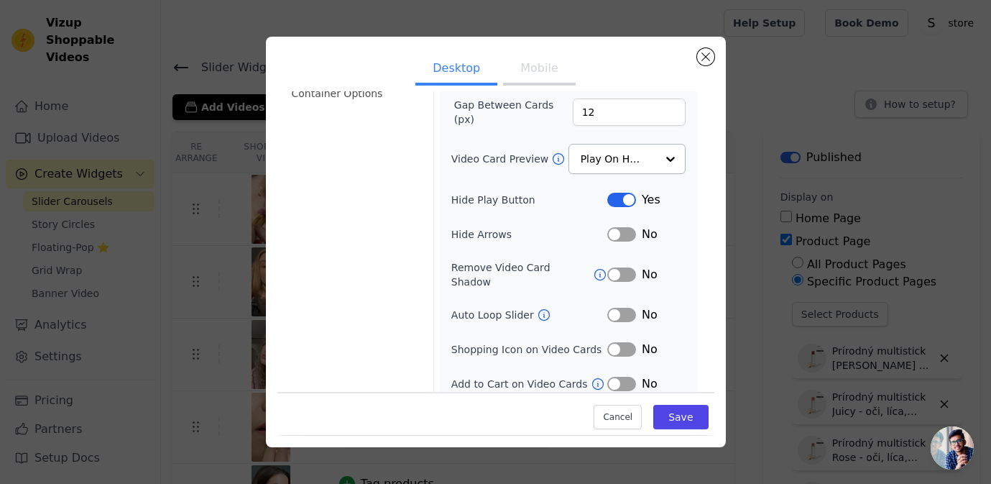
click at [622, 308] on button "Label" at bounding box center [621, 315] width 29 height 14
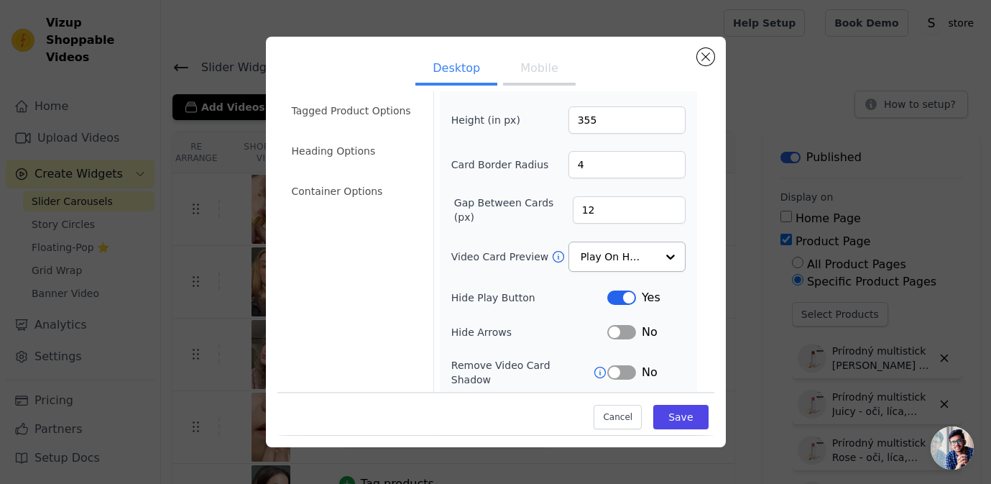
scroll to position [0, 0]
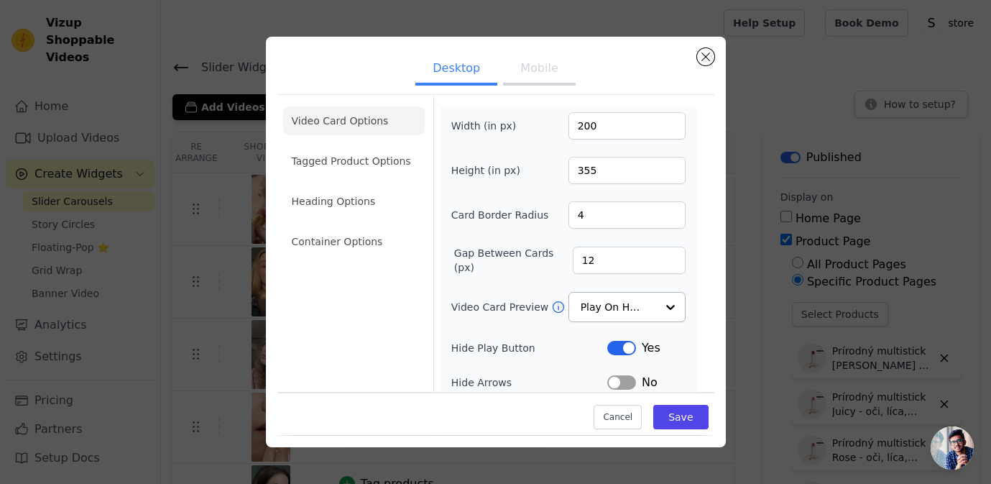
click at [530, 70] on button "Mobile" at bounding box center [539, 70] width 72 height 32
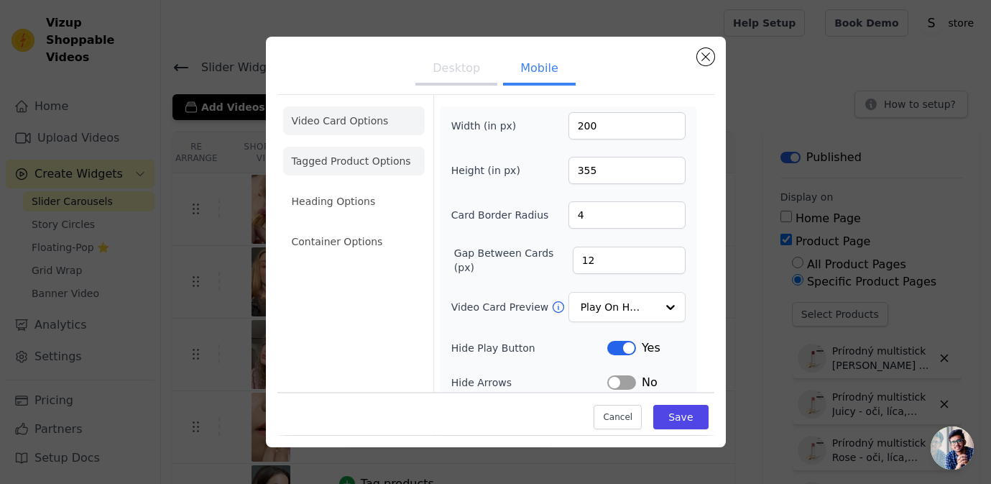
click at [372, 227] on li "Tagged Product Options" at bounding box center [354, 241] width 142 height 29
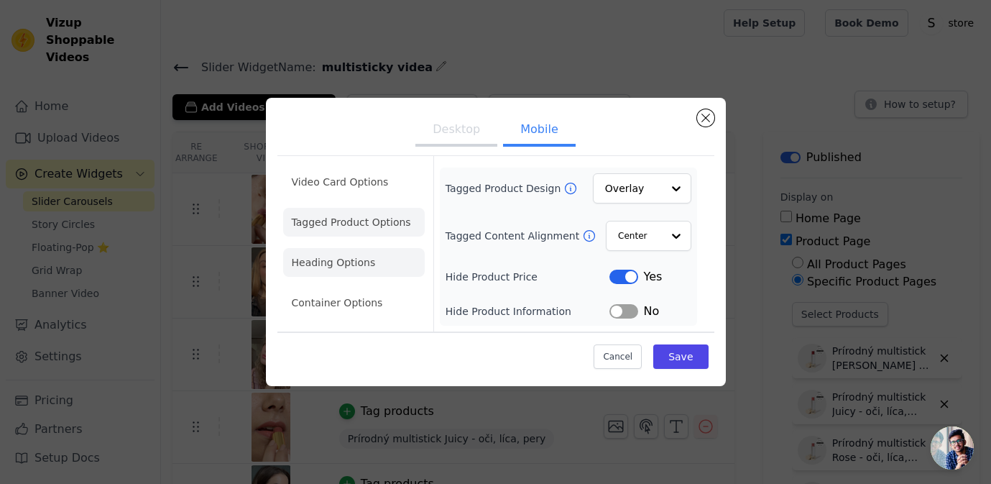
click at [364, 256] on li "Heading Options" at bounding box center [354, 262] width 142 height 29
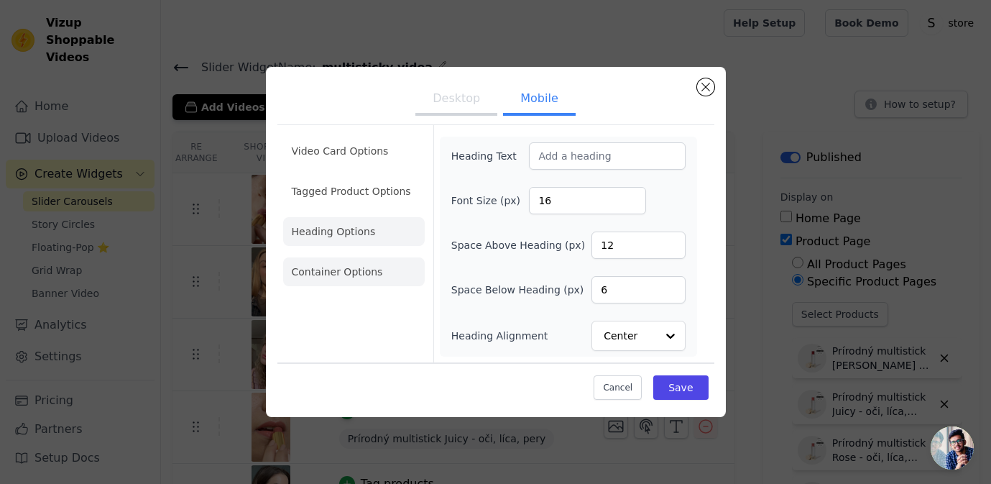
click at [364, 272] on li "Container Options" at bounding box center [354, 271] width 142 height 29
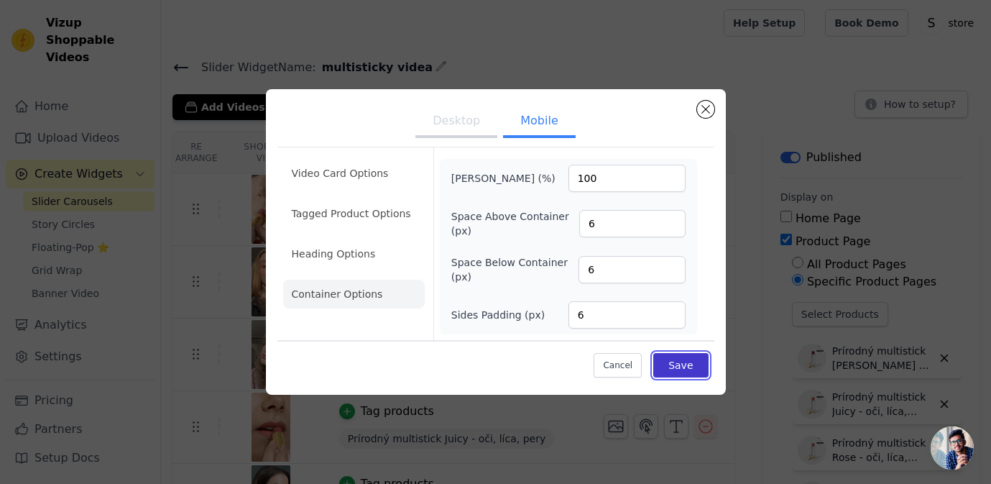
click at [686, 362] on button "Save" at bounding box center [681, 365] width 55 height 24
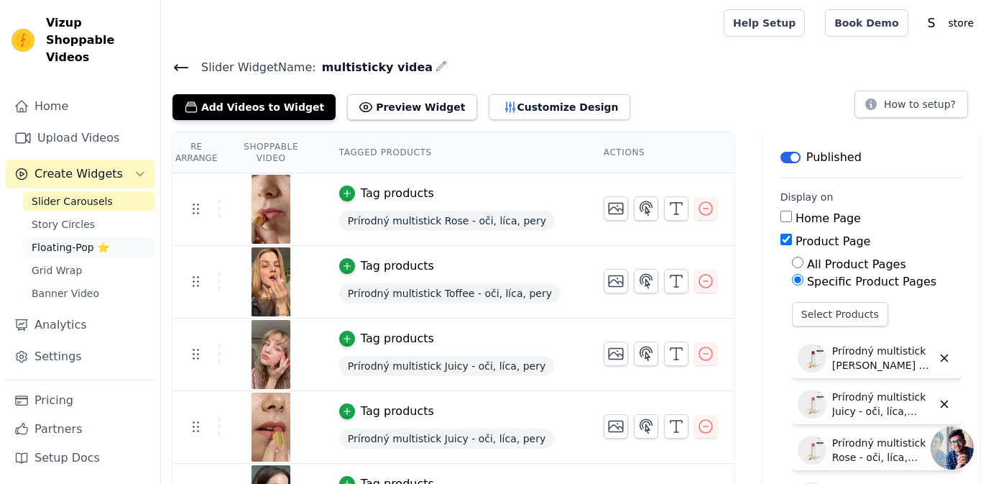
click at [73, 240] on span "Floating-Pop ⭐" at bounding box center [71, 247] width 78 height 14
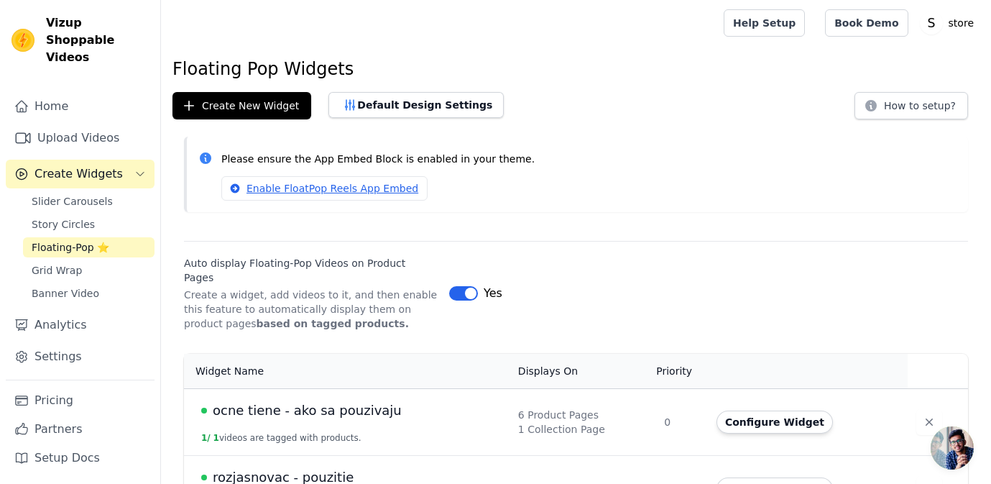
scroll to position [29, 0]
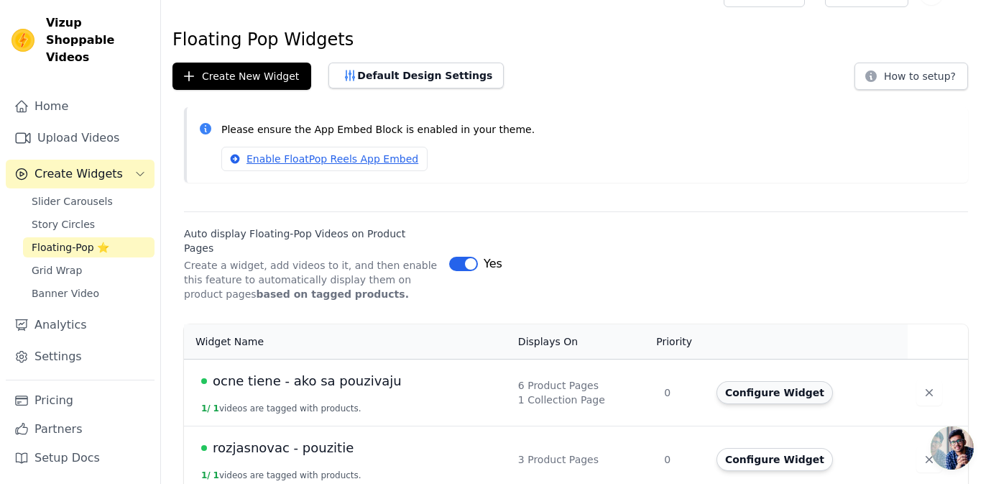
click at [751, 381] on button "Configure Widget" at bounding box center [775, 392] width 116 height 23
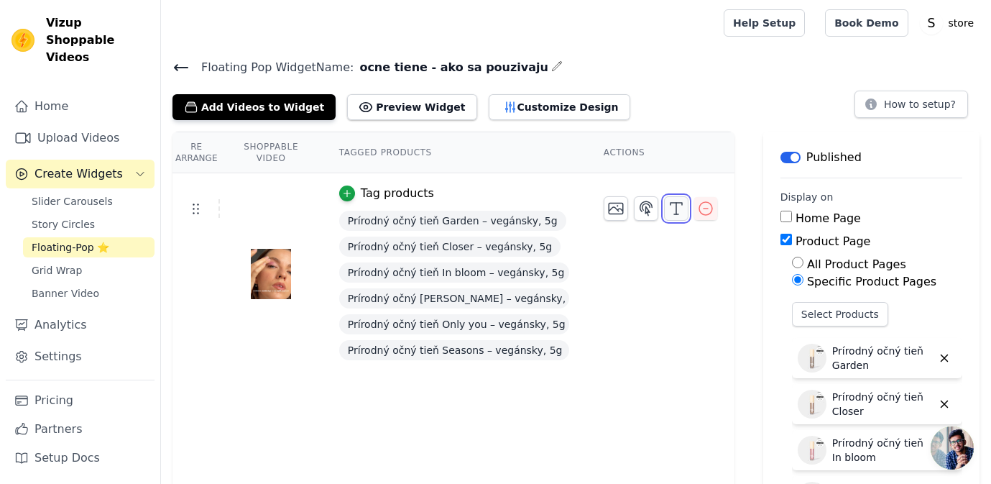
click at [671, 203] on polyline "button" at bounding box center [677, 204] width 12 height 2
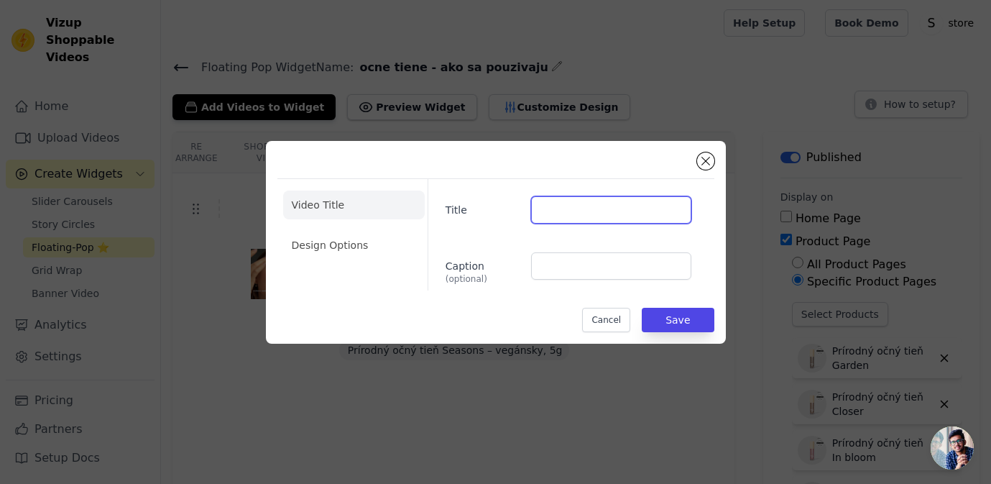
click at [636, 208] on input "Title" at bounding box center [611, 209] width 160 height 27
type input "Ako použiť očný tieň?"
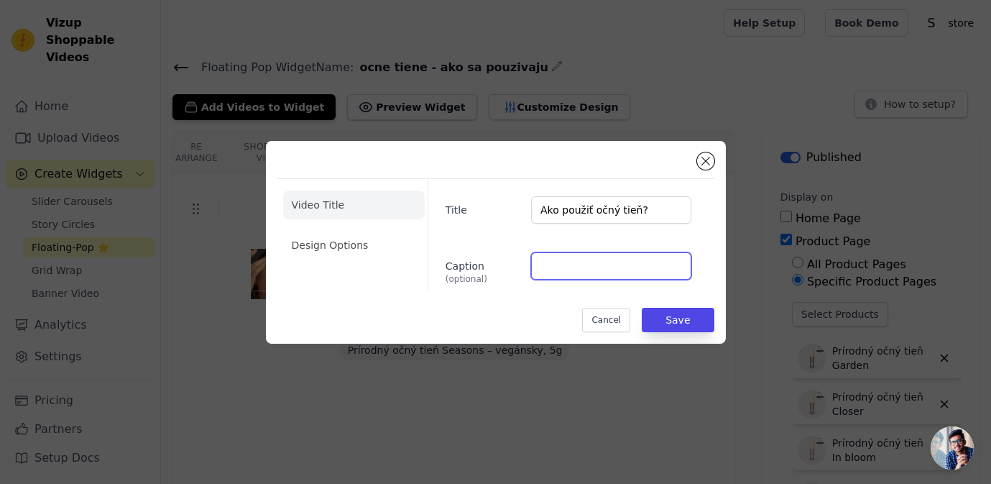
click at [613, 266] on input "Caption (optional)" at bounding box center [611, 265] width 160 height 27
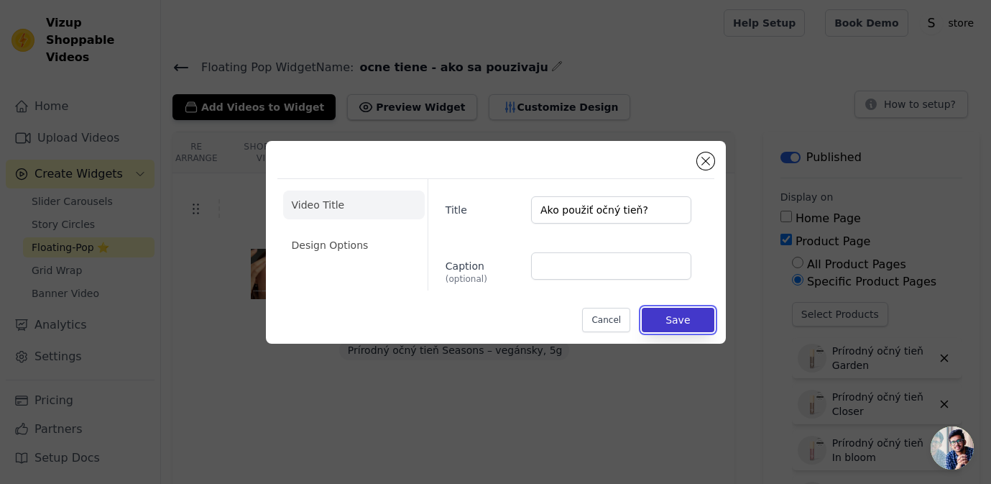
click at [668, 323] on button "Save" at bounding box center [678, 320] width 72 height 24
click at [350, 247] on li "Design Options" at bounding box center [354, 245] width 142 height 29
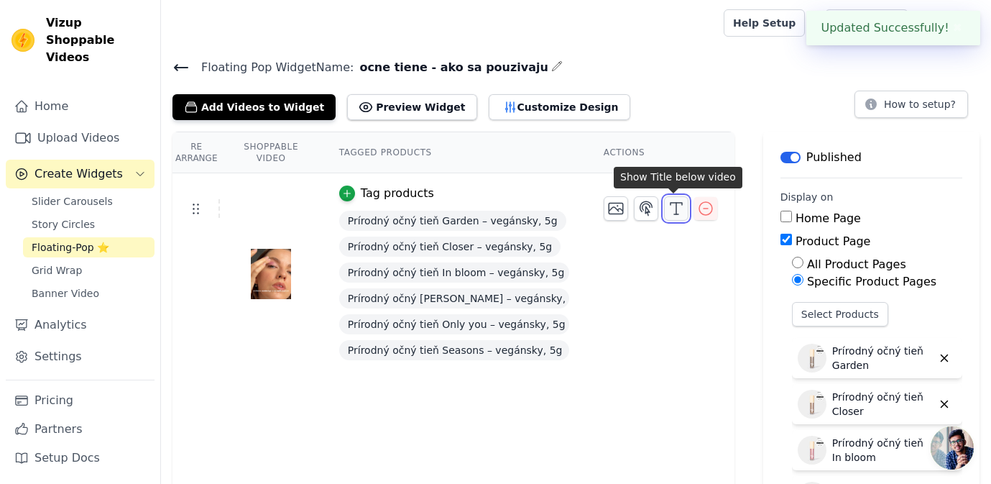
click at [672, 206] on icon "button" at bounding box center [676, 208] width 17 height 17
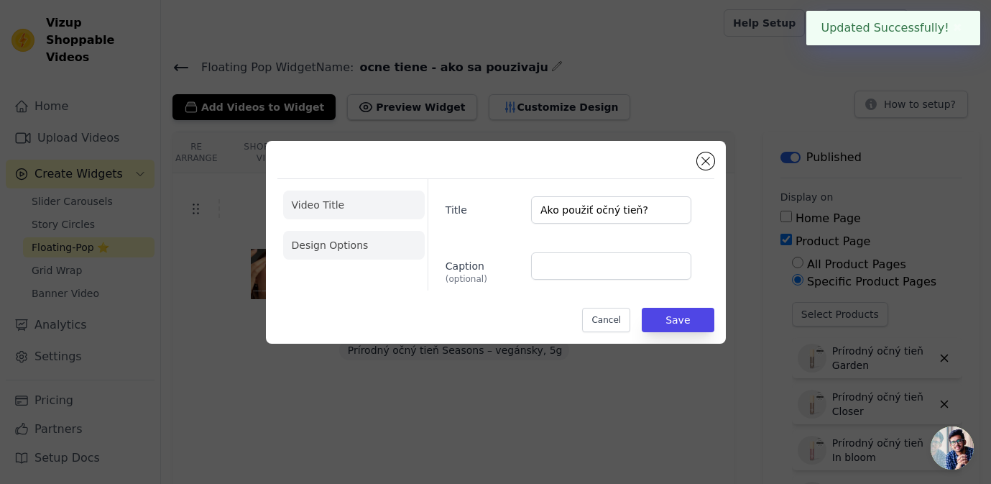
click at [317, 248] on li "Design Options" at bounding box center [354, 245] width 142 height 29
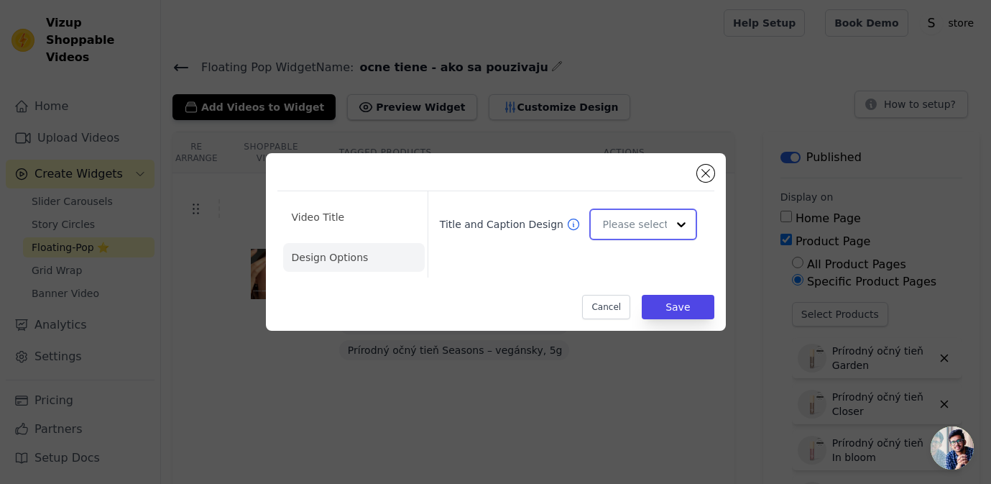
click at [654, 223] on input "Title and Caption Design" at bounding box center [634, 224] width 64 height 29
click at [630, 326] on div "Minimalist" at bounding box center [643, 319] width 107 height 30
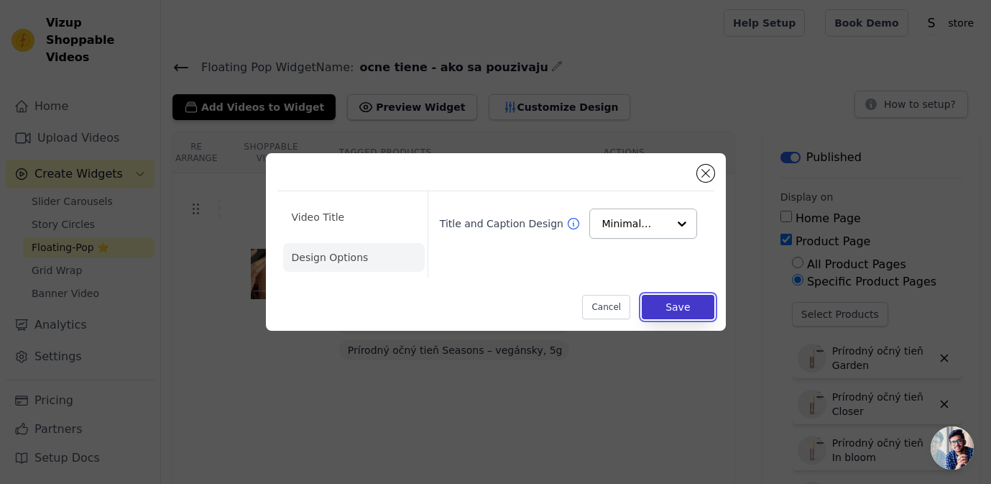
click at [674, 306] on button "Save" at bounding box center [678, 307] width 72 height 24
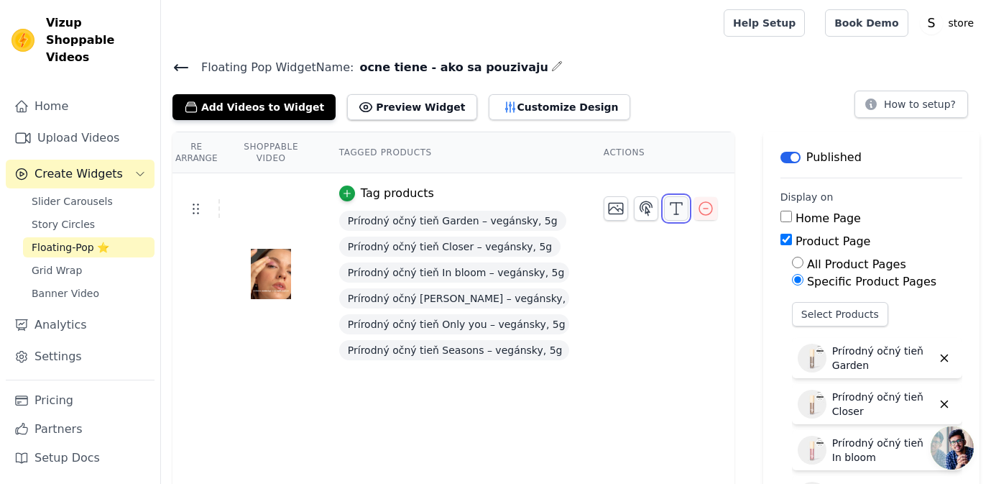
click at [674, 214] on icon "button" at bounding box center [676, 208] width 17 height 17
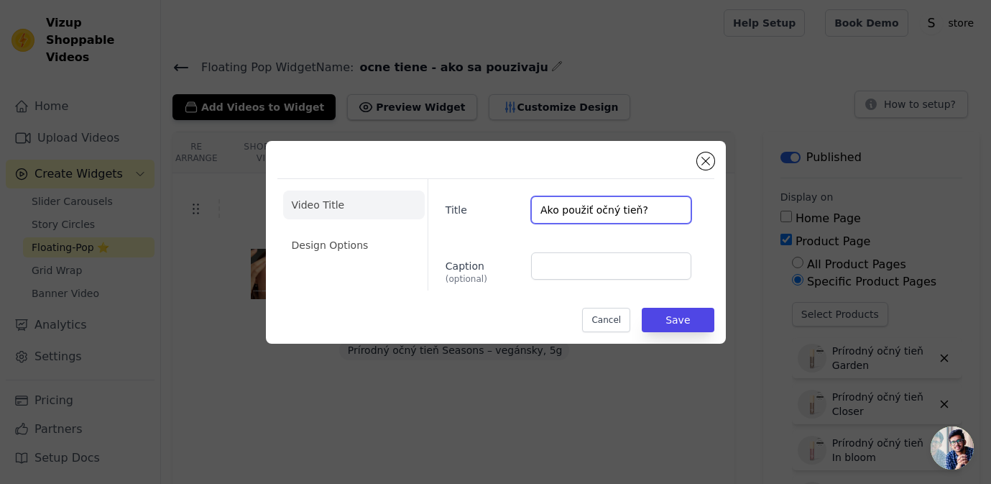
click at [629, 209] on input "Ako použiť očný tieň?" at bounding box center [611, 209] width 160 height 27
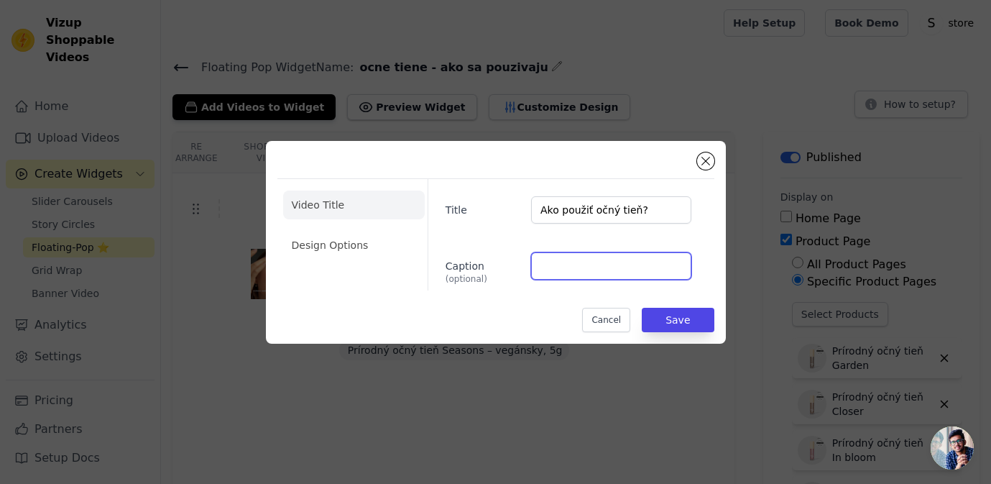
click at [621, 267] on input "Caption (optional)" at bounding box center [611, 265] width 160 height 27
click at [349, 246] on li "Design Options" at bounding box center [354, 245] width 142 height 29
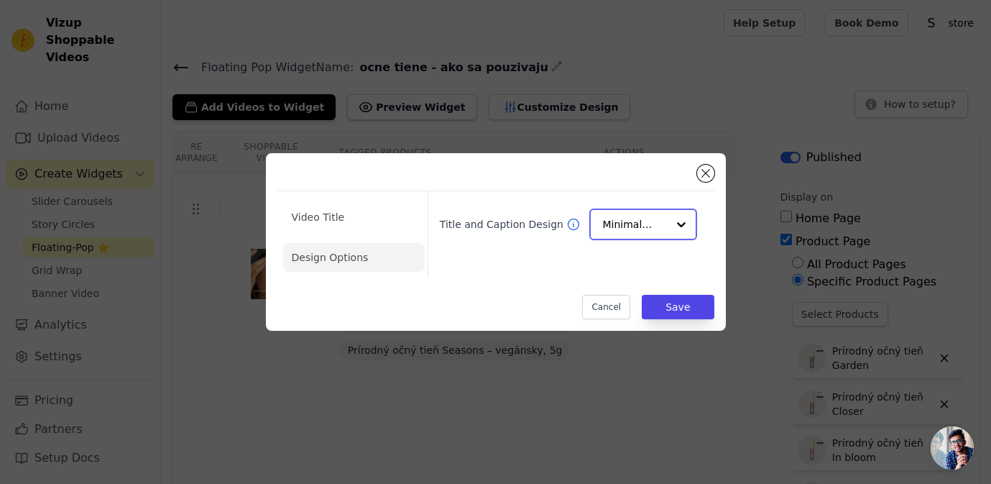
click at [651, 228] on input "Title and Caption Design" at bounding box center [634, 224] width 64 height 29
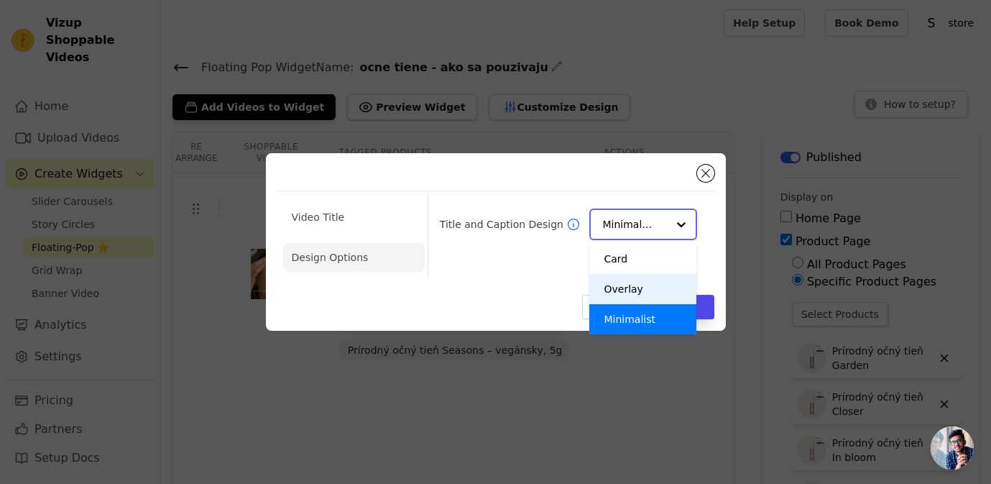
click at [654, 286] on div "Overlay" at bounding box center [643, 289] width 107 height 30
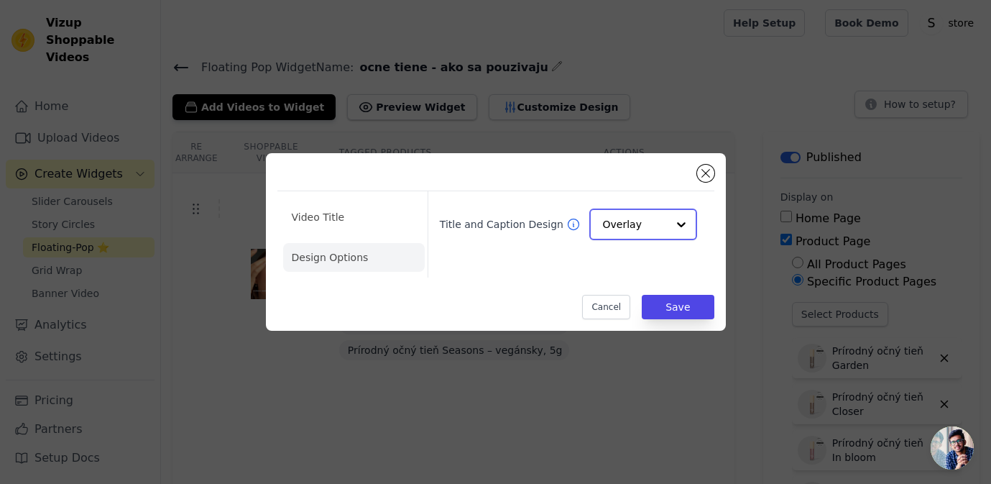
click at [644, 221] on input "Title and Caption Design" at bounding box center [634, 224] width 64 height 29
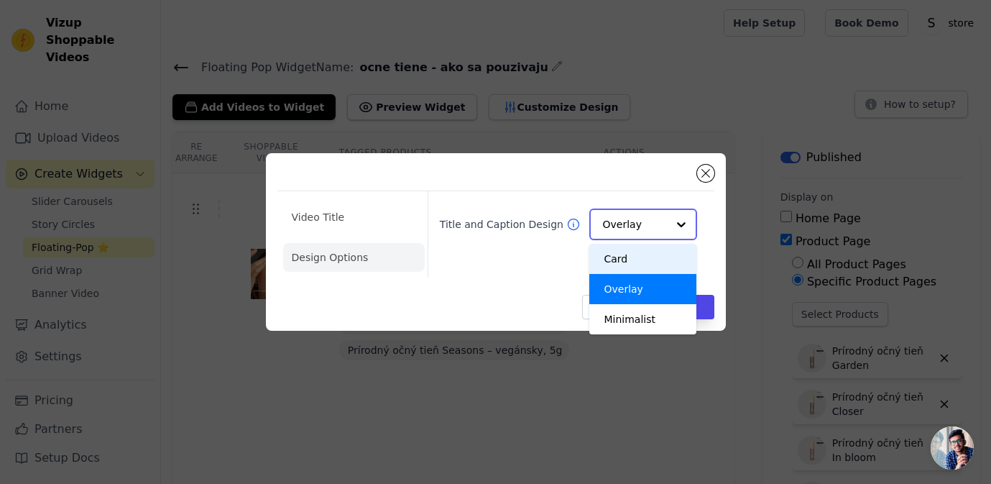
click at [644, 260] on div "Card" at bounding box center [643, 259] width 107 height 30
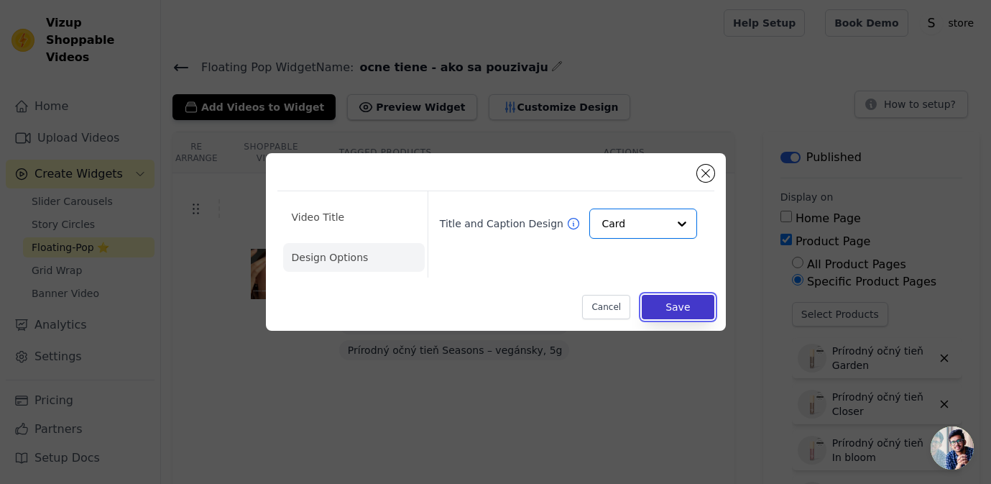
click at [687, 315] on button "Save" at bounding box center [678, 307] width 72 height 24
click at [682, 308] on button "Save" at bounding box center [678, 307] width 72 height 24
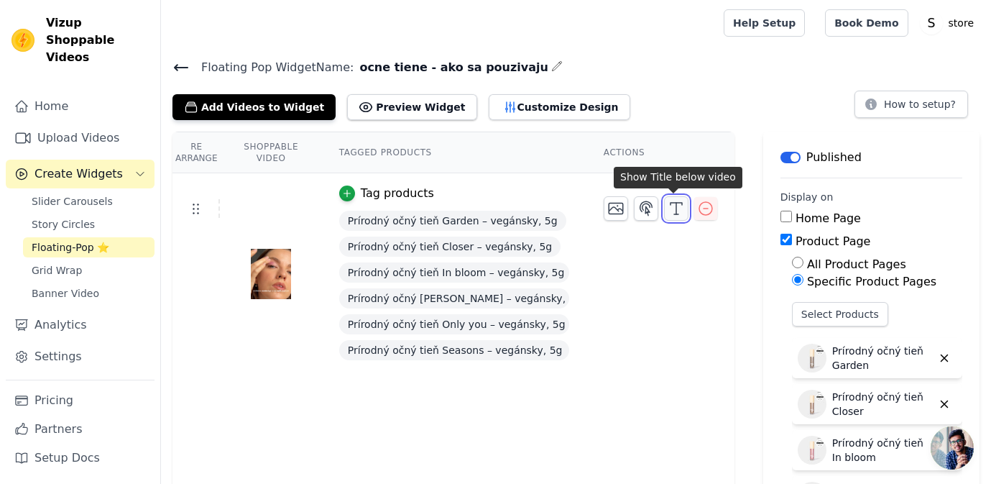
click at [674, 212] on icon "button" at bounding box center [676, 208] width 17 height 17
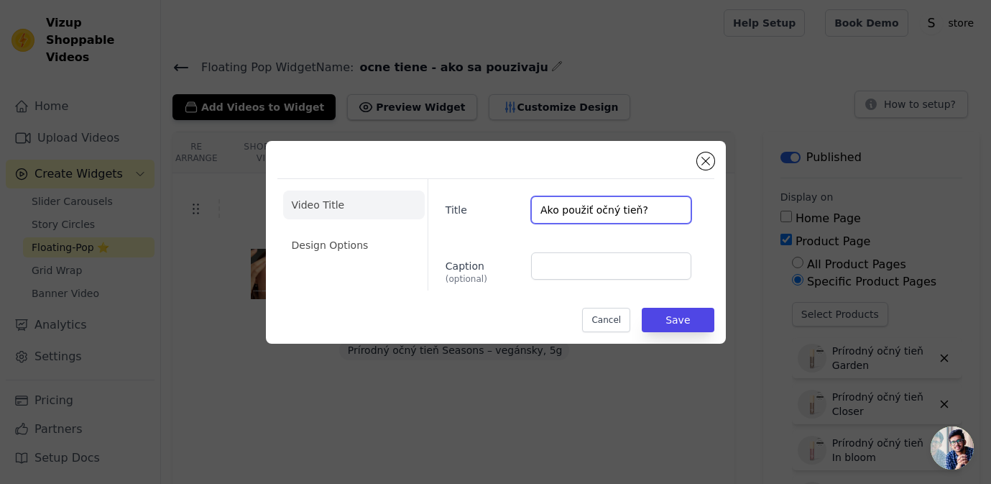
click at [619, 210] on input "Ako použiť očný tieň?" at bounding box center [611, 209] width 160 height 27
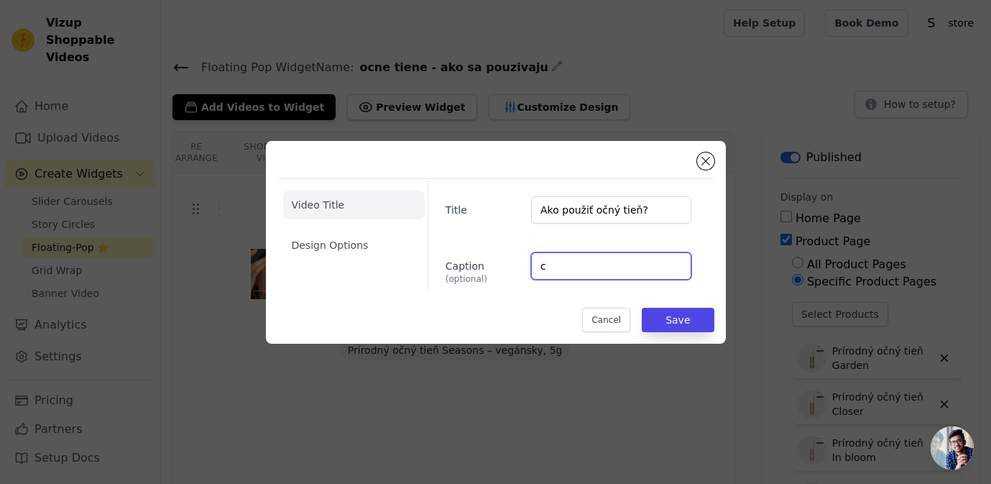
click at [623, 262] on input "c" at bounding box center [611, 265] width 160 height 27
paste input "Ako použiť očný tieň?"
click at [623, 262] on input "cAko použiť očný tieň?" at bounding box center [611, 265] width 160 height 27
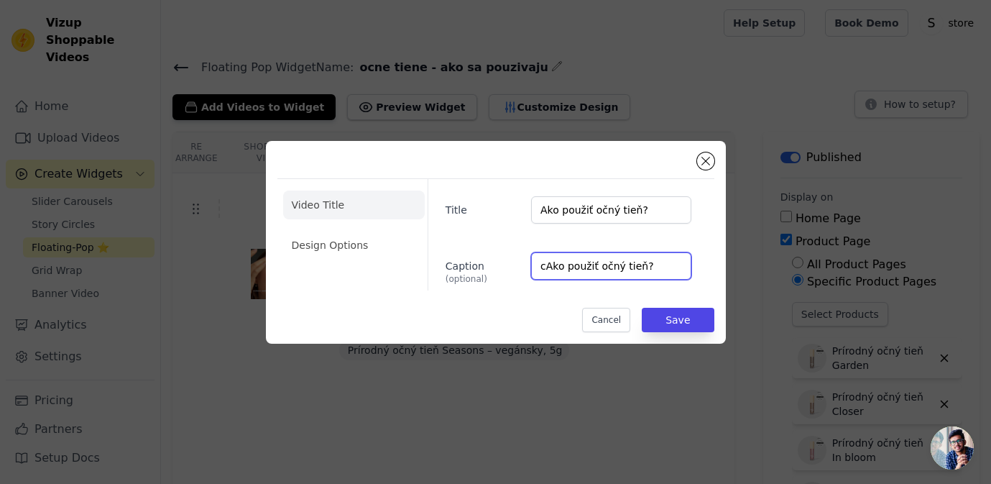
click at [623, 262] on input "cAko použiť očný tieň?" at bounding box center [611, 265] width 160 height 27
paste input "text"
type input "Ako použiť očný tieň?"
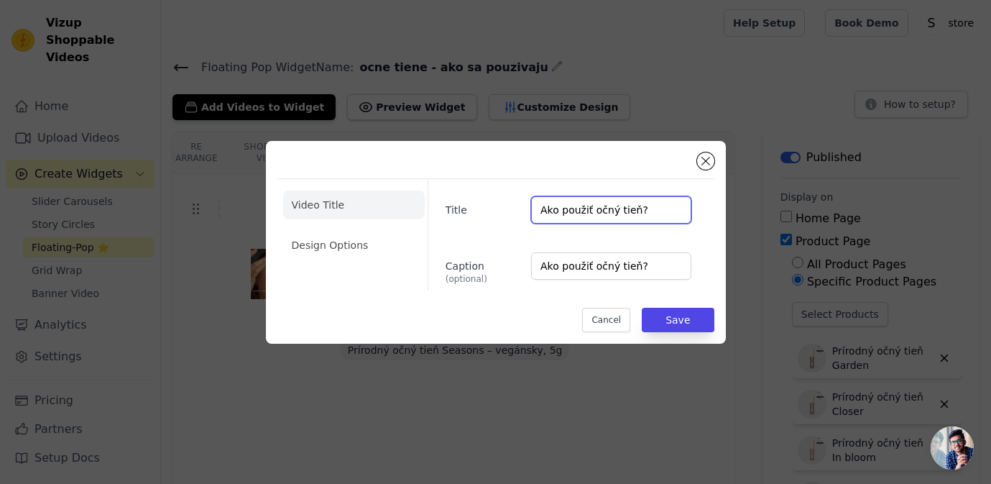
click at [613, 216] on input "Ako použiť očný tieň?" at bounding box center [611, 209] width 160 height 27
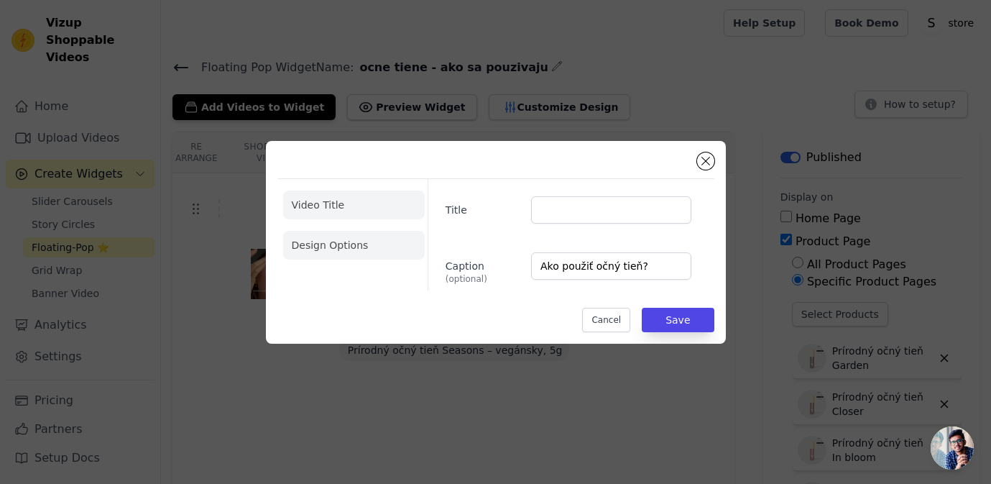
click at [362, 233] on li "Design Options" at bounding box center [354, 245] width 142 height 29
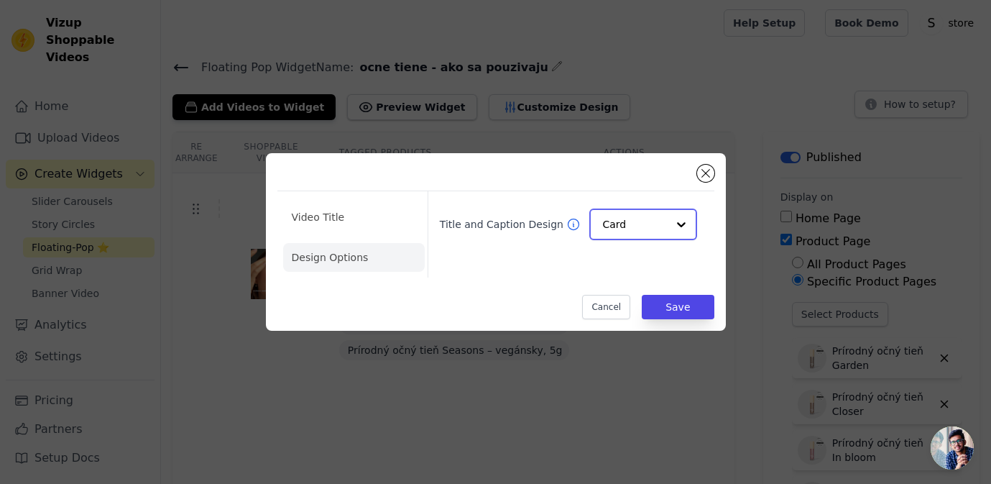
click at [620, 231] on input "Title and Caption Design" at bounding box center [634, 224] width 64 height 29
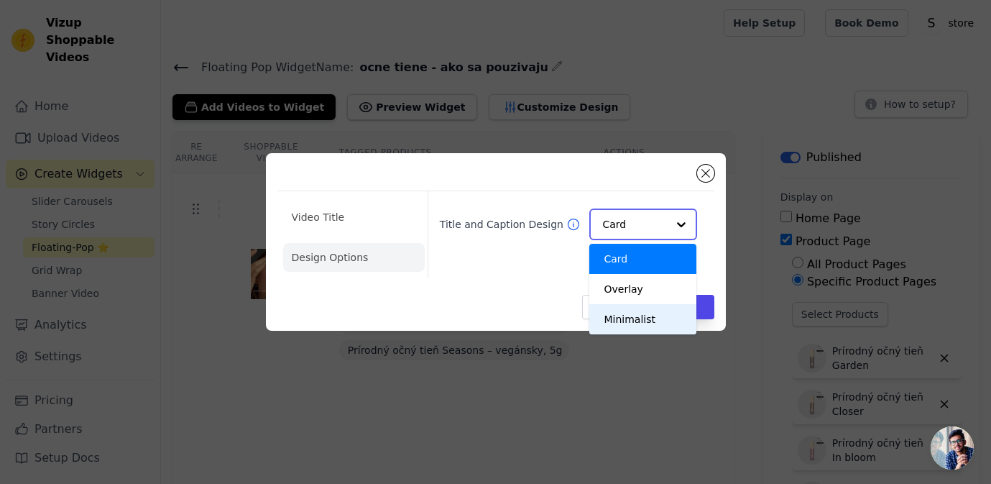
click at [636, 324] on div "Minimalist" at bounding box center [643, 319] width 107 height 30
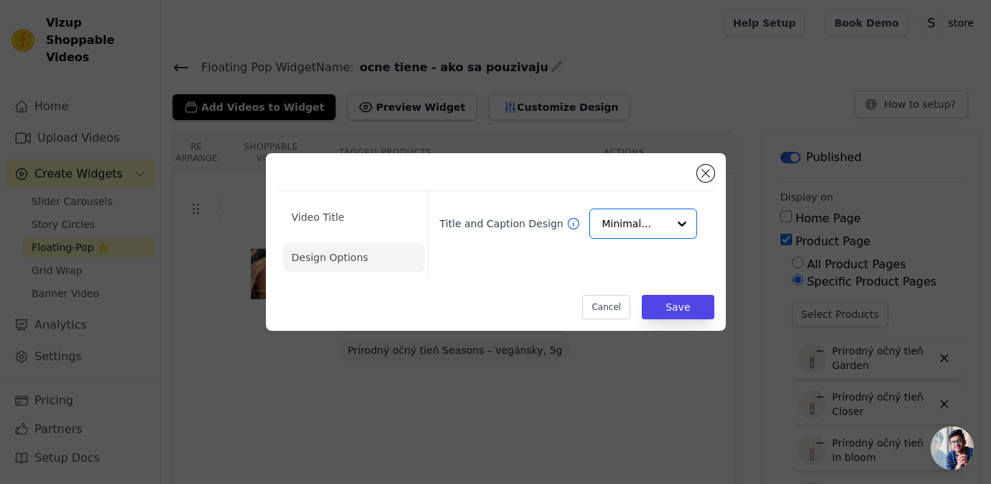
click at [685, 293] on div "Video Title Design Options Title and Caption Design Option Minimalist, selected…" at bounding box center [496, 242] width 437 height 155
click at [685, 306] on button "Save" at bounding box center [678, 307] width 72 height 24
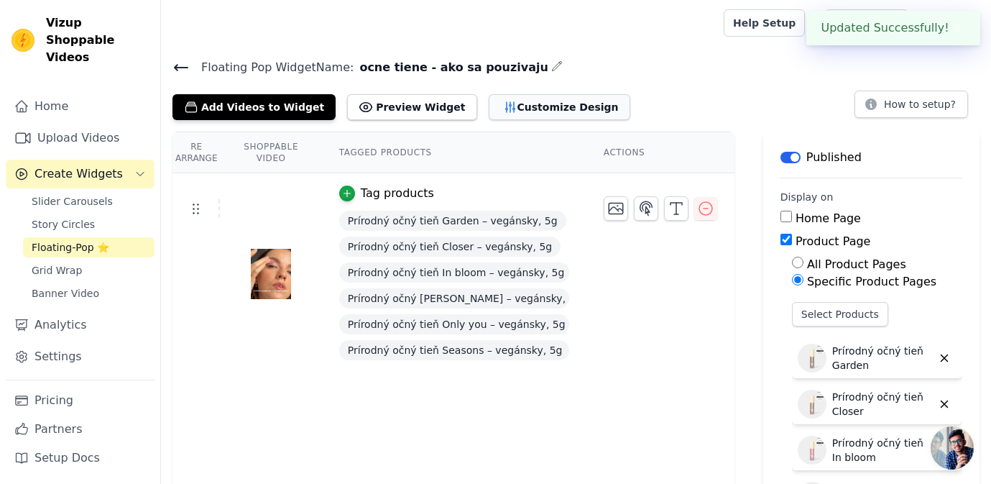
click at [509, 107] on button "Customize Design" at bounding box center [560, 107] width 142 height 26
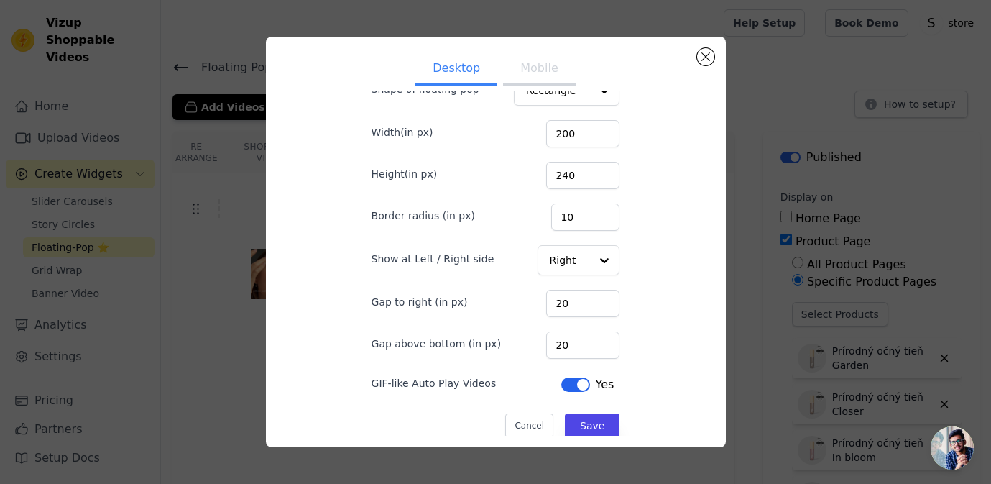
scroll to position [5, 0]
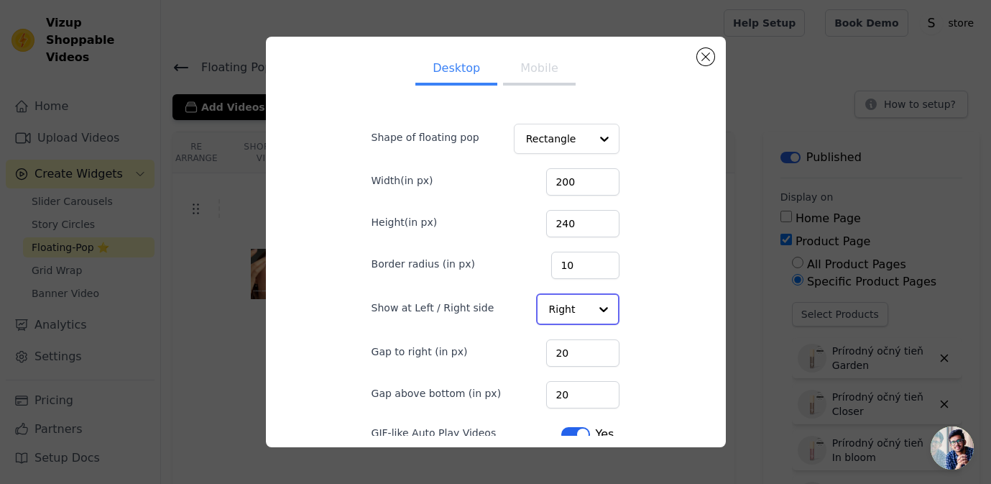
click at [569, 301] on input "Show at Left / Right side" at bounding box center [569, 309] width 41 height 29
click at [669, 318] on div "Desktop Mobile Shape of floating pop Rectangle Width(in px) 200 Height(in px) 2…" at bounding box center [496, 241] width 437 height 387
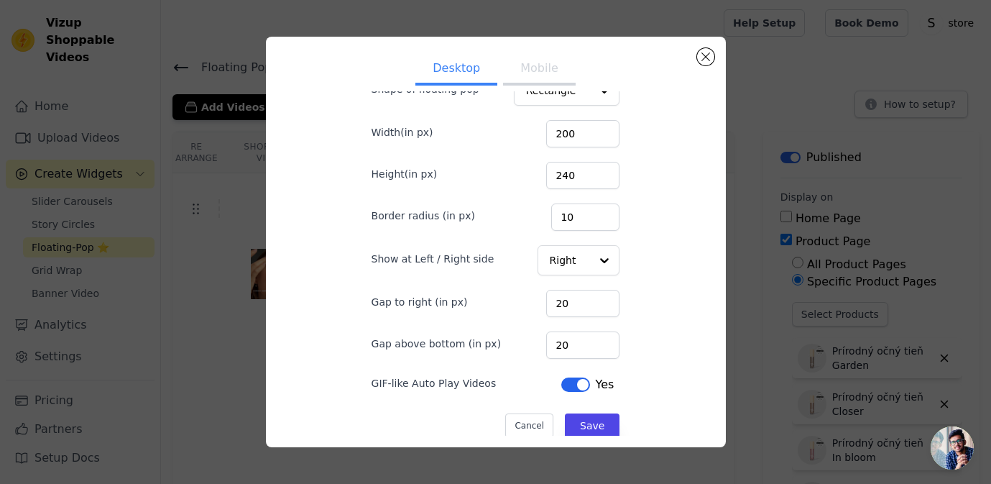
scroll to position [0, 0]
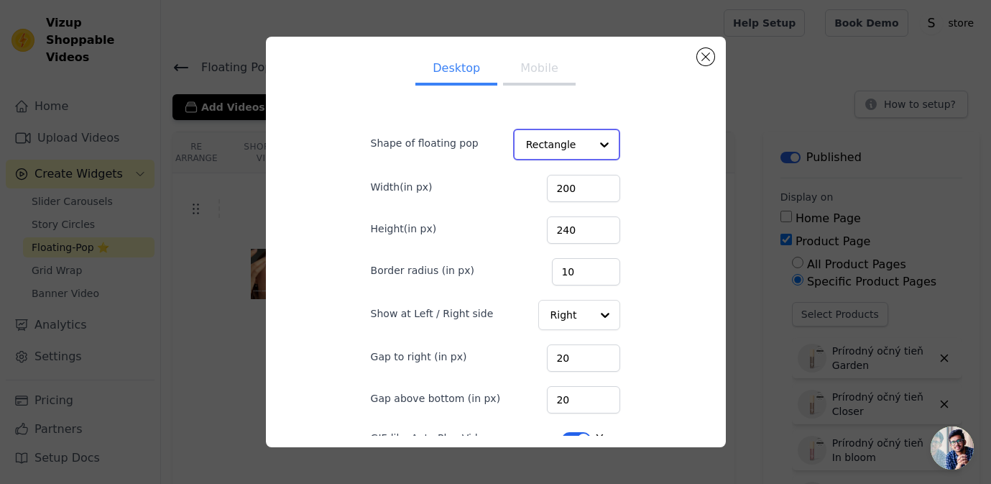
click at [550, 140] on input "Shape of floating pop" at bounding box center [558, 144] width 65 height 29
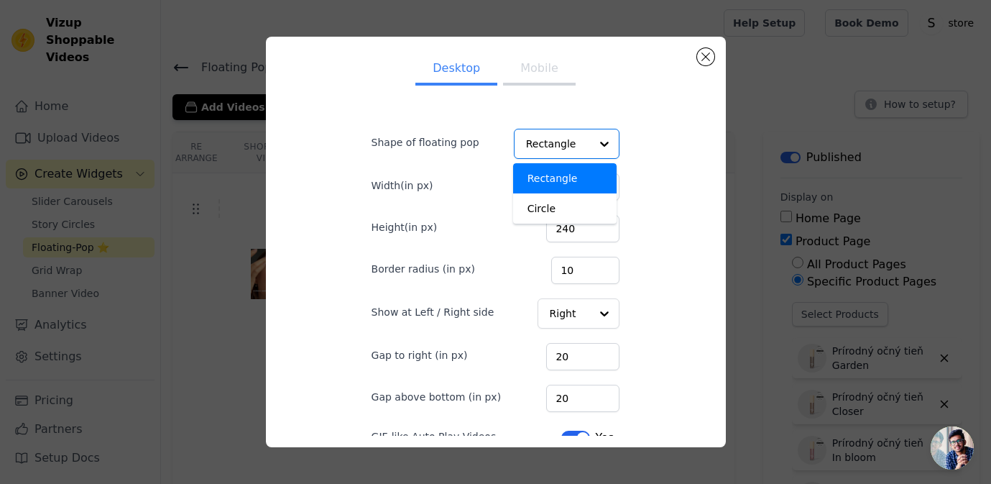
click at [534, 71] on button "Mobile" at bounding box center [539, 70] width 72 height 32
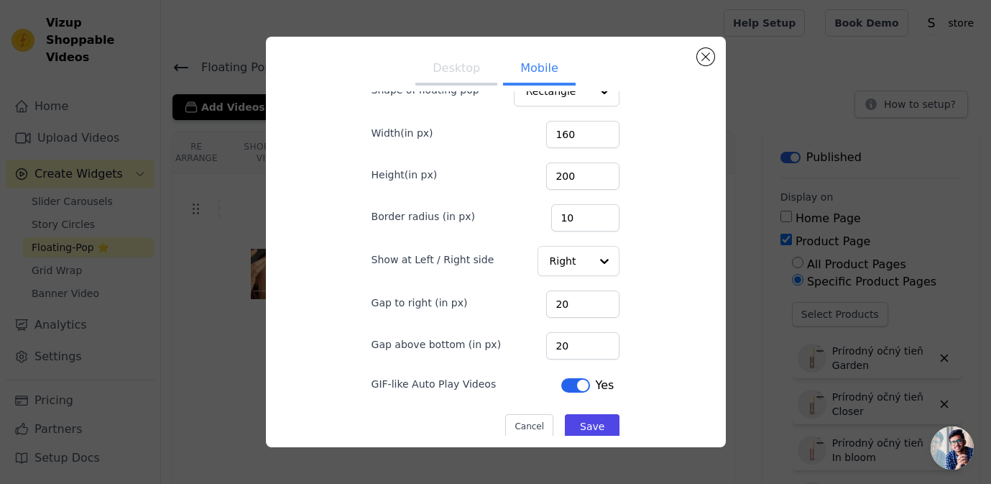
scroll to position [67, 0]
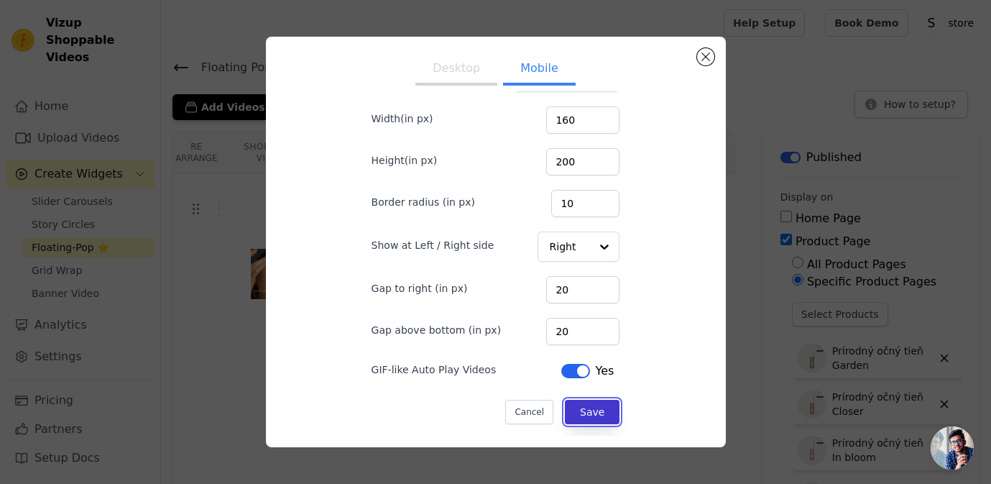
click at [594, 402] on button "Save" at bounding box center [592, 412] width 55 height 24
